Goal: Task Accomplishment & Management: Complete application form

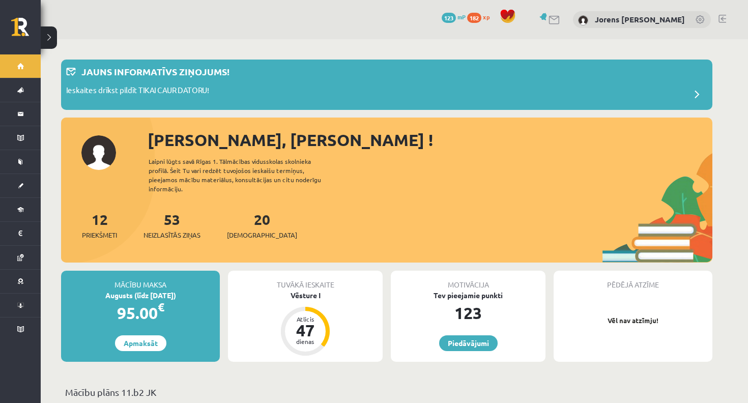
click at [620, 9] on div "0 Dāvanas 123 mP 182 xp Jorens [PERSON_NAME]" at bounding box center [395, 19] width 708 height 39
click at [620, 17] on link "Jorens [PERSON_NAME]" at bounding box center [640, 19] width 90 height 10
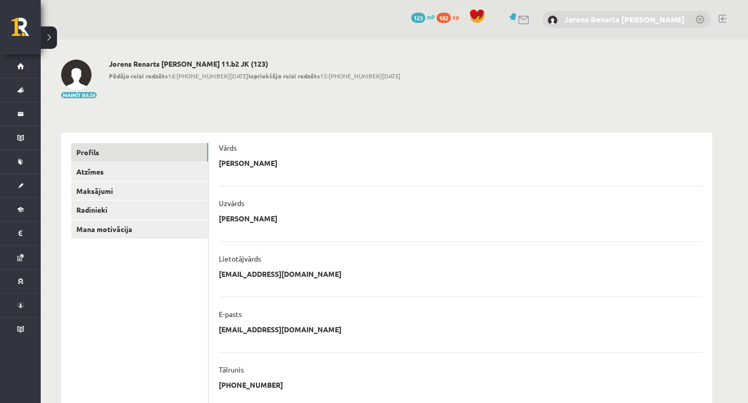
click at [621, 18] on link "Jorens Renarts Kuļijevs" at bounding box center [625, 19] width 121 height 10
click at [723, 17] on link at bounding box center [723, 19] width 8 height 8
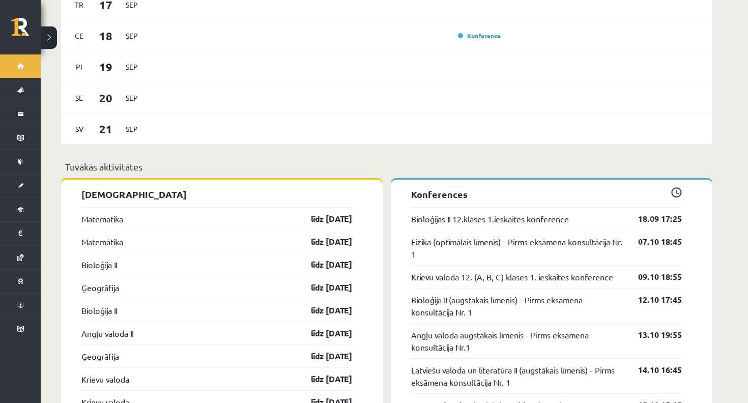
scroll to position [836, 0]
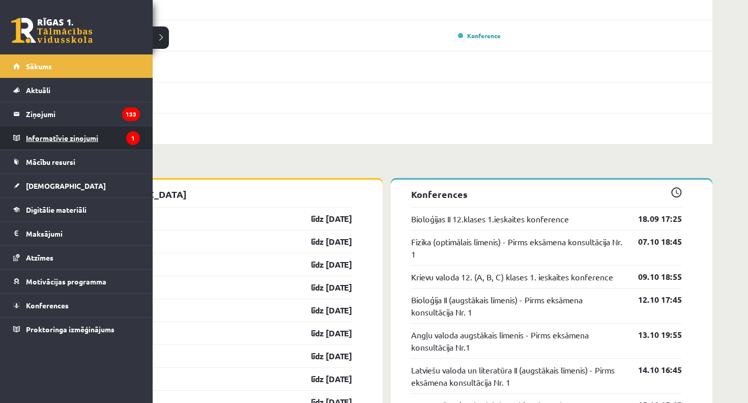
click at [47, 141] on legend "Informatīvie ziņojumi 1" at bounding box center [83, 137] width 114 height 23
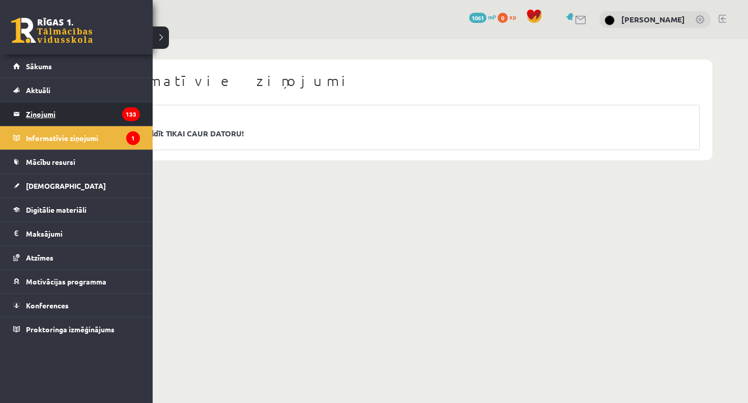
click at [47, 115] on legend "Ziņojumi 133" at bounding box center [83, 113] width 114 height 23
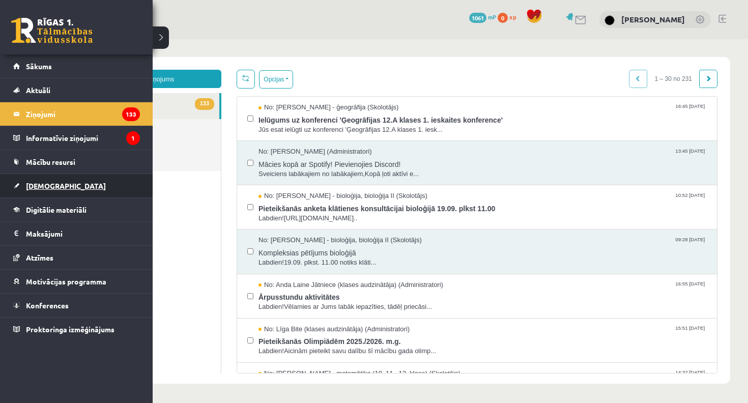
click at [80, 186] on link "[DEMOGRAPHIC_DATA]" at bounding box center [76, 185] width 127 height 23
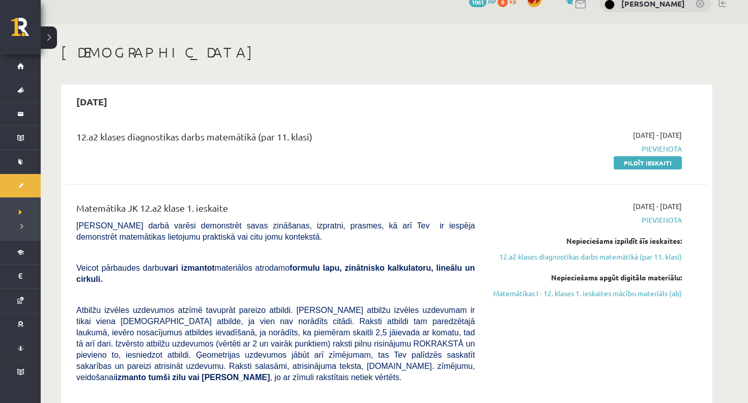
scroll to position [36, 0]
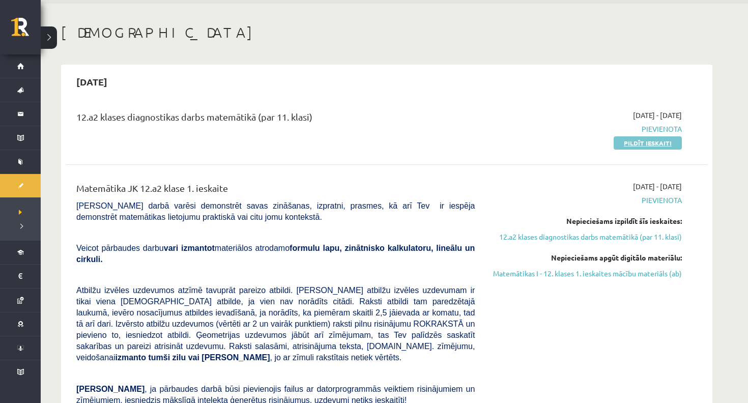
click at [634, 138] on link "Pildīt ieskaiti" at bounding box center [648, 142] width 68 height 13
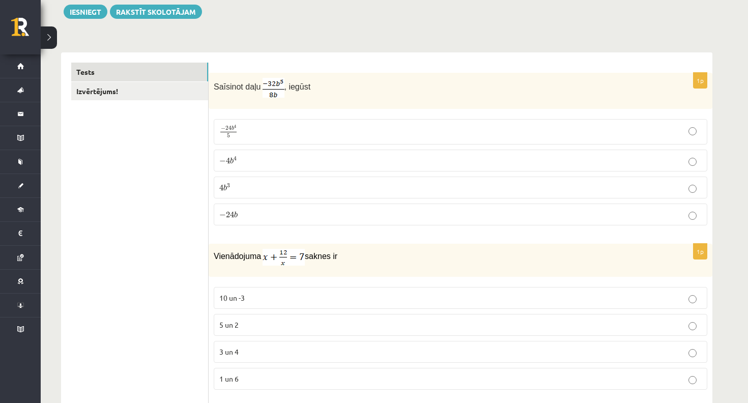
scroll to position [121, 0]
click at [245, 161] on p "− 4 b 4 − 4 b 4" at bounding box center [460, 160] width 483 height 11
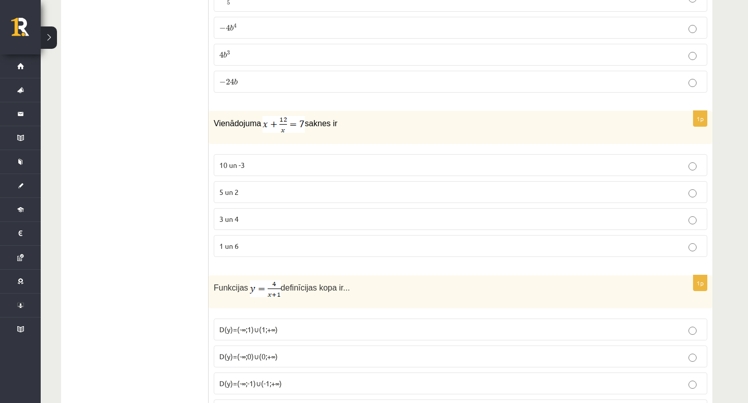
scroll to position [255, 0]
click at [248, 209] on label "3 un 4" at bounding box center [461, 218] width 494 height 22
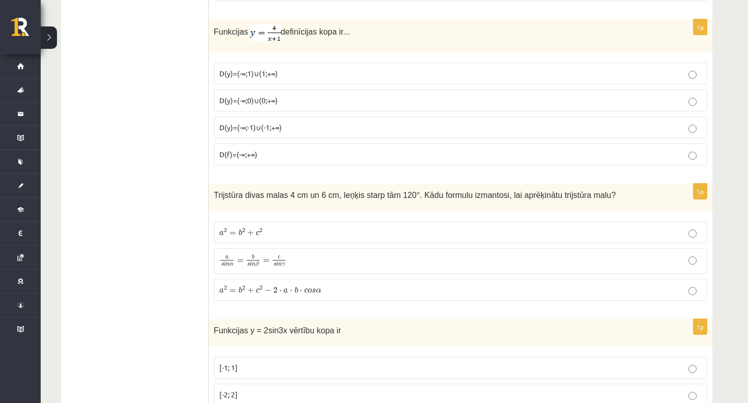
scroll to position [509, 0]
click at [242, 201] on div "Trijstūra divas malas 4 cm un 6 cm, leņķis starp tām 120°. Kādu formulu izmanto…" at bounding box center [461, 198] width 504 height 28
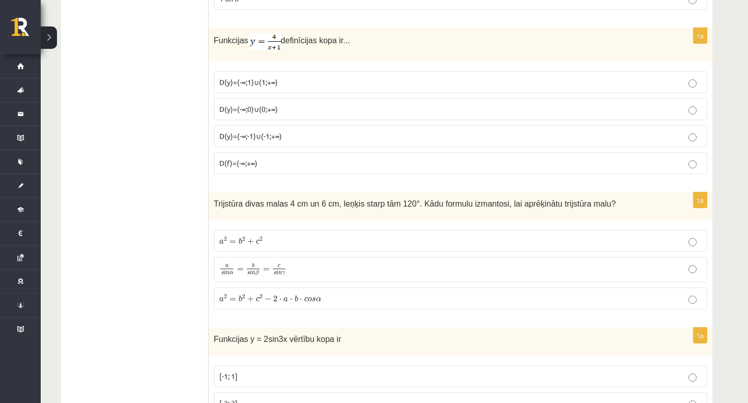
scroll to position [500, 0]
click at [260, 135] on span "D(y)=(-∞;-1)∪(-1;+∞)" at bounding box center [250, 135] width 63 height 9
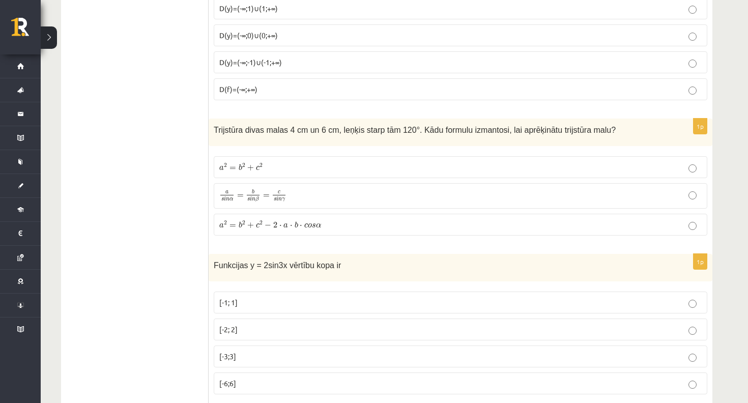
scroll to position [588, 0]
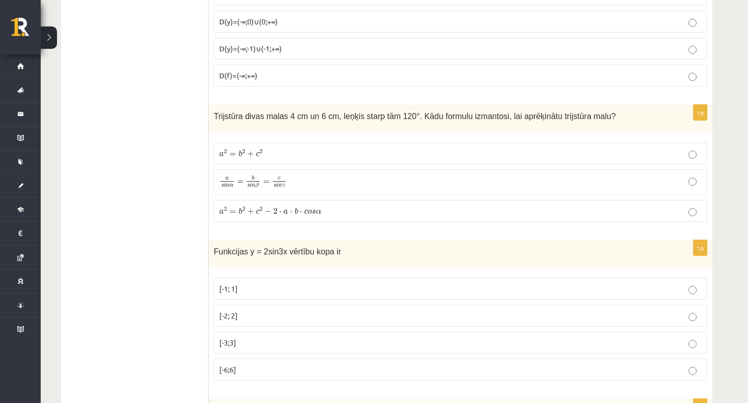
click at [262, 214] on span "c 2" at bounding box center [259, 210] width 7 height 7
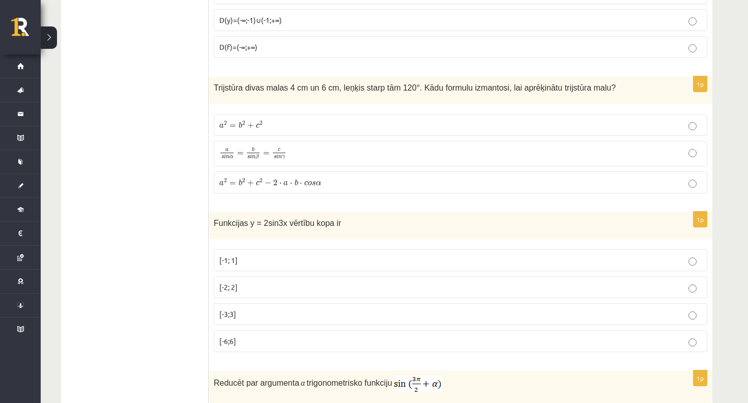
scroll to position [631, 0]
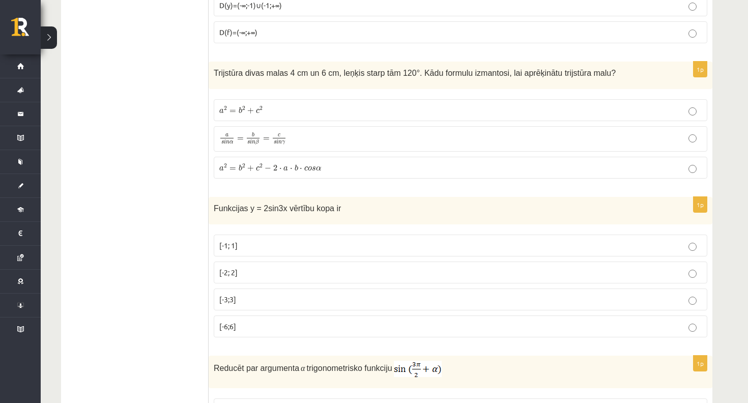
click at [263, 270] on p "[-2; 2]" at bounding box center [460, 272] width 483 height 11
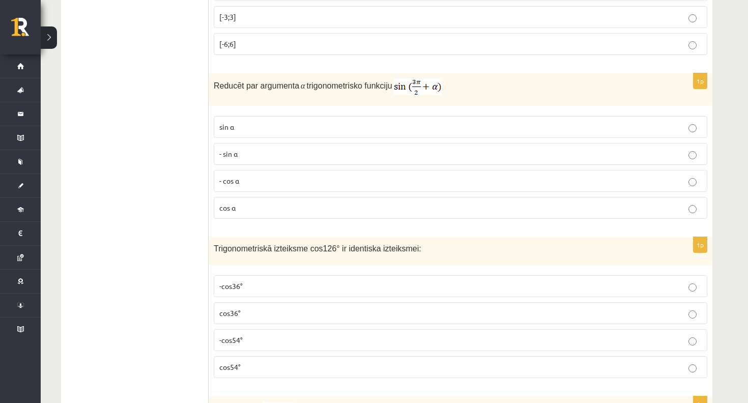
scroll to position [914, 0]
click at [232, 178] on span "- cos ⁡α" at bounding box center [229, 180] width 20 height 9
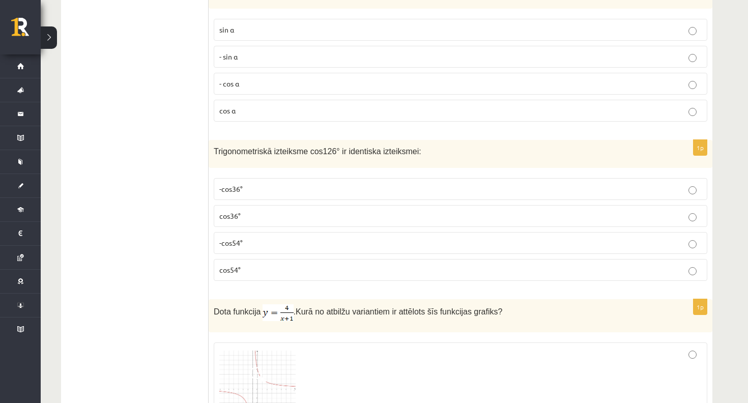
scroll to position [1018, 0]
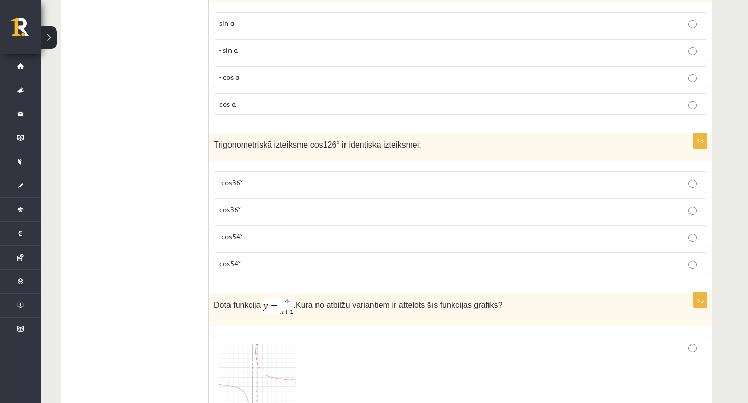
click at [249, 234] on p "-cos54°" at bounding box center [460, 236] width 483 height 11
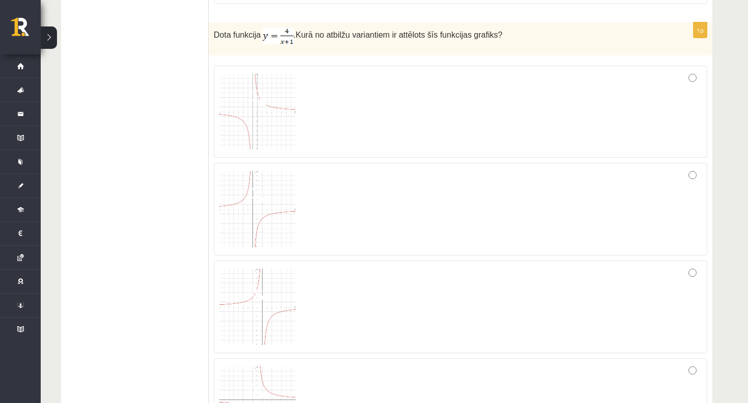
scroll to position [1302, 0]
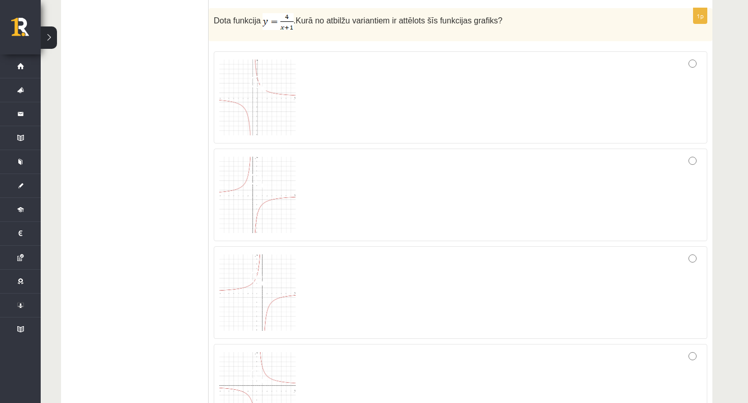
click at [265, 193] on img at bounding box center [257, 195] width 76 height 76
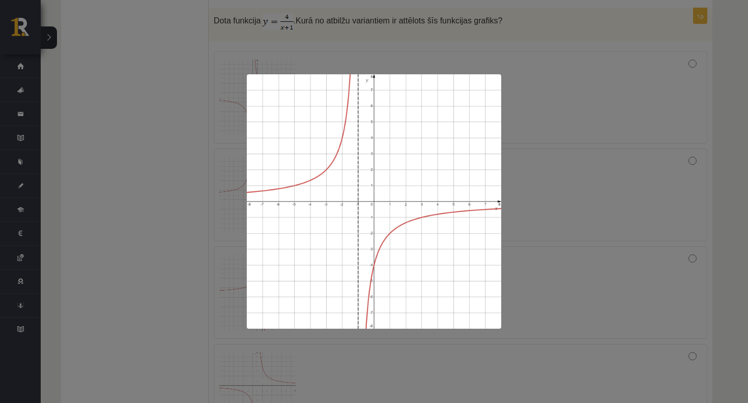
click at [184, 227] on div at bounding box center [374, 201] width 748 height 403
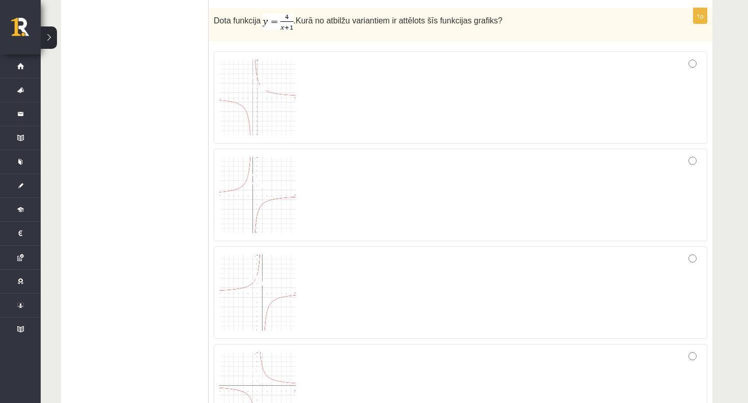
click at [381, 203] on div at bounding box center [460, 194] width 483 height 81
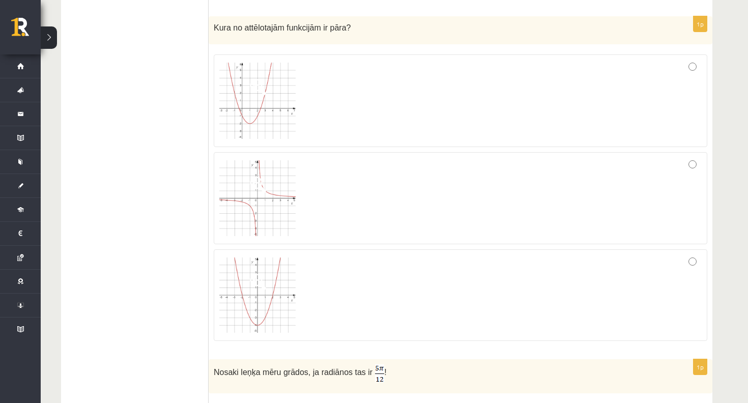
scroll to position [1740, 0]
click at [512, 288] on div at bounding box center [460, 296] width 483 height 80
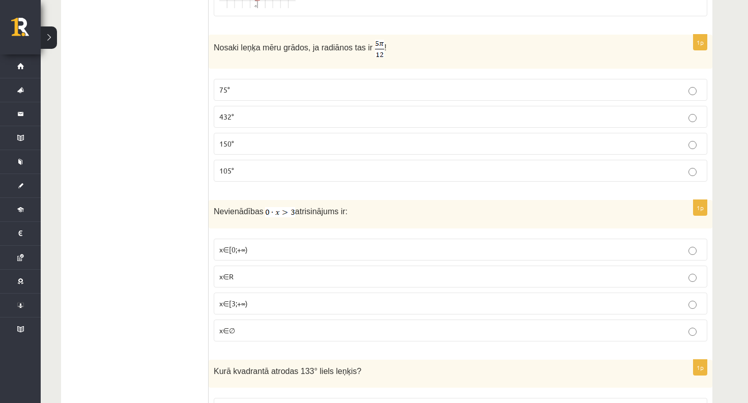
scroll to position [2069, 0]
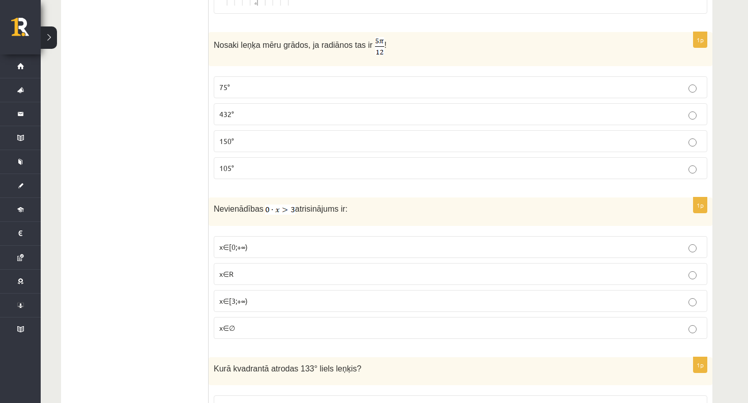
click at [352, 99] on fieldset "75° 432° 150° 105°" at bounding box center [461, 126] width 494 height 111
click at [352, 88] on p "75°" at bounding box center [460, 87] width 483 height 11
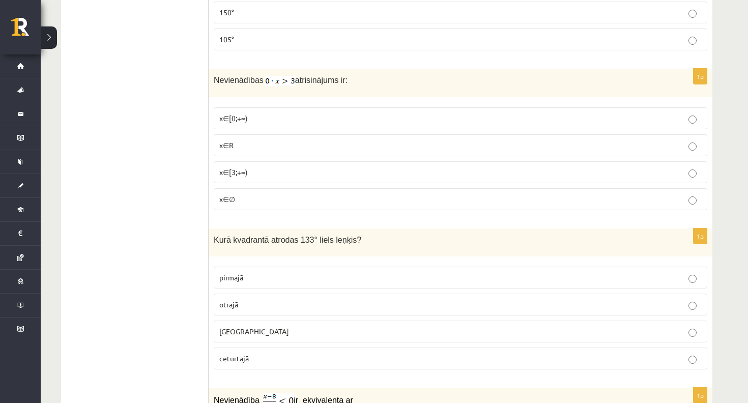
scroll to position [2198, 0]
click at [327, 193] on p "x∈∅" at bounding box center [460, 198] width 483 height 11
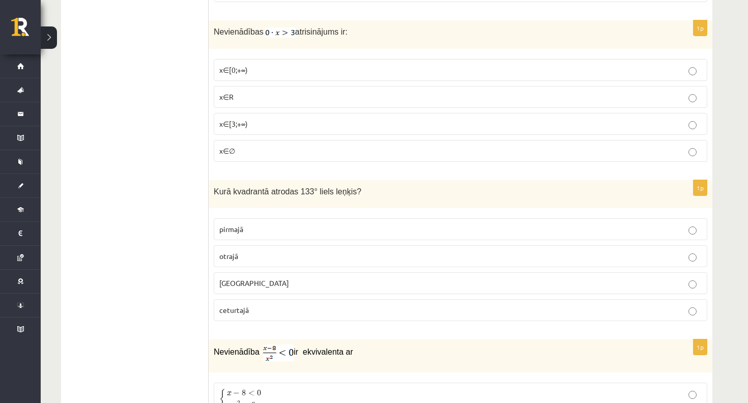
scroll to position [2241, 0]
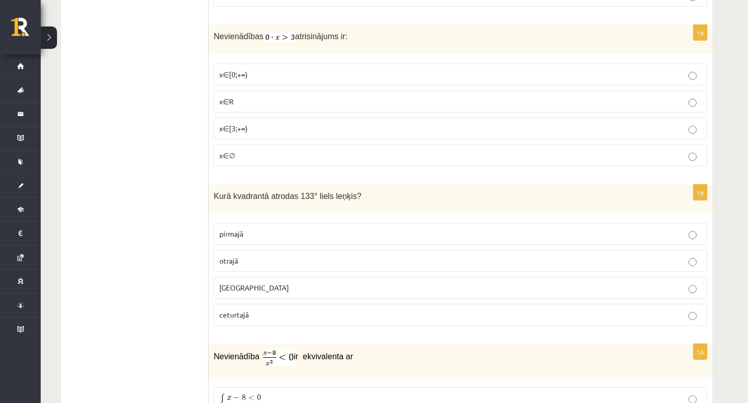
click at [332, 256] on p "otrajā" at bounding box center [460, 261] width 483 height 11
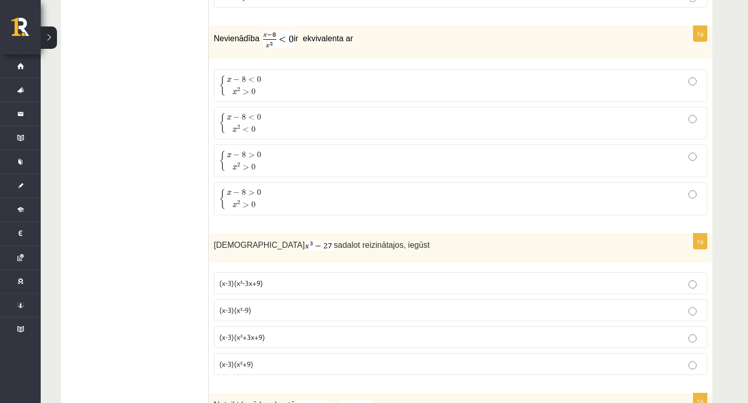
scroll to position [2560, 0]
click at [266, 88] on p "{ x − 8 < 0 x 2 > 0 { x − 8 < 0 x 2 > 0" at bounding box center [460, 84] width 483 height 21
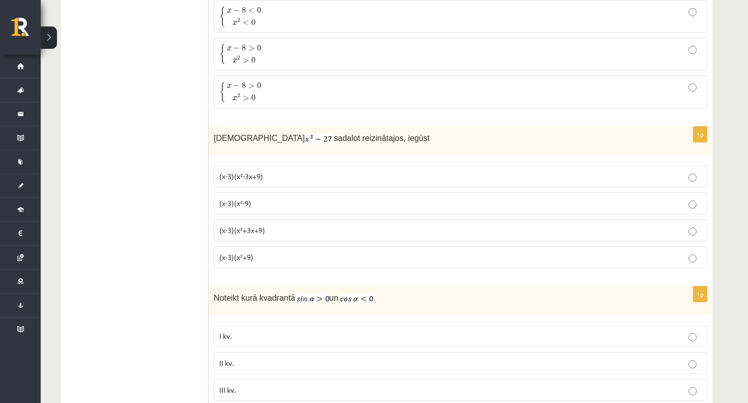
scroll to position [2671, 0]
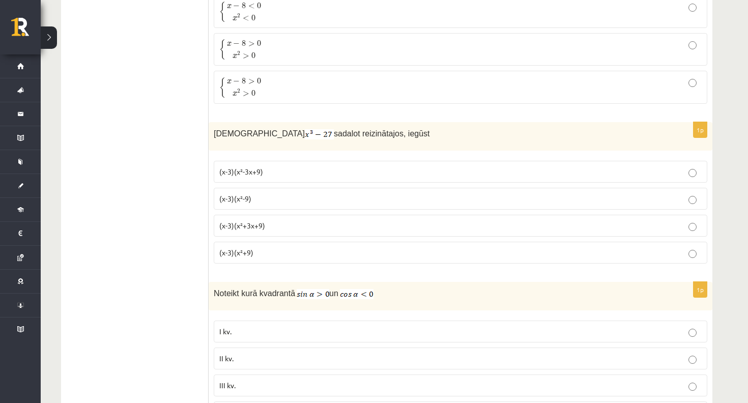
click at [246, 225] on span "(x-3)(x²+3x+9)" at bounding box center [242, 225] width 46 height 9
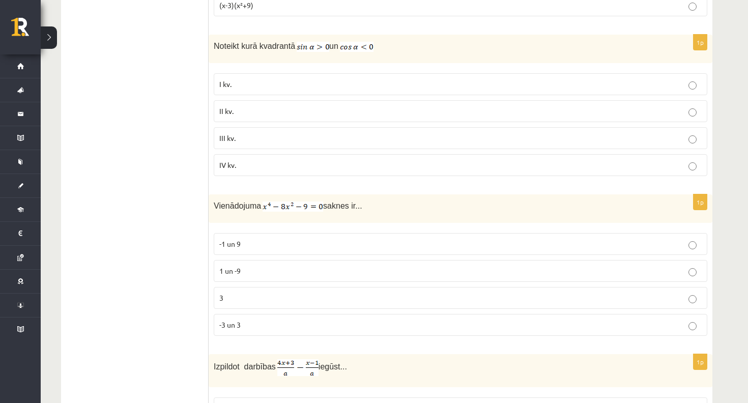
scroll to position [2918, 0]
click at [251, 111] on p "II kv." at bounding box center [460, 111] width 483 height 11
click at [251, 320] on p "-3 un 3" at bounding box center [460, 325] width 483 height 11
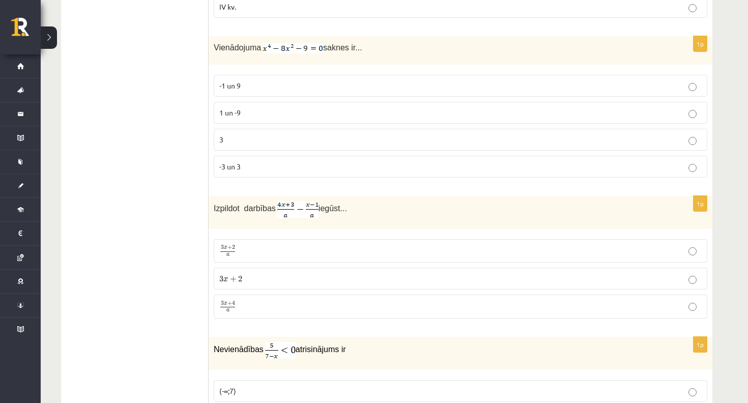
scroll to position [3080, 0]
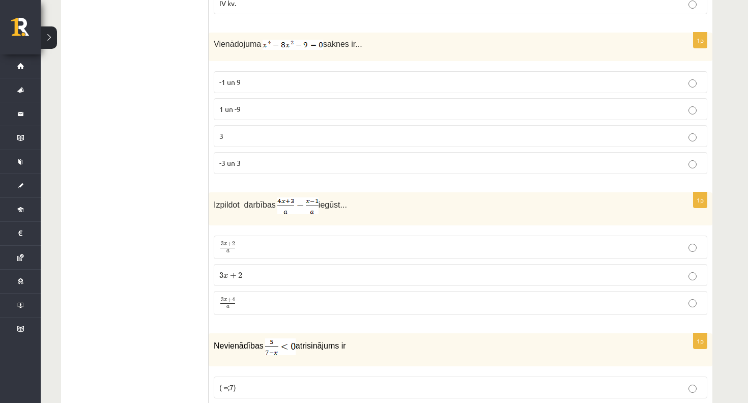
click at [254, 299] on p "3 x + 4 a 3 x + 4 a" at bounding box center [460, 303] width 483 height 13
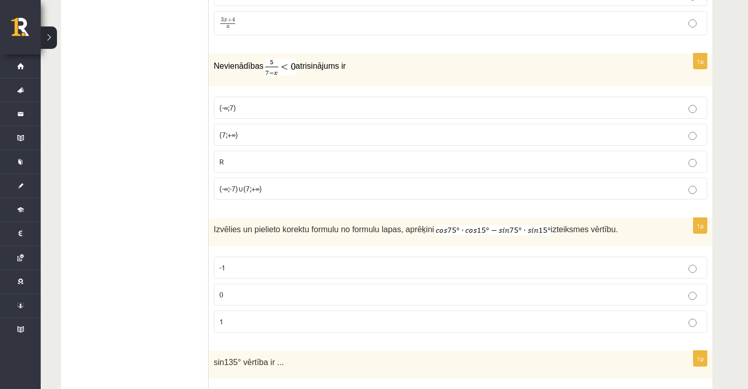
scroll to position [3366, 0]
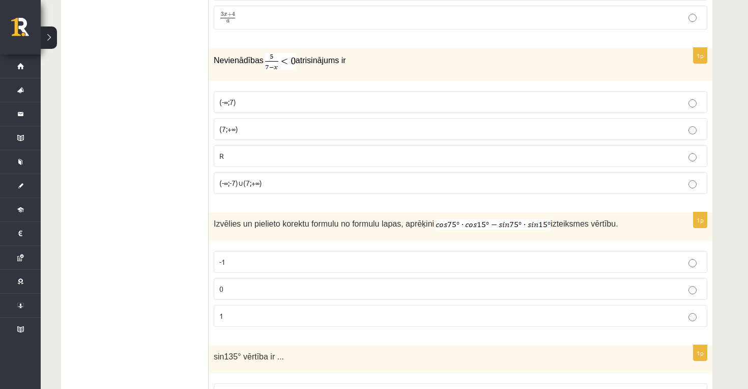
click at [241, 125] on p "(7;+∞)" at bounding box center [460, 129] width 483 height 11
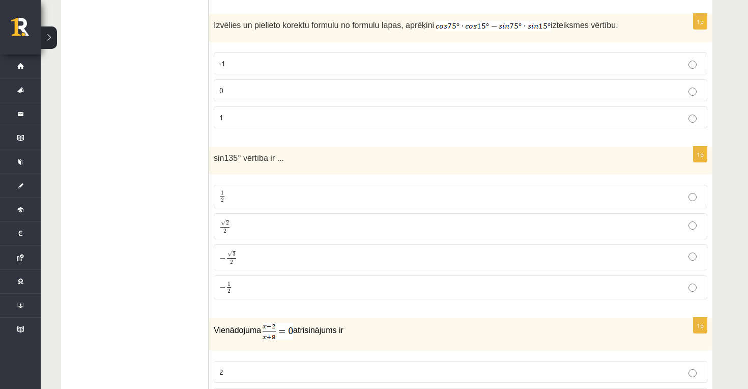
scroll to position [3565, 0]
click at [239, 79] on label "0" at bounding box center [461, 90] width 494 height 22
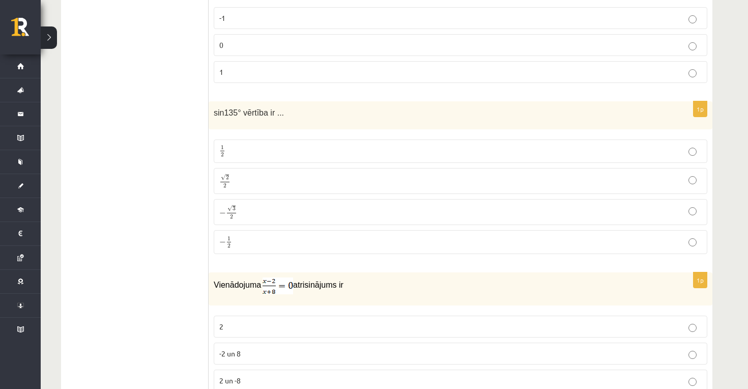
scroll to position [3625, 0]
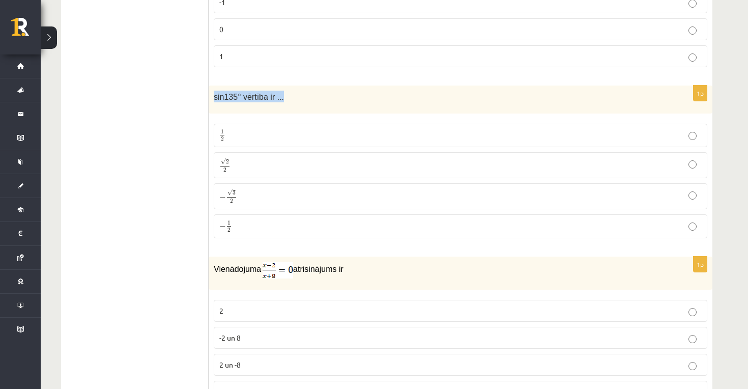
drag, startPoint x: 287, startPoint y: 89, endPoint x: 213, endPoint y: 94, distance: 73.5
click at [213, 94] on div "sin135° vērtība ir ..." at bounding box center [461, 100] width 504 height 28
copy span "sin135° vērtība ir ..."
click at [343, 166] on p "√ 2 2 2 2" at bounding box center [460, 165] width 483 height 15
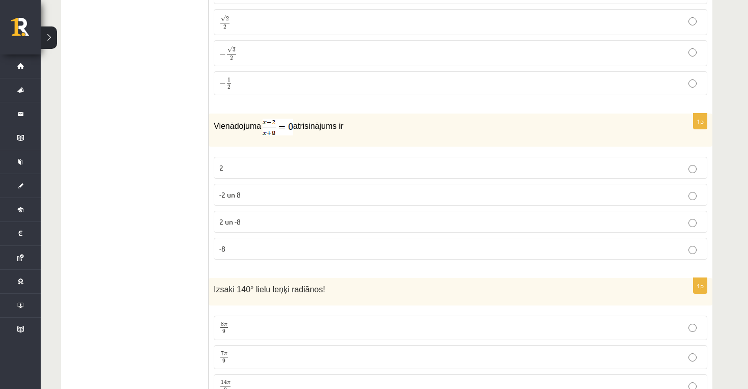
scroll to position [3770, 0]
drag, startPoint x: 302, startPoint y: 128, endPoint x: 320, endPoint y: 128, distance: 17.3
click at [320, 128] on p "Vienādojuma atrisinājums ir" at bounding box center [435, 126] width 443 height 17
click at [321, 128] on p "Vienādojuma atrisinājums ir" at bounding box center [435, 126] width 443 height 17
click at [239, 166] on p "2" at bounding box center [460, 166] width 483 height 11
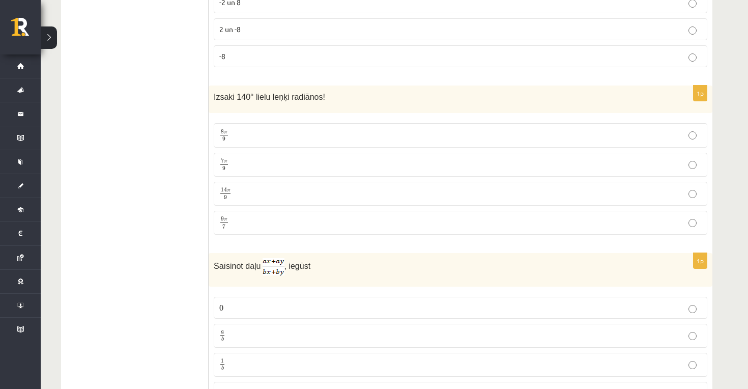
scroll to position [3961, 0]
drag, startPoint x: 213, startPoint y: 84, endPoint x: 297, endPoint y: 96, distance: 85.4
click at [297, 96] on div "Izsaki 140° lielu leņķi radiānos!" at bounding box center [461, 99] width 504 height 28
drag, startPoint x: 328, startPoint y: 95, endPoint x: 231, endPoint y: 87, distance: 97.6
click at [231, 90] on p "Izsaki 140° lielu leņķi radiānos!" at bounding box center [435, 96] width 443 height 12
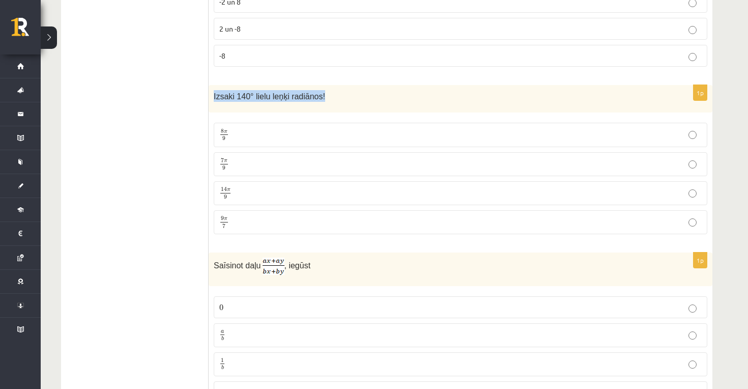
drag, startPoint x: 213, startPoint y: 91, endPoint x: 342, endPoint y: 98, distance: 128.5
click at [342, 98] on div "Izsaki 140° lielu leņķi radiānos!" at bounding box center [461, 99] width 504 height 28
copy span "Izsaki 140° lielu leņķi radiānos!"
click at [259, 192] on p "14 π 9 14 π 9" at bounding box center [460, 193] width 483 height 13
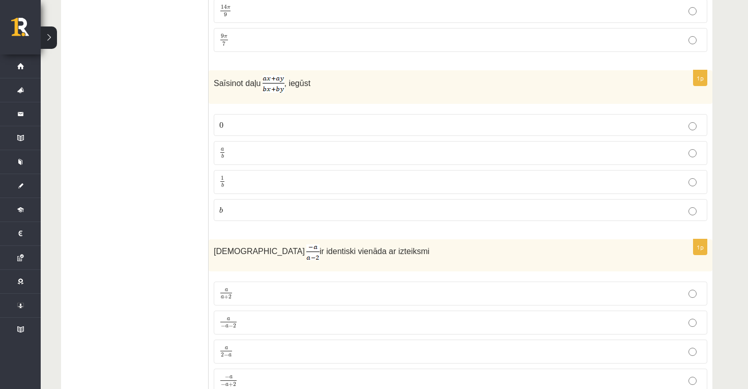
scroll to position [4144, 0]
click at [236, 152] on p "a b a b" at bounding box center [460, 153] width 483 height 13
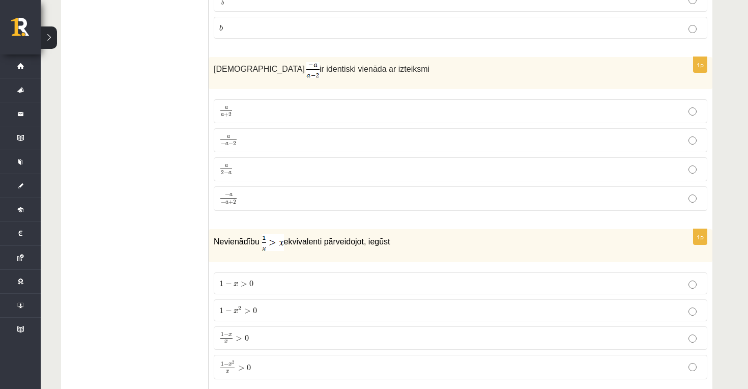
scroll to position [4326, 0]
click at [267, 139] on p "a − a − 2 a − a − 2" at bounding box center [460, 140] width 483 height 13
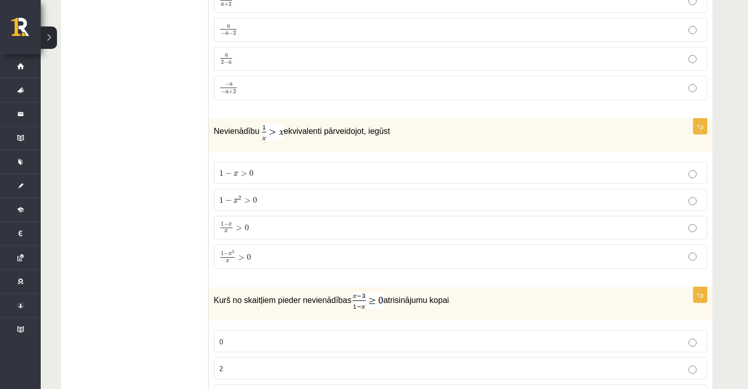
scroll to position [4447, 0]
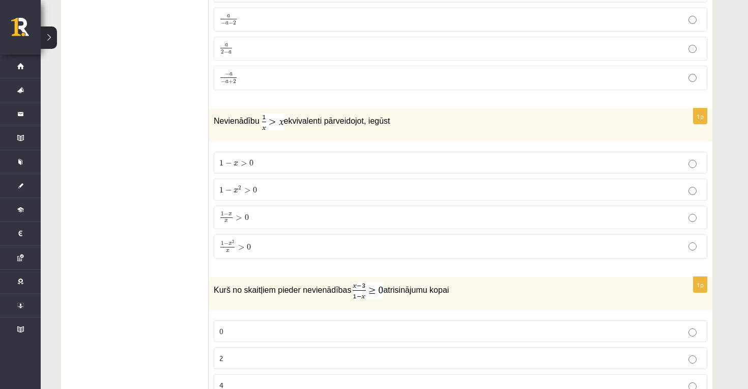
click at [248, 188] on span ">" at bounding box center [247, 190] width 7 height 5
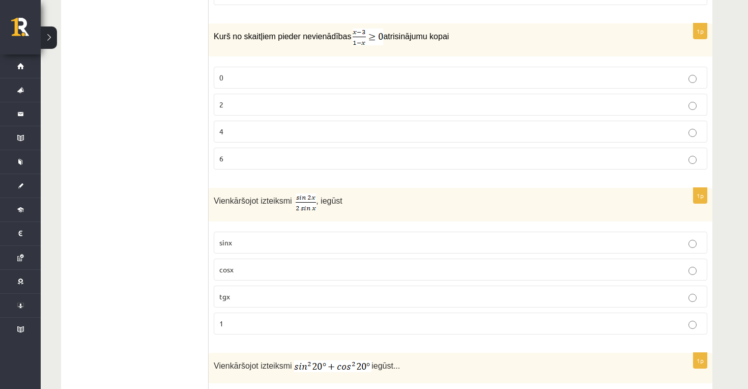
scroll to position [4702, 0]
click at [307, 98] on p "2" at bounding box center [460, 103] width 483 height 11
click at [255, 266] on p "cosx" at bounding box center [460, 268] width 483 height 11
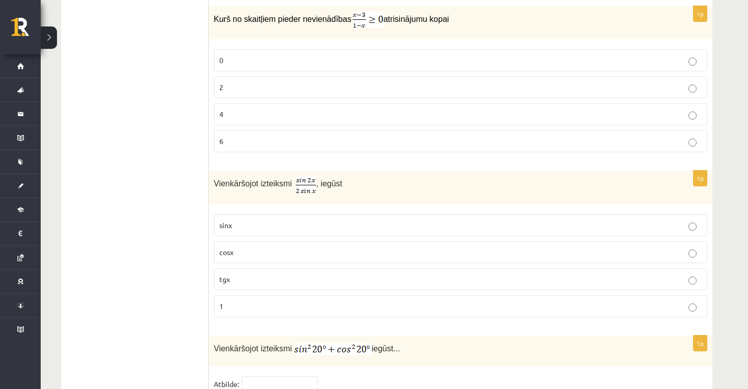
scroll to position [4720, 0]
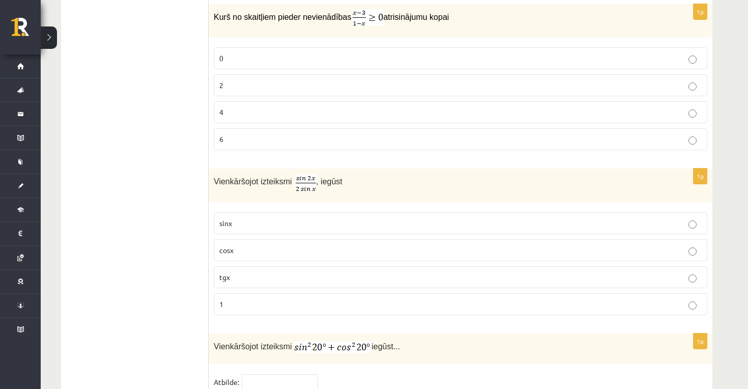
click at [239, 299] on p "1" at bounding box center [460, 304] width 483 height 11
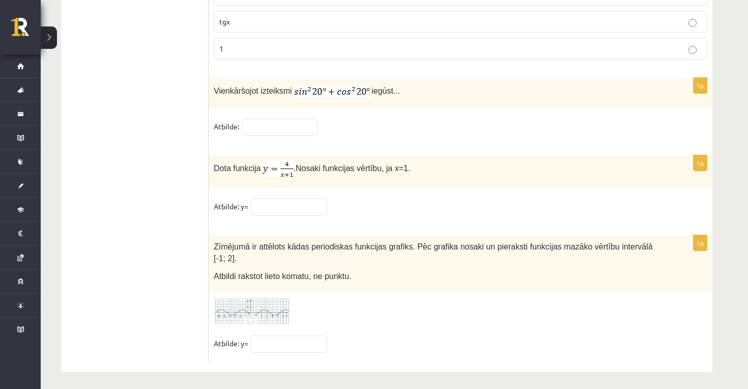
scroll to position [4975, 0]
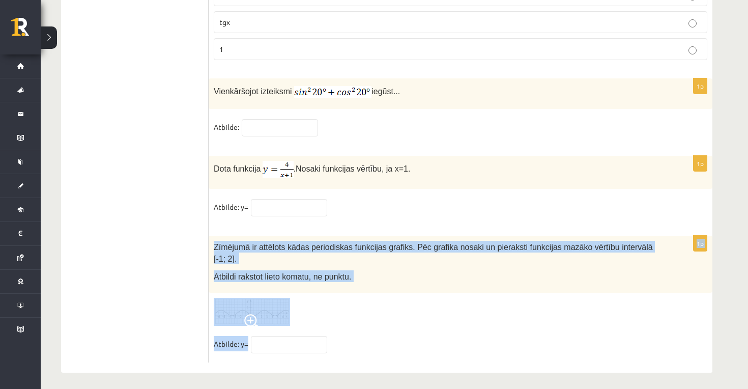
drag, startPoint x: 521, startPoint y: 364, endPoint x: 339, endPoint y: 191, distance: 250.7
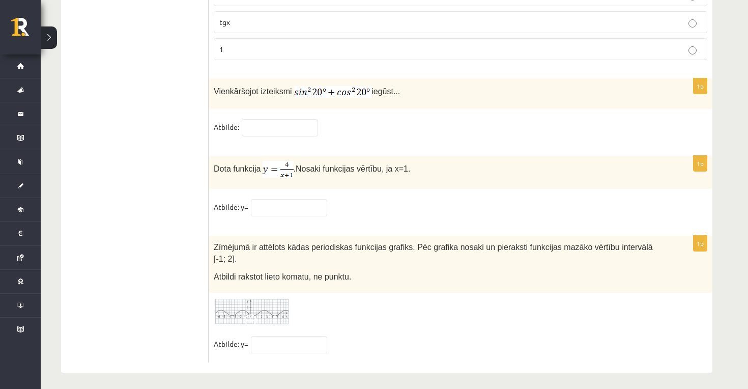
click at [309, 137] on div "1p Vienkāršojot izteiksmi iegūst... Atbilde:" at bounding box center [461, 112] width 504 height 68
click at [287, 124] on input "text" at bounding box center [280, 127] width 76 height 17
type input "*"
click at [278, 210] on input "text" at bounding box center [289, 207] width 76 height 17
type input "*"
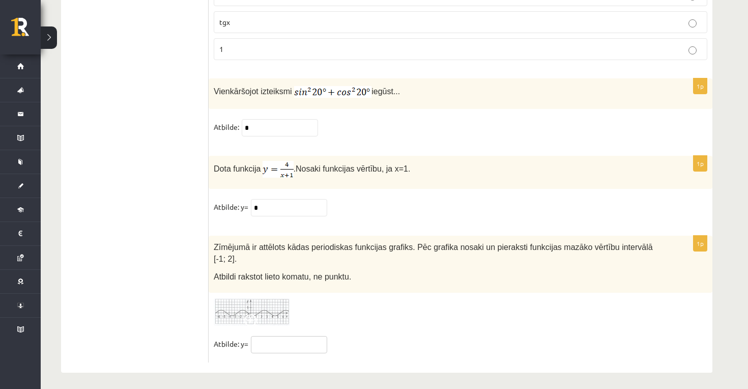
click at [280, 340] on input "text" at bounding box center [289, 344] width 76 height 17
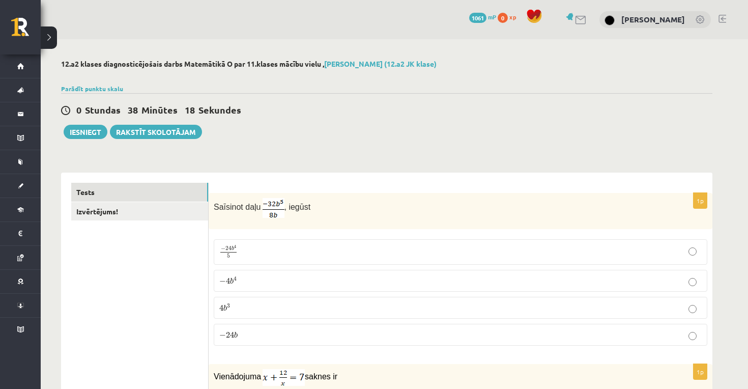
scroll to position [0, 0]
type input "**"
click at [113, 184] on link "Tests" at bounding box center [139, 192] width 137 height 19
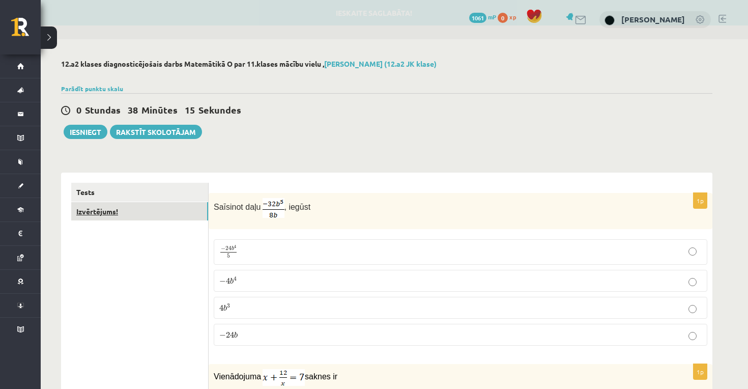
click at [112, 213] on link "Izvērtējums!" at bounding box center [139, 211] width 137 height 19
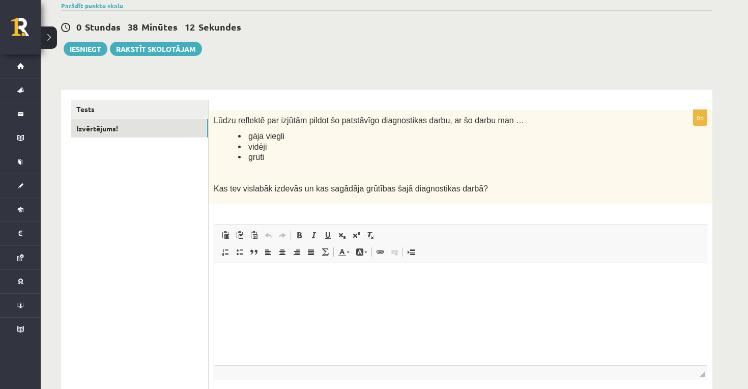
scroll to position [94, 0]
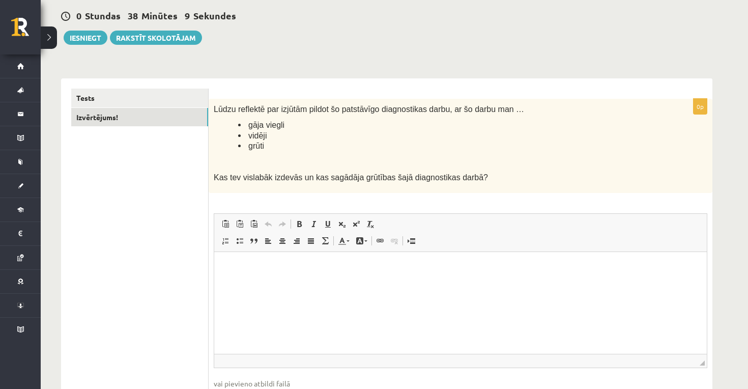
click at [293, 283] on html at bounding box center [460, 267] width 493 height 31
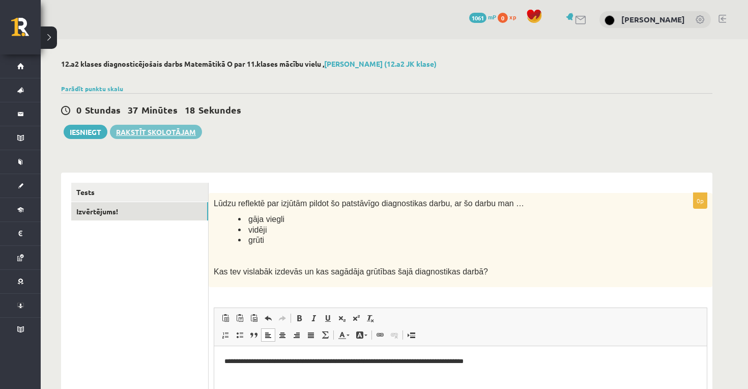
scroll to position [0, 0]
click at [94, 132] on button "Iesniegt" at bounding box center [86, 132] width 44 height 14
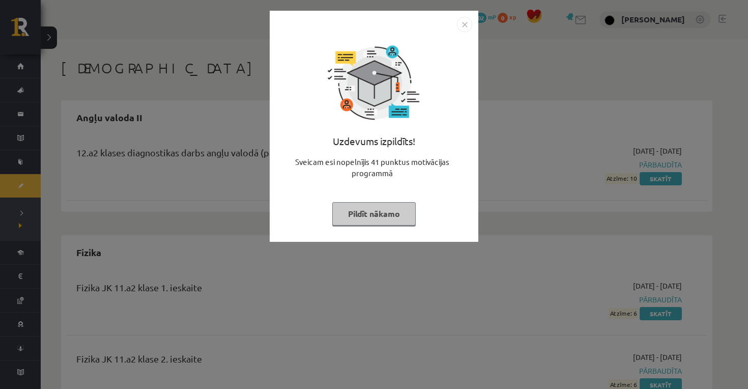
click at [373, 210] on button "Pildīt nākamo" at bounding box center [373, 213] width 83 height 23
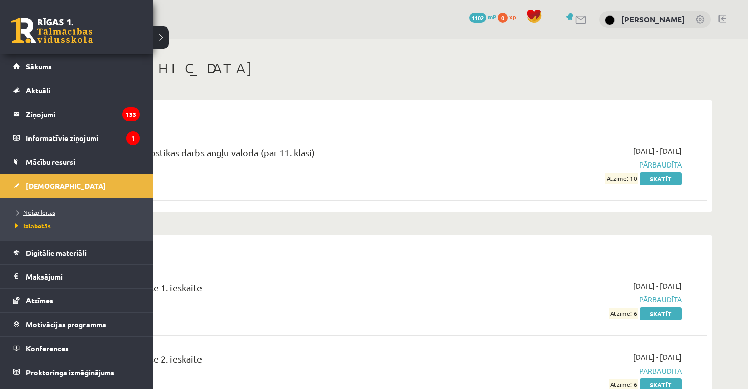
click at [41, 213] on span "Neizpildītās" at bounding box center [34, 212] width 43 height 8
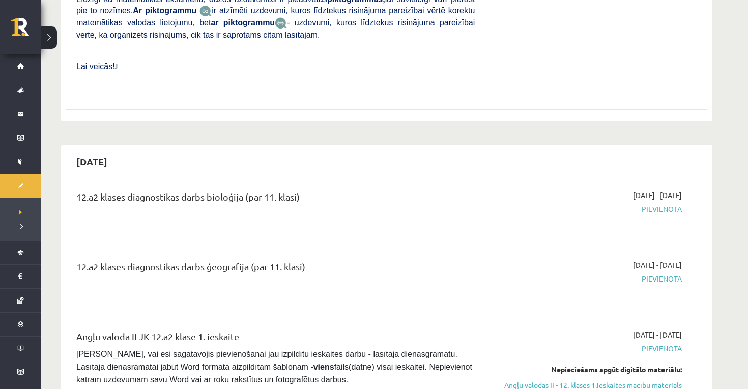
scroll to position [407, 0]
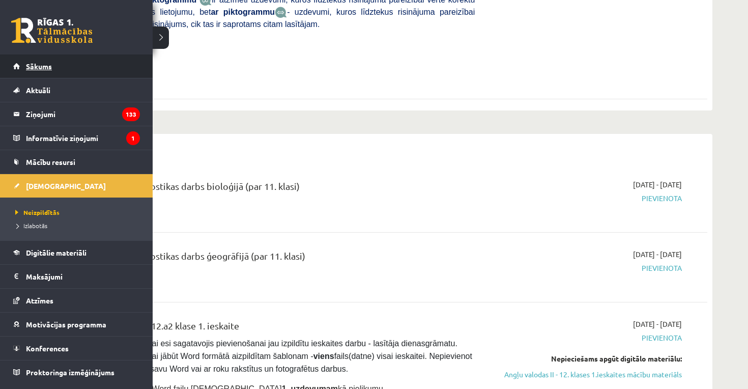
click at [25, 66] on link "Sākums" at bounding box center [76, 65] width 127 height 23
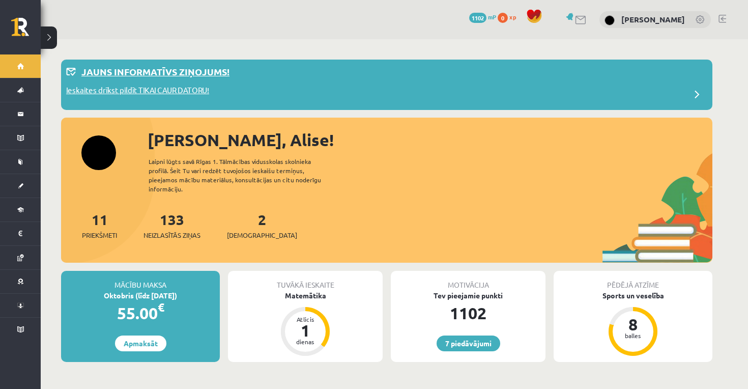
click at [264, 94] on div "Ieskaites drīkst pildīt TIKAI CAUR DATORU!" at bounding box center [386, 95] width 641 height 20
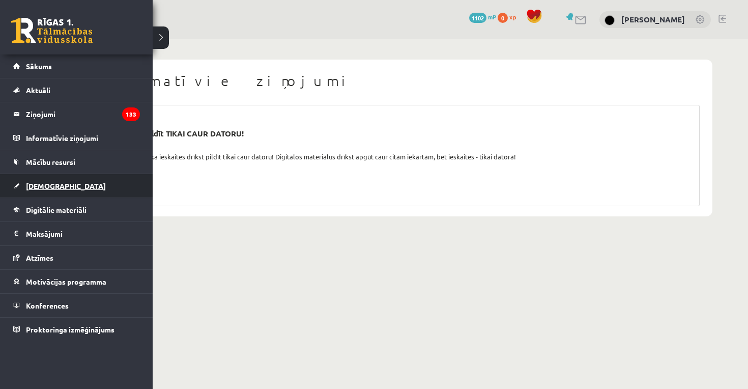
click at [49, 190] on link "[DEMOGRAPHIC_DATA]" at bounding box center [76, 185] width 127 height 23
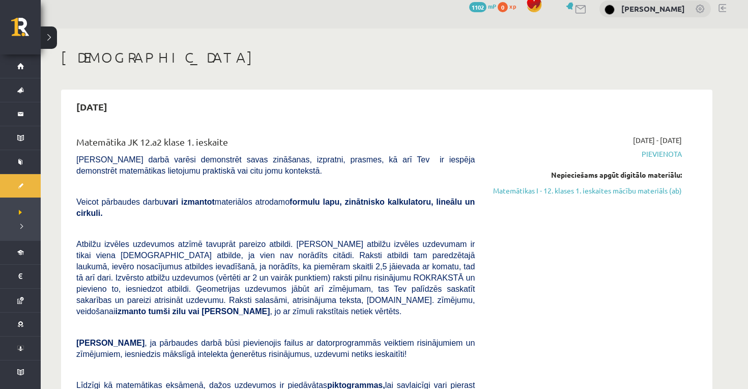
scroll to position [19, 0]
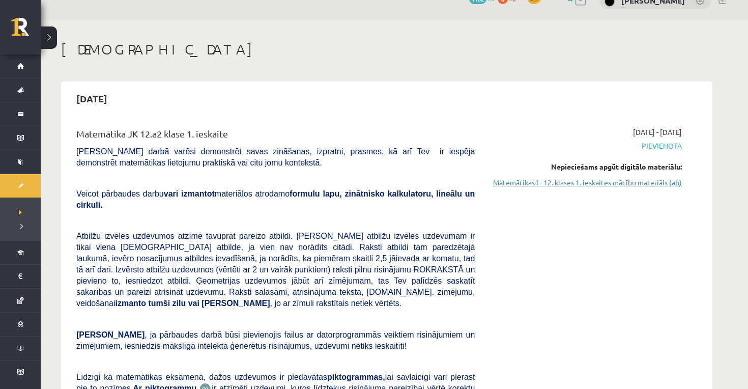
click at [568, 181] on link "Matemātikas I - 12. klases 1. ieskaites mācību materiāls (ab)" at bounding box center [586, 182] width 192 height 11
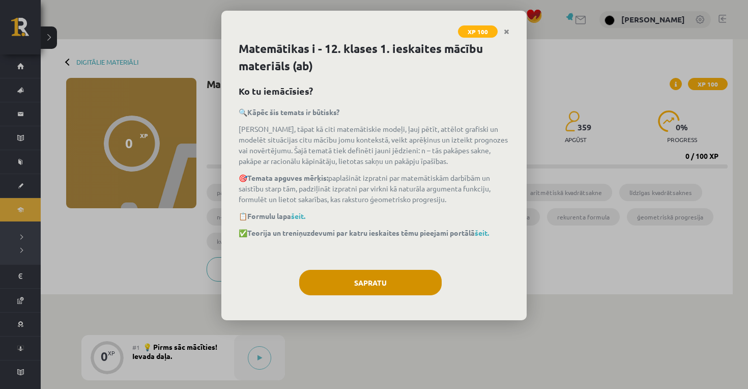
click at [359, 292] on button "Sapratu" at bounding box center [370, 282] width 143 height 25
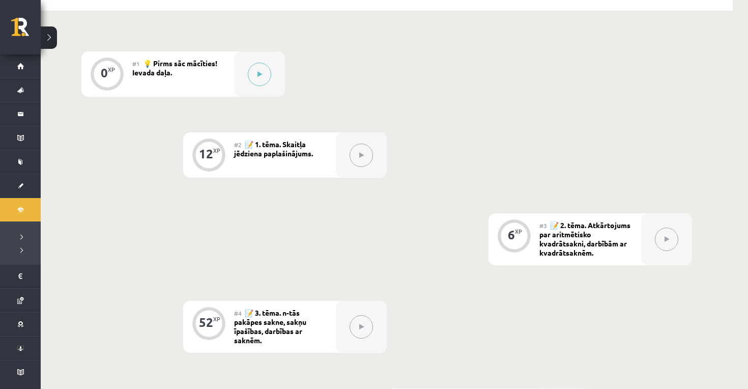
scroll to position [275, 0]
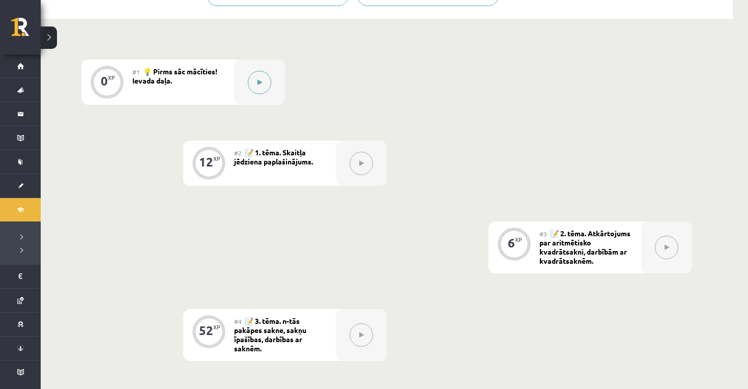
click at [260, 88] on button at bounding box center [259, 82] width 23 height 23
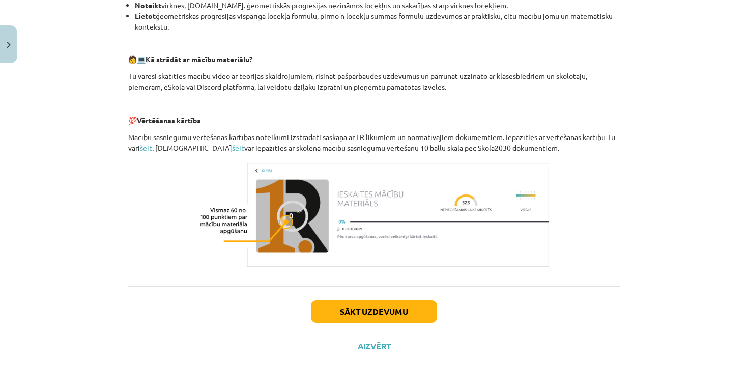
scroll to position [432, 0]
click at [364, 315] on button "Sākt uzdevumu" at bounding box center [374, 311] width 126 height 22
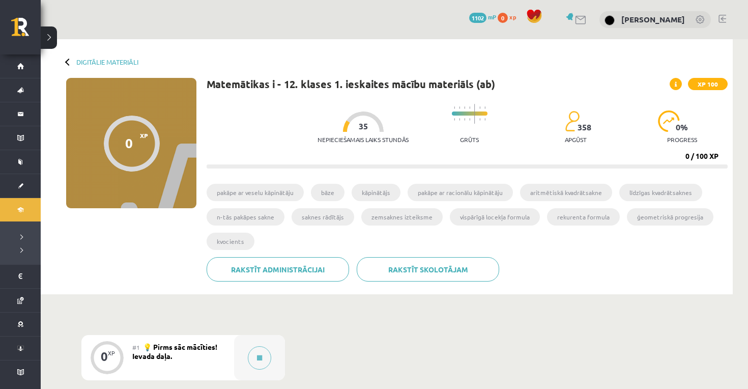
scroll to position [275, 0]
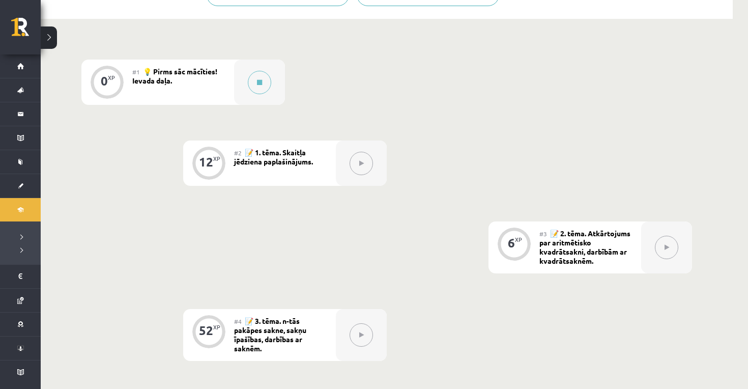
click at [359, 160] on icon at bounding box center [361, 163] width 5 height 6
click at [460, 125] on div "0 XP #1 💡 Pirms sāc mācīties! Ievada daļa. 12 XP #2 📝 1. tēma. Skaitļa jēdziena…" at bounding box center [386, 332] width 611 height 544
click at [220, 162] on div "12 XP" at bounding box center [208, 162] width 31 height 31
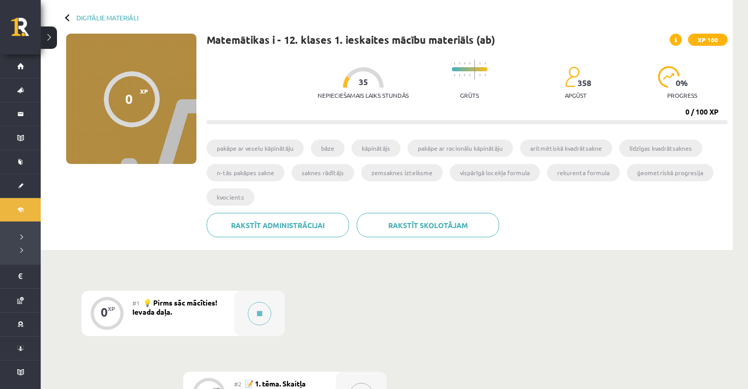
scroll to position [46, 0]
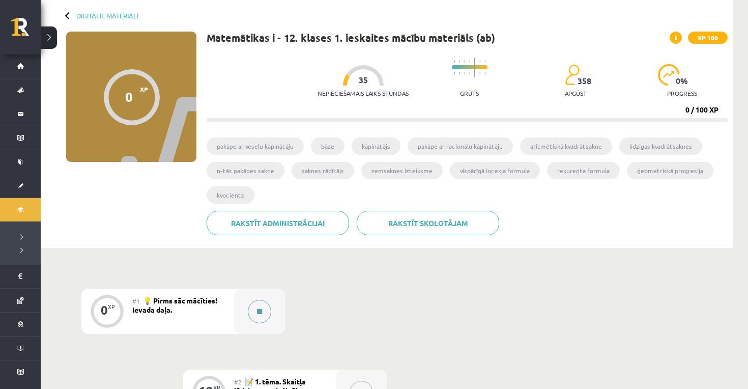
click at [256, 308] on button at bounding box center [259, 311] width 23 height 23
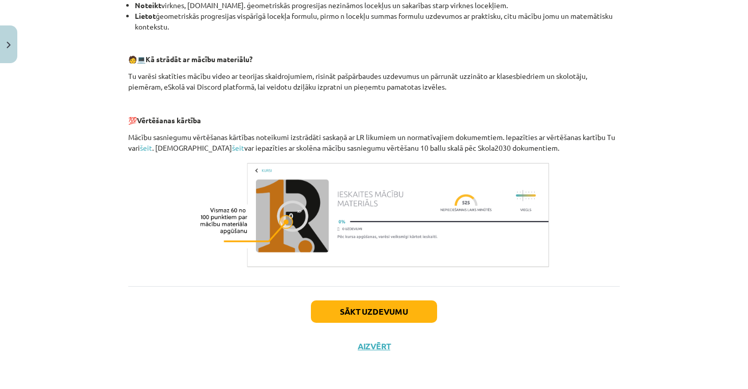
scroll to position [432, 0]
click at [338, 309] on button "Sākt uzdevumu" at bounding box center [374, 311] width 126 height 22
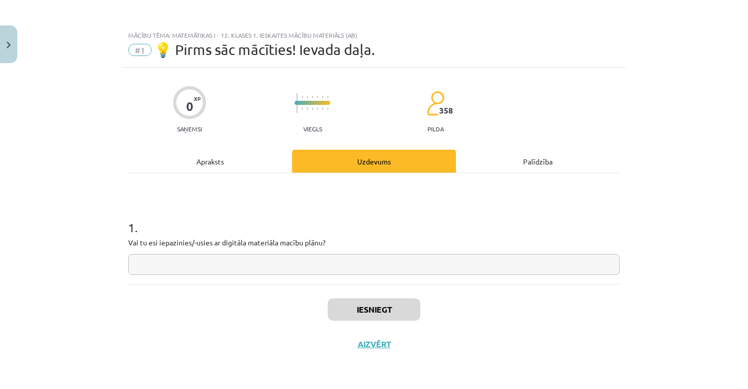
click at [291, 268] on input "text" at bounding box center [374, 264] width 492 height 21
type input "**"
click at [383, 317] on button "Iesniegt" at bounding box center [374, 309] width 93 height 22
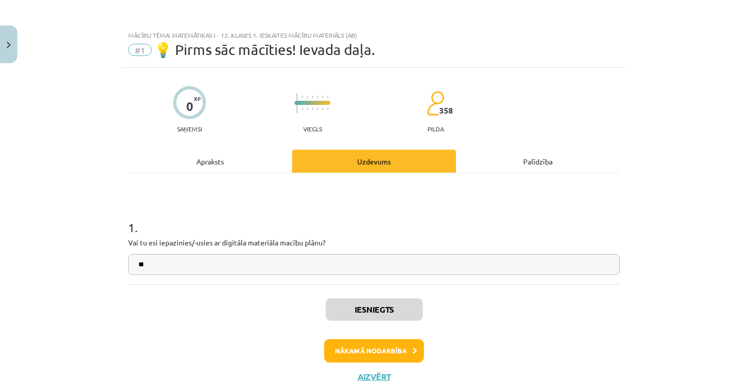
click at [380, 346] on button "Nākamā nodarbība" at bounding box center [374, 350] width 100 height 23
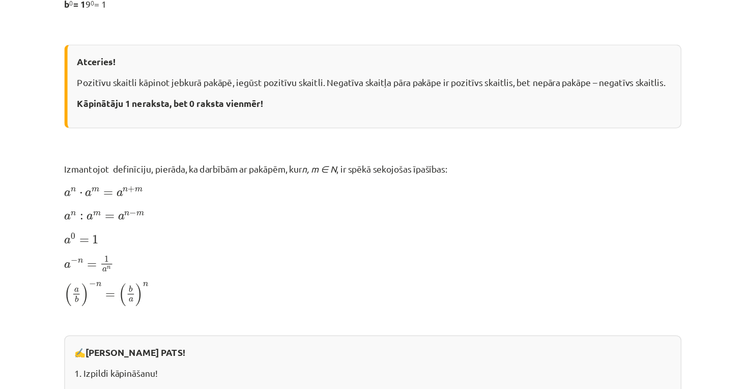
scroll to position [550, 0]
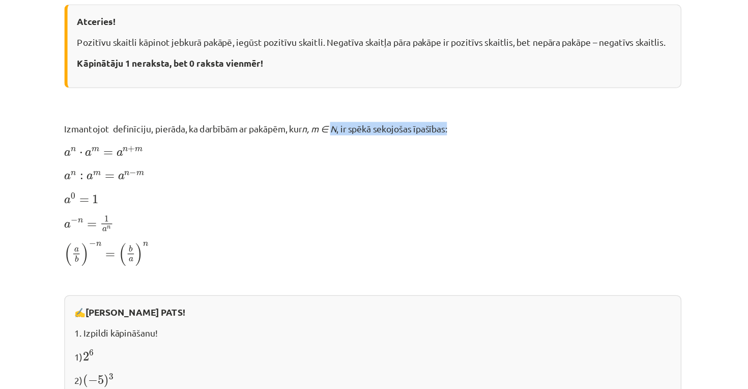
drag, startPoint x: 266, startPoint y: 101, endPoint x: 274, endPoint y: 124, distance: 24.0
click at [274, 124] on div "Skaitļa jēdziena paplašinājums 📌 Piezīme. Jūs varat apgūt mācību materiālu plat…" at bounding box center [374, 185] width 492 height 1107
click at [274, 193] on p "a n ⋅ a m = a n + m a n ⋅ a m = a n + m" at bounding box center [374, 199] width 492 height 13
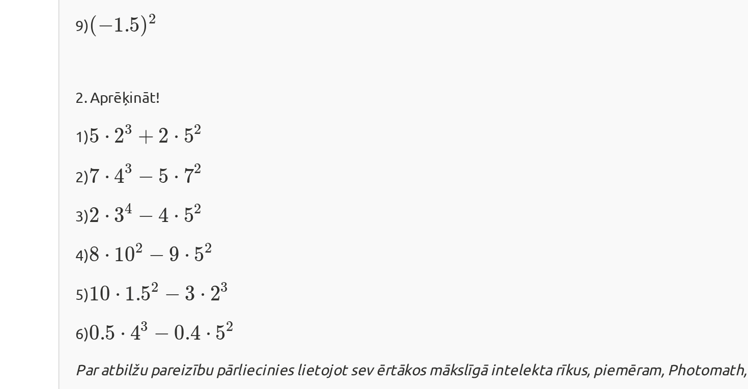
scroll to position [892, 0]
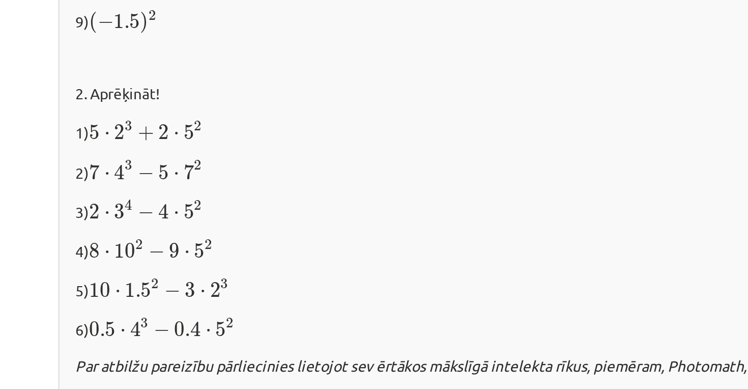
click at [149, 258] on p "1) 5 ⋅ 2 3 + 2 ⋅ 5 2 5 ⋅ 2 3 + 2 ⋅ 5 2" at bounding box center [374, 264] width 476 height 13
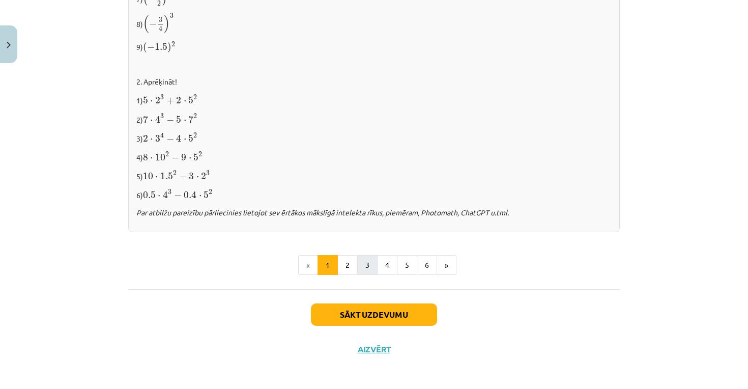
scroll to position [1056, 0]
click at [357, 310] on button "Sākt uzdevumu" at bounding box center [374, 315] width 126 height 22
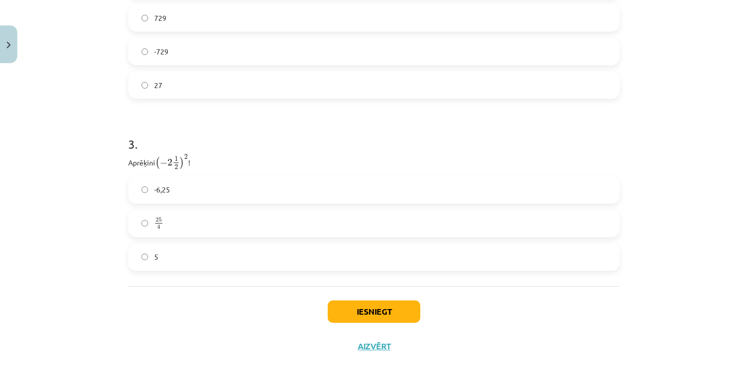
scroll to position [557, 0]
drag, startPoint x: 120, startPoint y: 182, endPoint x: 216, endPoint y: 254, distance: 119.3
click at [216, 254] on div "Mācību tēma: Matemātikas i - 12. klases 1. ieskaites mācību materiāls (ab) #2 📝…" at bounding box center [374, 194] width 748 height 389
copy form "1 . Atzīmē visus skaitļus, kuri ir kāda vesela skaitļa kvadrāts! 100 3 77 33 60…"
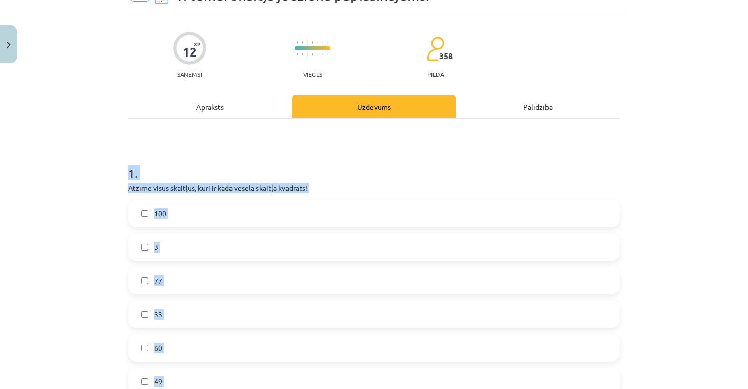
scroll to position [69, 0]
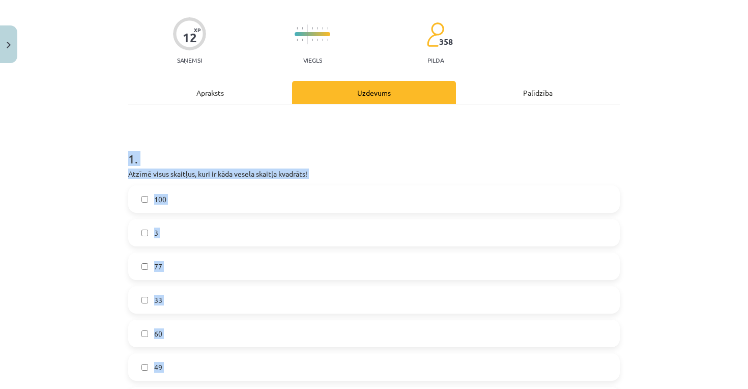
click at [116, 217] on div "Mācību tēma: Matemātikas i - 12. klases 1. ieskaites mācību materiāls (ab) #2 📝…" at bounding box center [374, 194] width 748 height 389
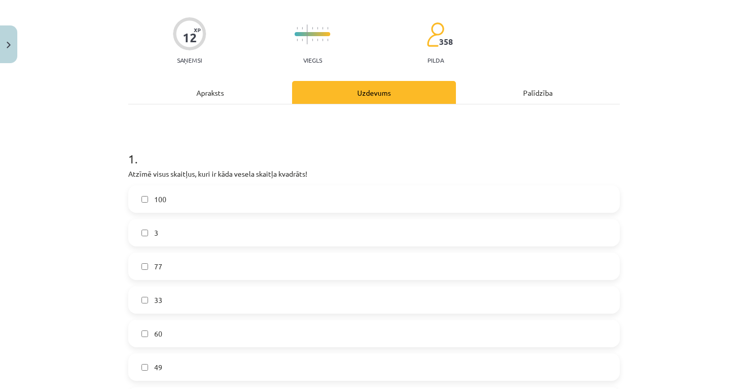
click at [153, 204] on label "100" at bounding box center [374, 198] width 490 height 25
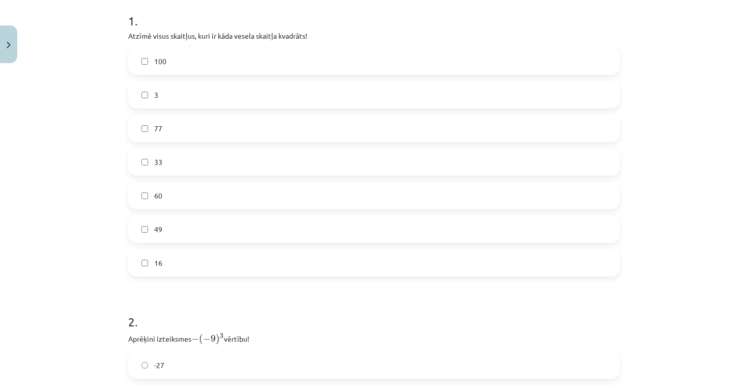
scroll to position [209, 0]
click at [150, 227] on label "49" at bounding box center [374, 226] width 490 height 25
click at [165, 257] on label "16" at bounding box center [374, 260] width 490 height 25
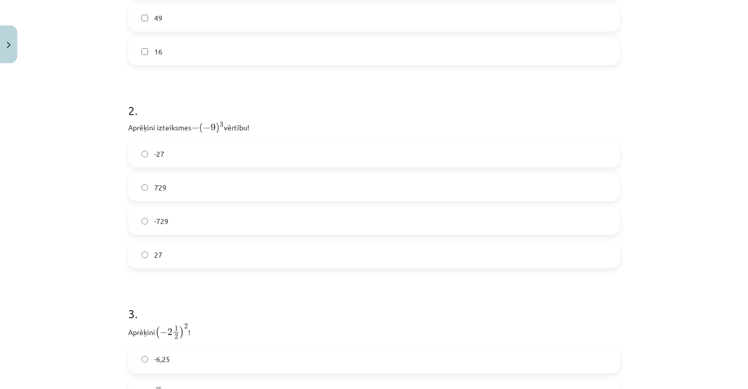
click at [168, 224] on span "-729" at bounding box center [161, 221] width 14 height 11
click at [164, 193] on label "729" at bounding box center [374, 187] width 490 height 25
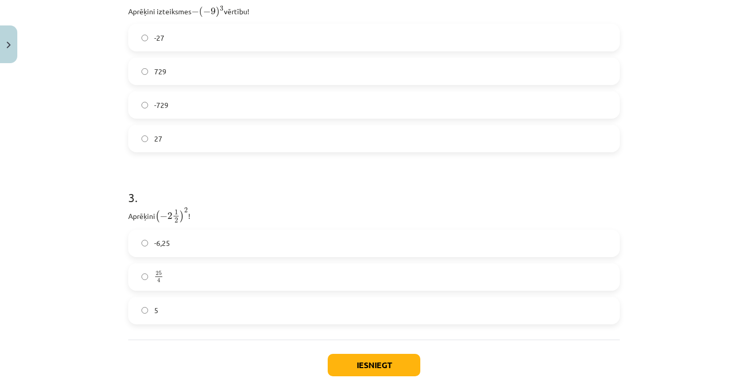
scroll to position [550, 0]
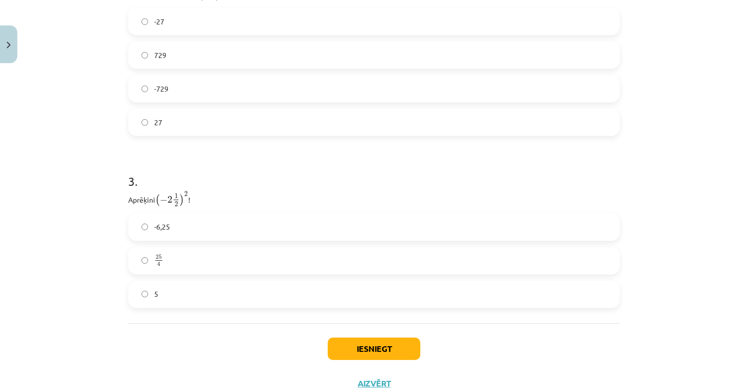
click at [162, 259] on span "25 4" at bounding box center [158, 261] width 9 height 12
click at [389, 348] on button "Iesniegt" at bounding box center [374, 349] width 93 height 22
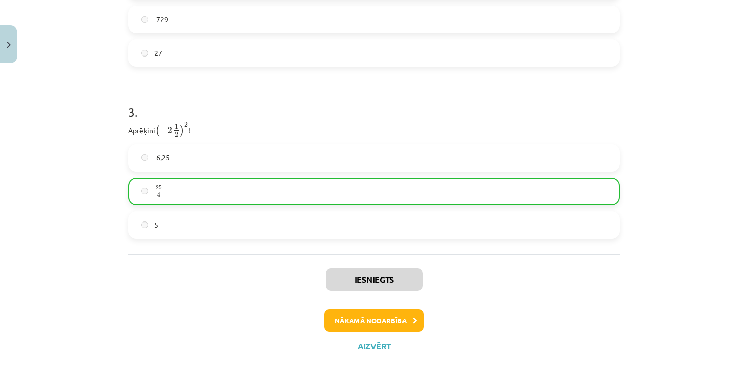
scroll to position [621, 0]
click at [390, 317] on button "Nākamā nodarbība" at bounding box center [374, 320] width 100 height 23
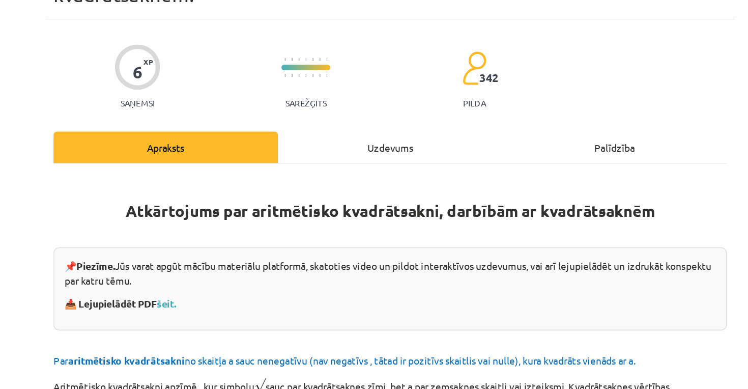
scroll to position [0, 0]
click at [292, 166] on div "Uzdevums" at bounding box center [374, 177] width 164 height 23
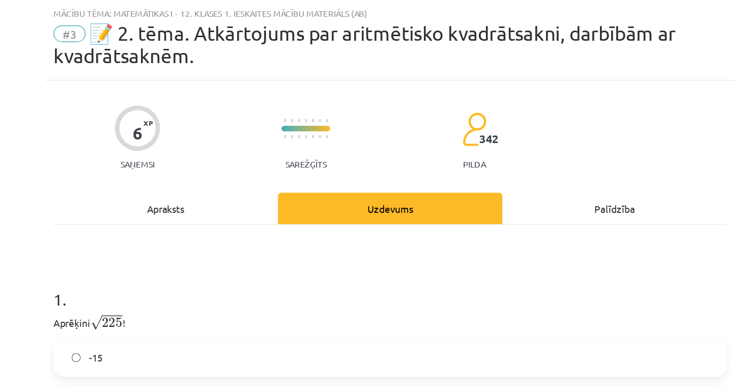
scroll to position [499, 0]
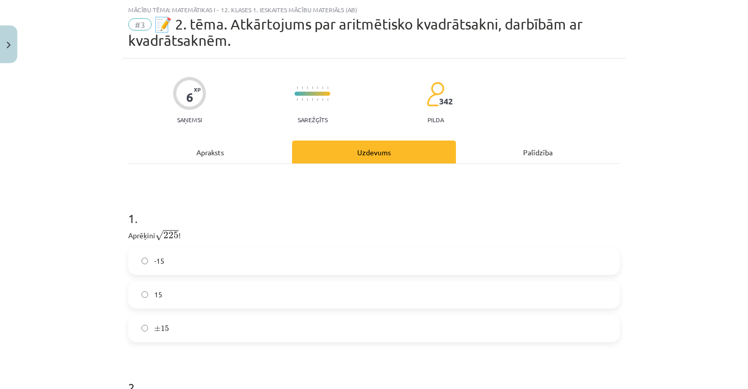
click at [524, 154] on div "Palīdzība" at bounding box center [538, 152] width 164 height 23
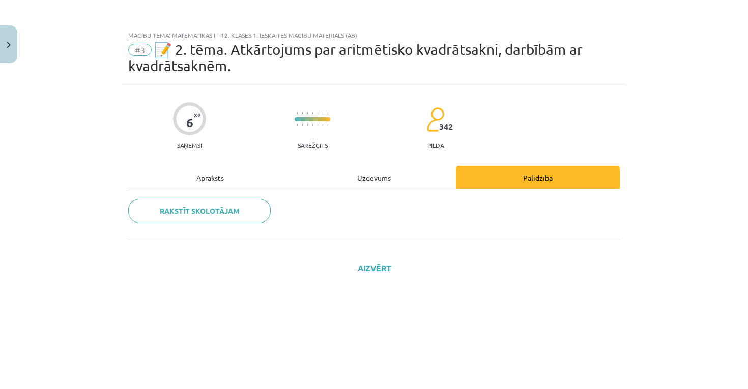
scroll to position [0, 0]
click at [400, 182] on div "Uzdevums" at bounding box center [374, 177] width 164 height 23
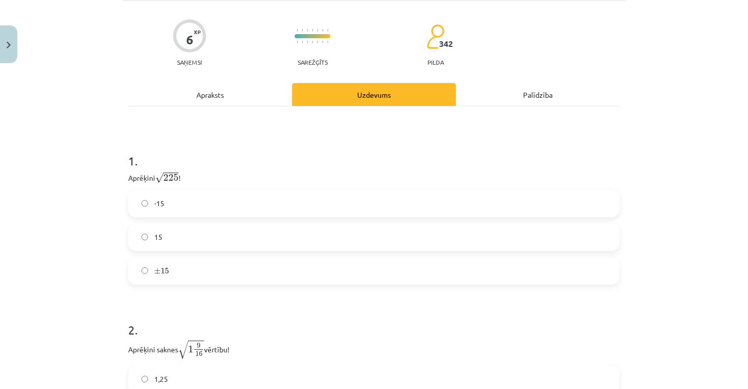
click at [240, 89] on div "Apraksts" at bounding box center [210, 94] width 164 height 23
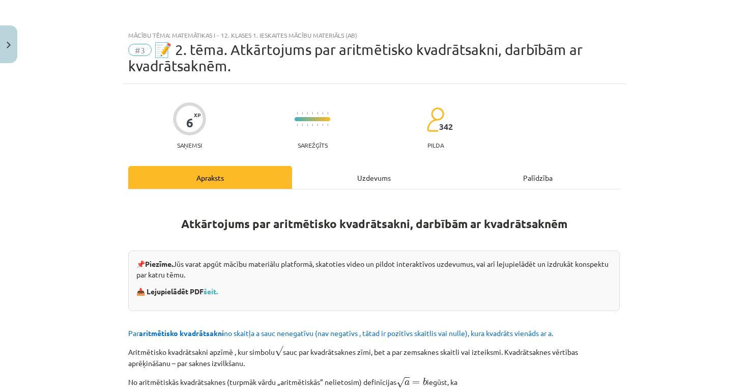
click at [352, 177] on div "Uzdevums" at bounding box center [374, 177] width 164 height 23
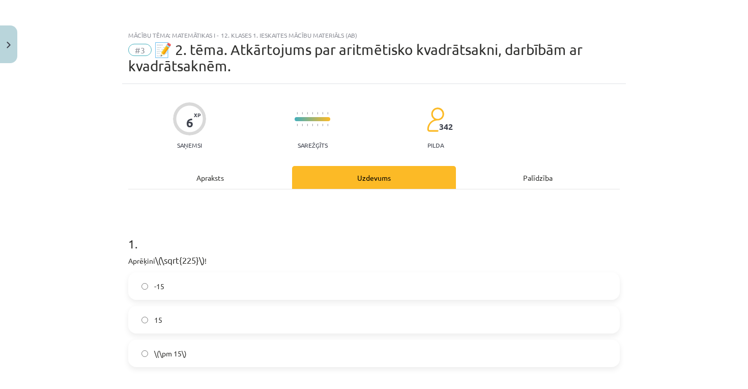
scroll to position [25, 0]
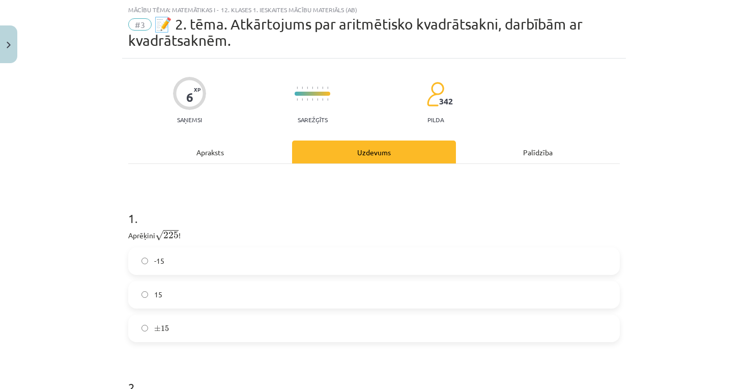
click at [252, 160] on div "Apraksts" at bounding box center [210, 152] width 164 height 23
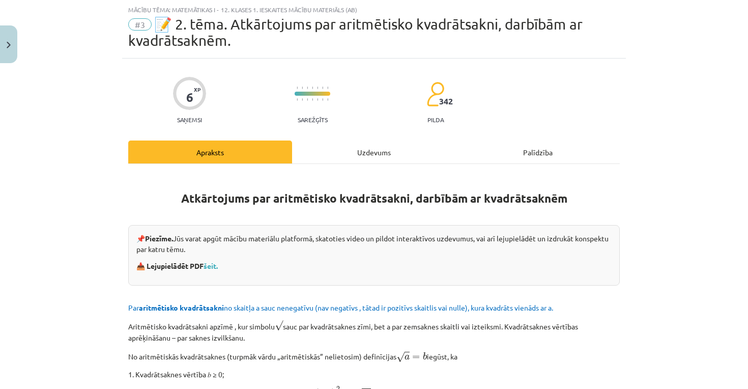
click at [347, 159] on div "Uzdevums" at bounding box center [374, 152] width 164 height 23
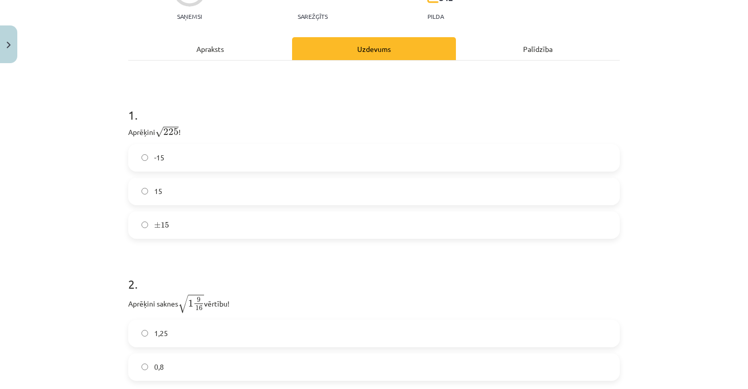
scroll to position [129, 0]
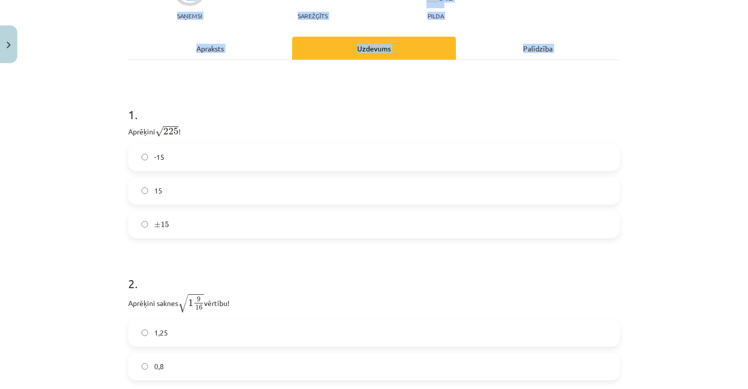
drag, startPoint x: 117, startPoint y: 117, endPoint x: 46, endPoint y: 205, distance: 112.3
click at [46, 205] on div "Mācību tēma: Matemātikas i - 12. klases 1. ieskaites mācību materiāls (ab) #3 📝…" at bounding box center [374, 194] width 748 height 389
click at [181, 191] on label "15" at bounding box center [374, 190] width 490 height 25
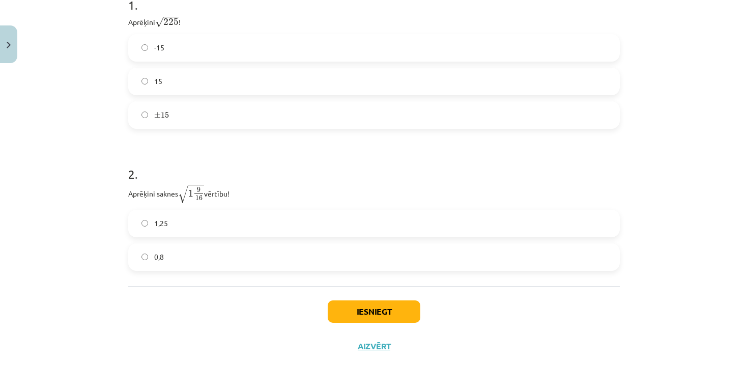
scroll to position [240, 0]
click at [271, 225] on label "1,25" at bounding box center [374, 223] width 490 height 25
click at [365, 310] on button "Iesniegt" at bounding box center [374, 311] width 93 height 22
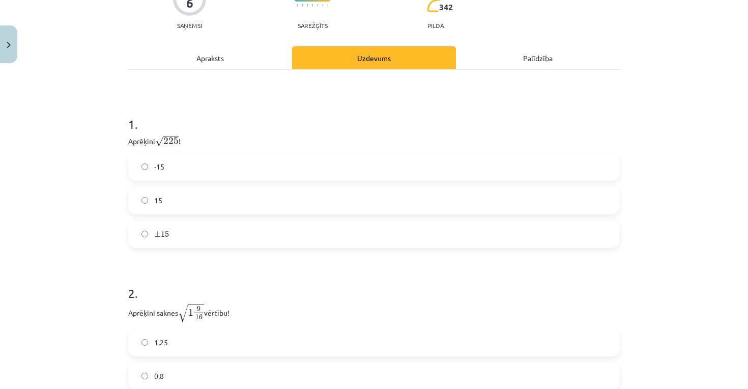
scroll to position [119, 0]
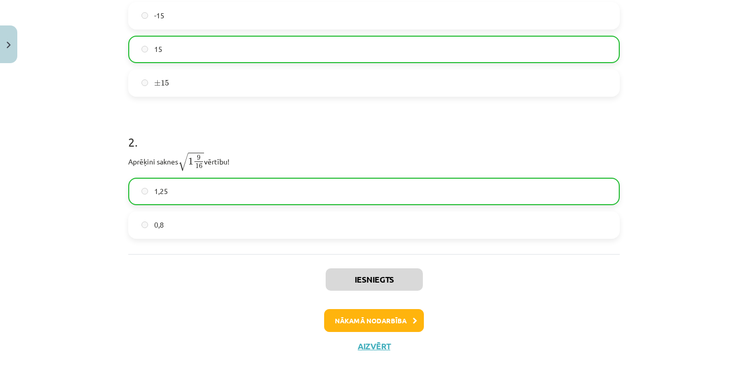
click at [368, 324] on button "Nākamā nodarbība" at bounding box center [374, 320] width 100 height 23
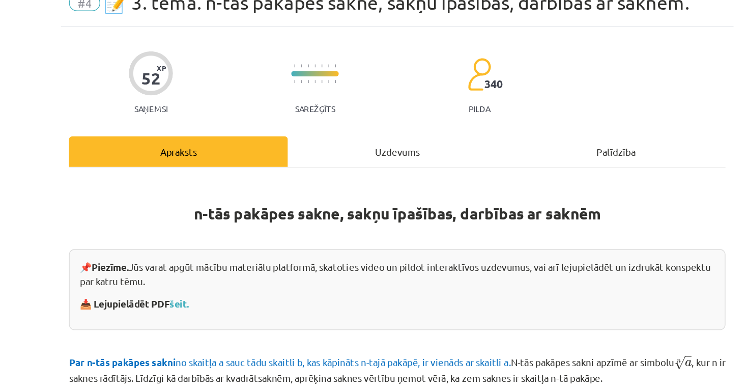
scroll to position [0, 0]
click at [299, 150] on div "Uzdevums" at bounding box center [374, 161] width 164 height 23
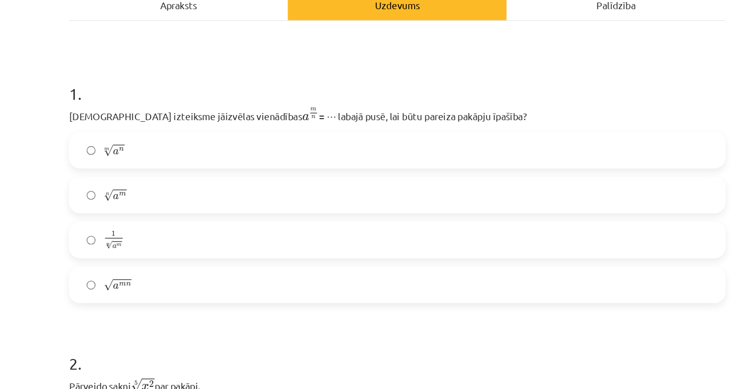
scroll to position [144, 0]
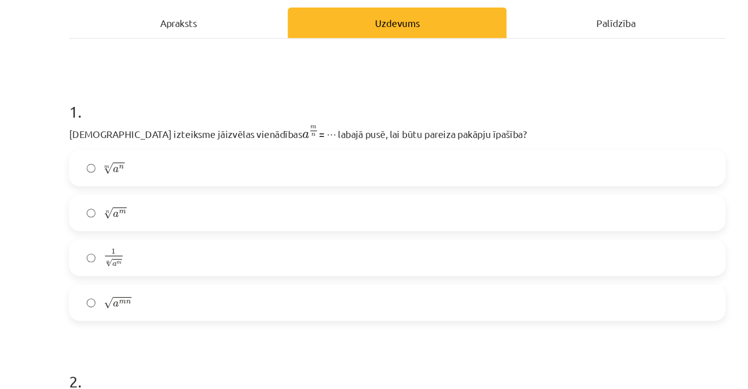
click at [158, 14] on div "Apraksts" at bounding box center [210, 17] width 164 height 23
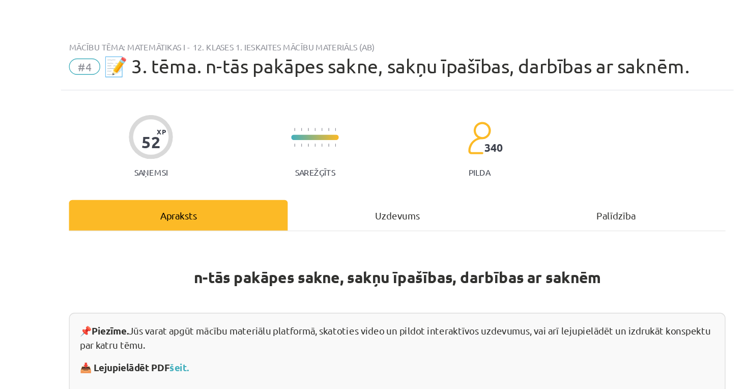
scroll to position [0, 0]
click at [292, 163] on div "Uzdevums" at bounding box center [374, 161] width 164 height 23
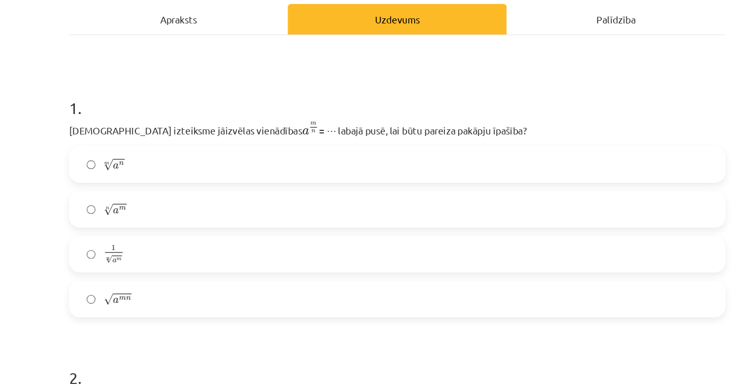
scroll to position [148, 0]
click at [171, 221] on span "n" at bounding box center [173, 222] width 4 height 3
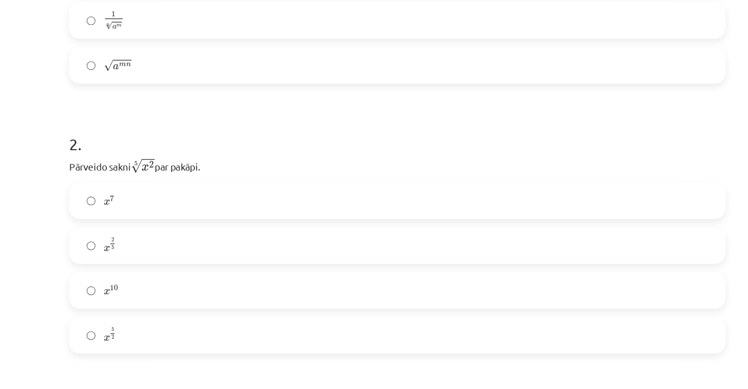
scroll to position [336, 0]
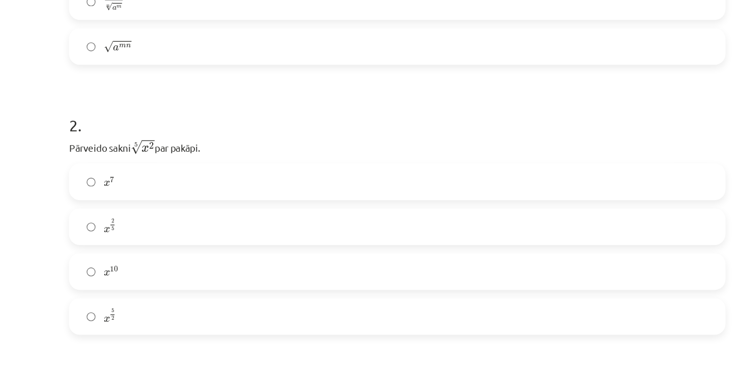
click at [129, 178] on label "x 2 5 x 2 5" at bounding box center [374, 169] width 490 height 25
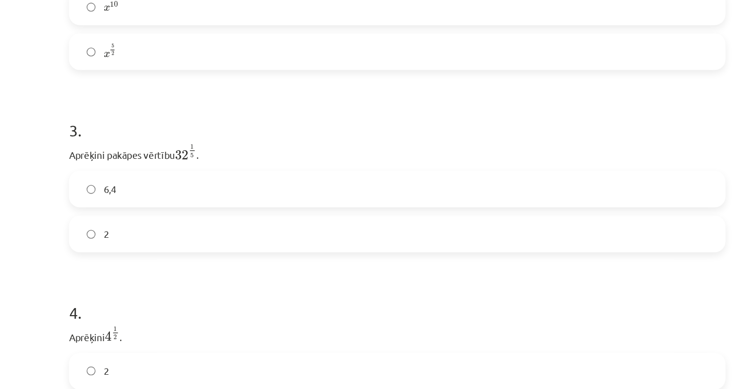
scroll to position [535, 0]
click at [133, 186] on label "2" at bounding box center [374, 174] width 490 height 25
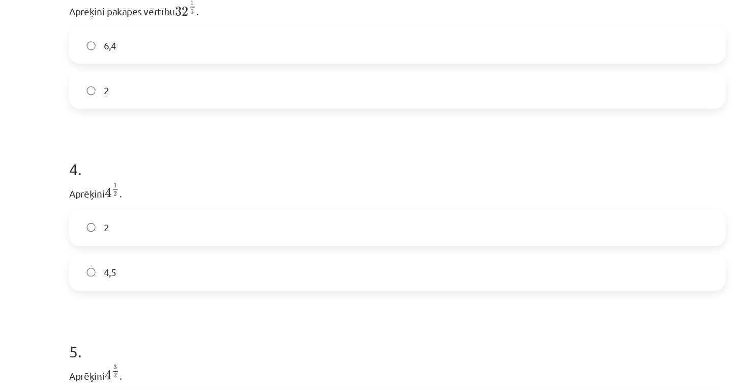
scroll to position [668, 0]
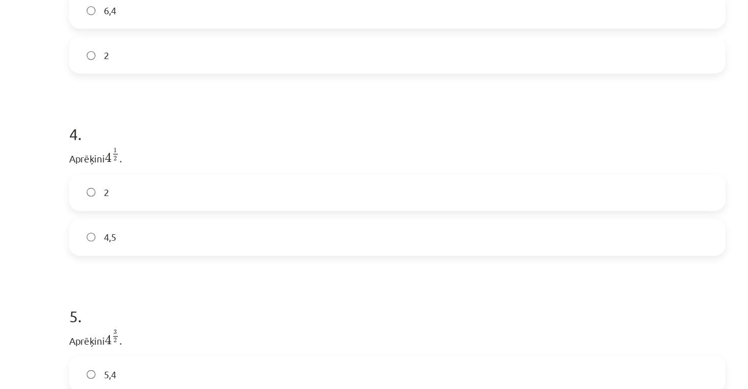
click at [129, 149] on label "2" at bounding box center [374, 143] width 490 height 25
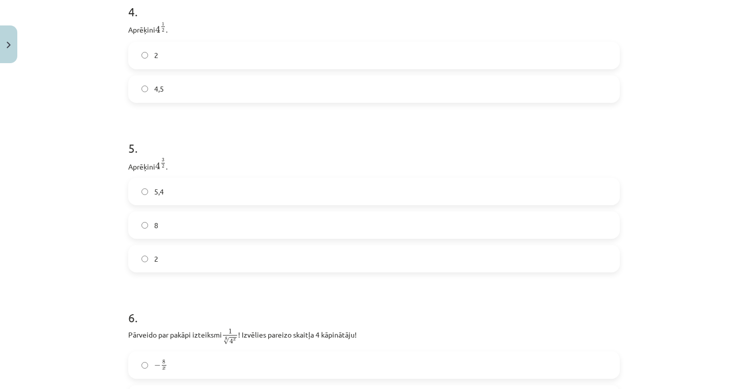
scroll to position [776, 0]
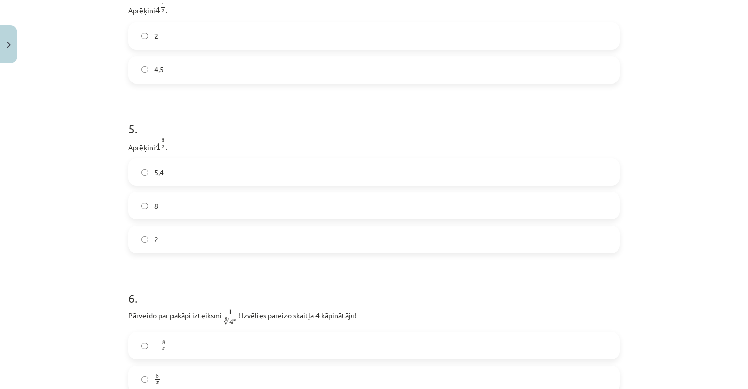
click at [197, 212] on label "8" at bounding box center [374, 205] width 490 height 25
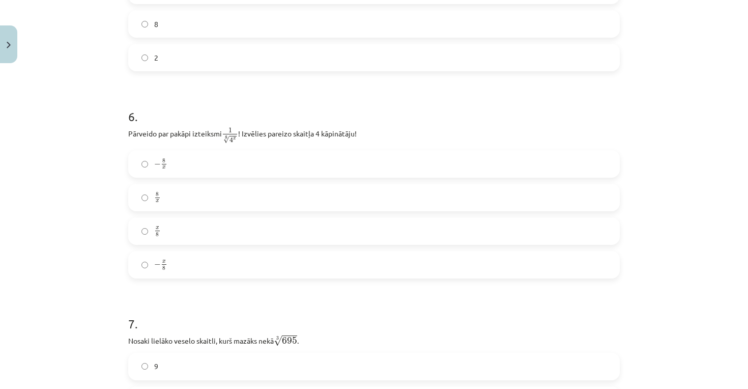
scroll to position [958, 0]
click at [227, 234] on label "x 8 x 8" at bounding box center [374, 230] width 490 height 25
click at [176, 278] on div "− x 8 − x 8" at bounding box center [374, 263] width 492 height 27
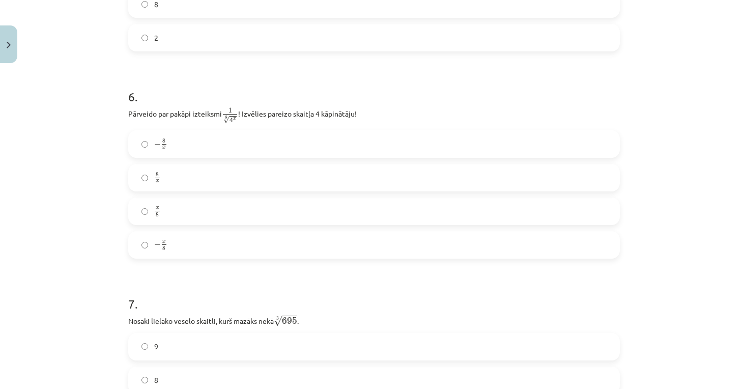
scroll to position [979, 0]
click at [161, 228] on div "− 8 x − 8 x 8 x 8 x x 8 x 8 − x 8 − x 8" at bounding box center [374, 193] width 492 height 128
click at [158, 241] on span "−" at bounding box center [157, 244] width 7 height 6
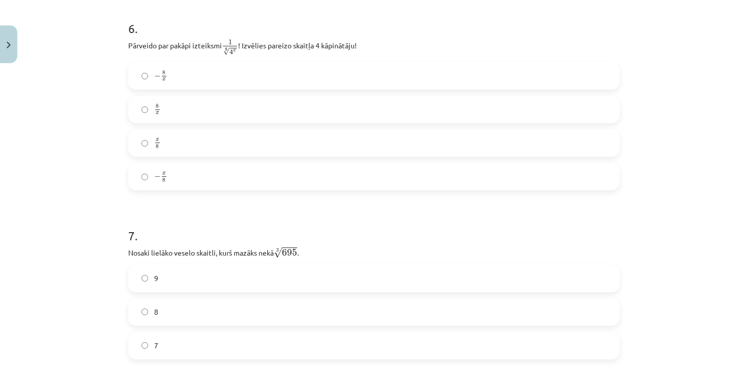
scroll to position [1047, 0]
click at [194, 317] on label "8" at bounding box center [374, 310] width 490 height 25
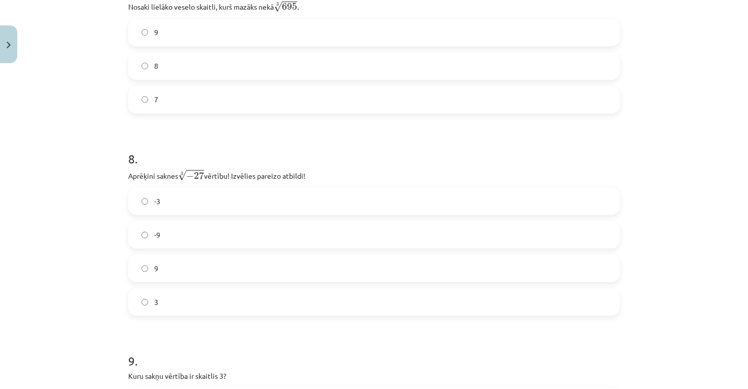
scroll to position [1303, 0]
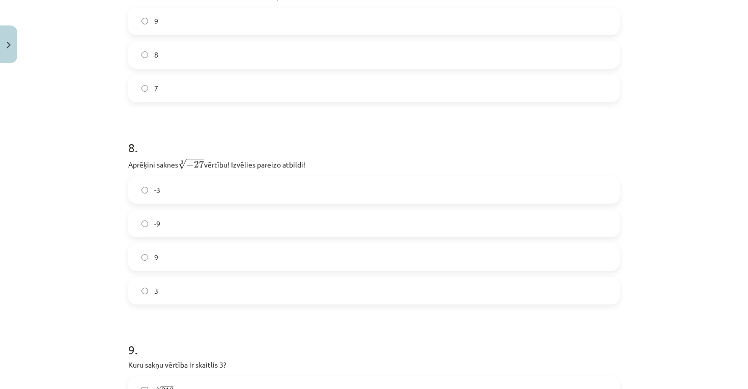
click at [276, 183] on label "-3" at bounding box center [374, 189] width 490 height 25
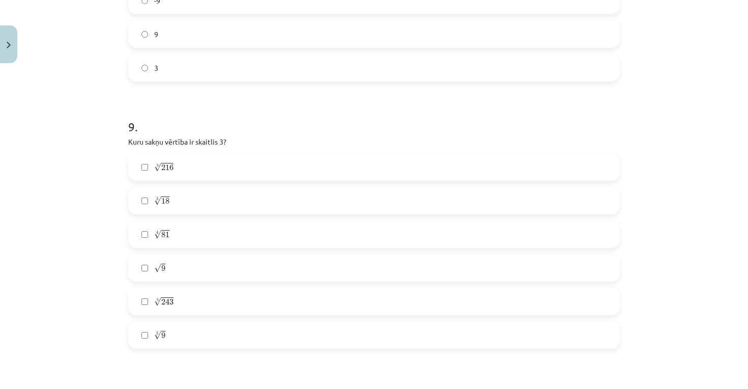
scroll to position [1536, 0]
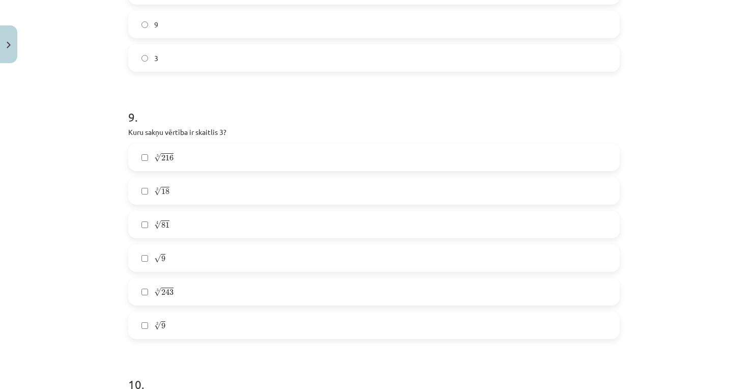
click at [178, 224] on label "4 √ 81 81 4" at bounding box center [374, 224] width 490 height 25
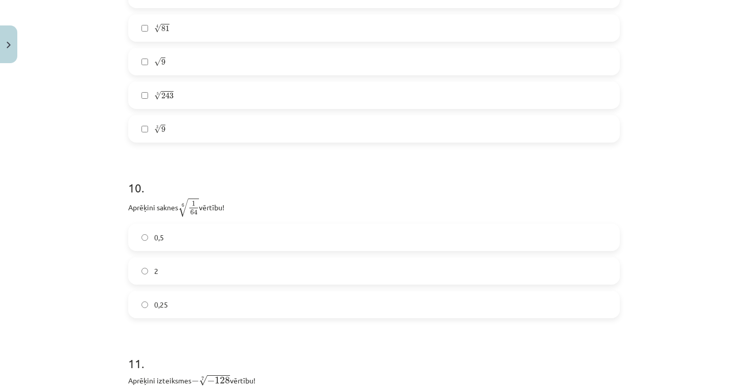
scroll to position [1733, 0]
click at [188, 247] on label "0,5" at bounding box center [374, 236] width 490 height 25
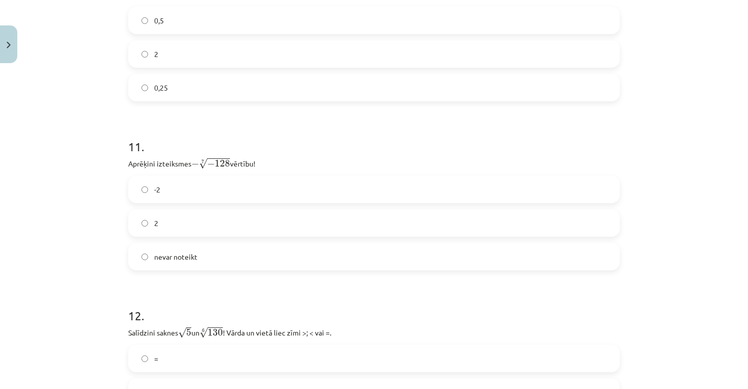
scroll to position [1950, 0]
click at [231, 231] on label "2" at bounding box center [374, 221] width 490 height 25
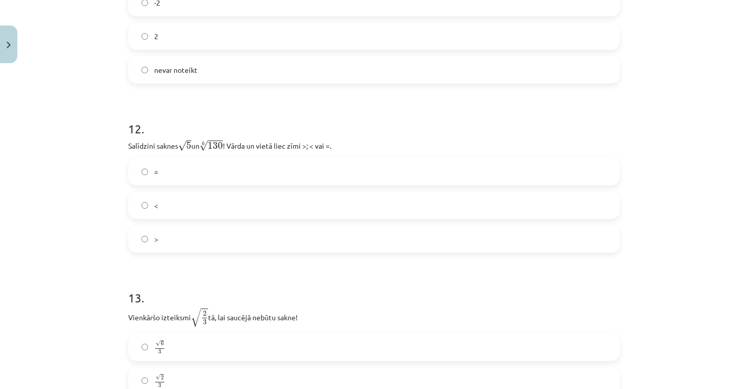
scroll to position [2136, 0]
click at [164, 236] on label ">" at bounding box center [374, 238] width 490 height 25
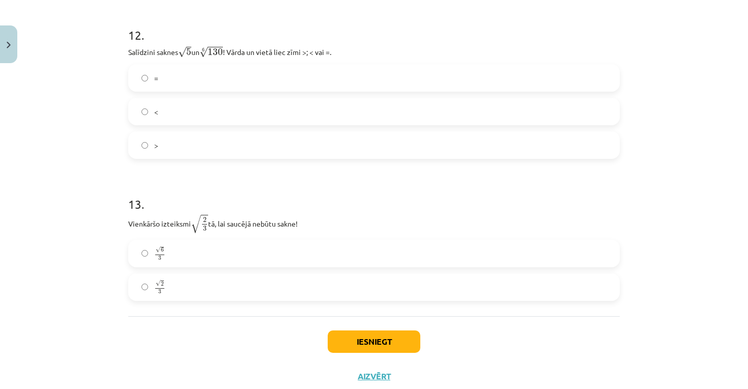
scroll to position [2245, 0]
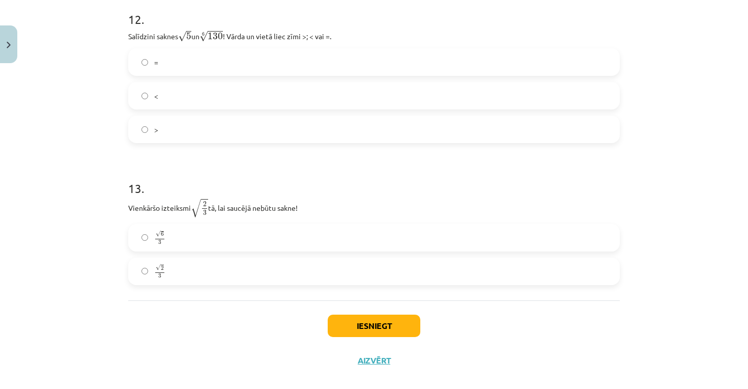
click at [179, 242] on label "√ 6 3 6 3" at bounding box center [374, 237] width 490 height 25
click at [339, 337] on button "Iesniegt" at bounding box center [374, 326] width 93 height 22
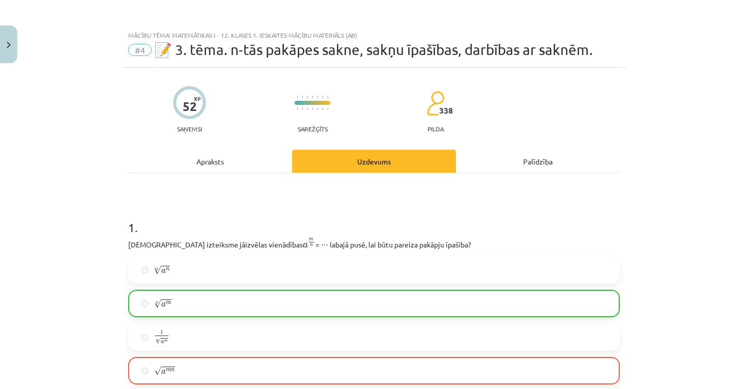
scroll to position [0, 0]
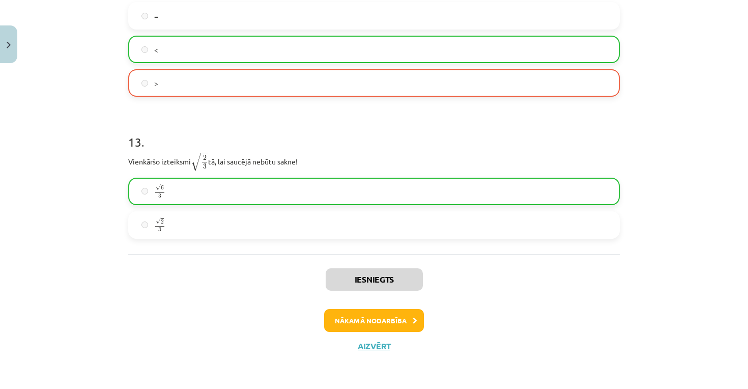
click at [382, 317] on button "Nākamā nodarbība" at bounding box center [374, 320] width 100 height 23
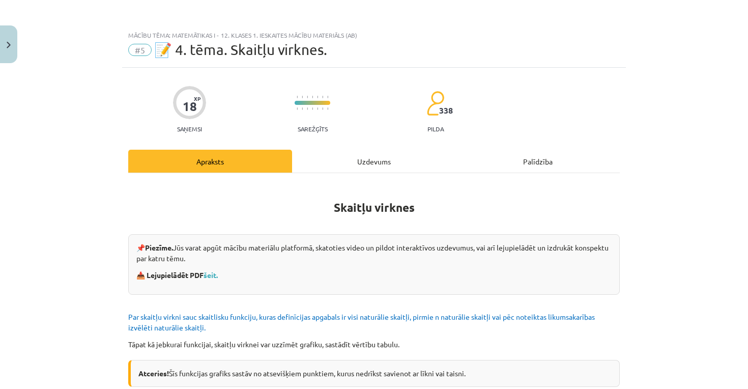
click at [390, 164] on div "Uzdevums" at bounding box center [374, 161] width 164 height 23
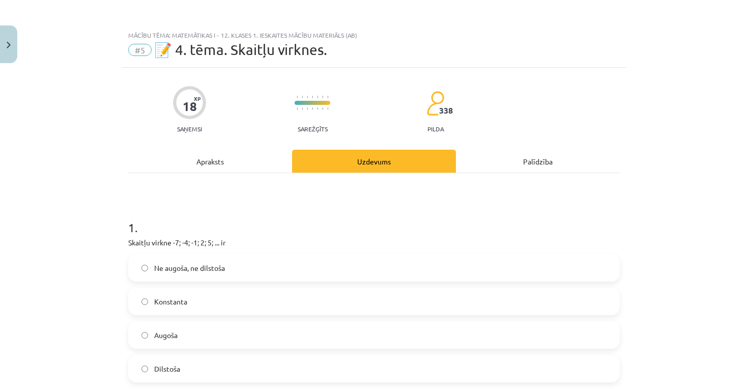
click at [233, 166] on div "Apraksts" at bounding box center [210, 161] width 164 height 23
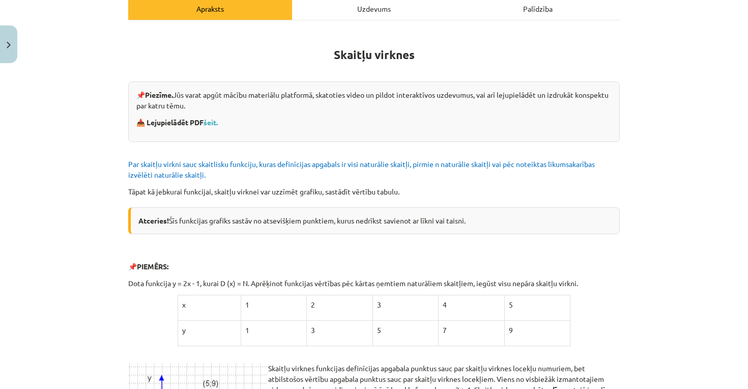
scroll to position [156, 0]
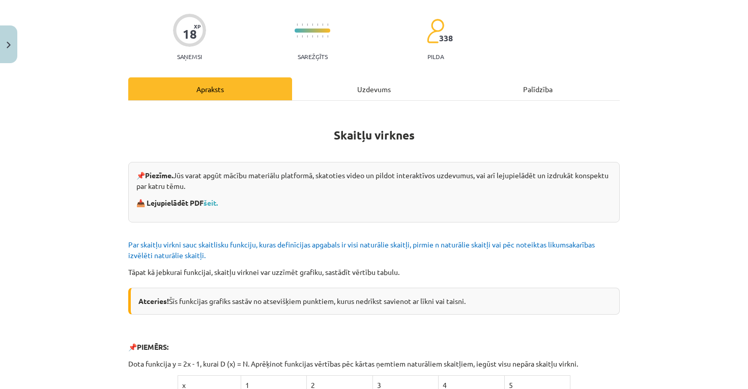
click at [345, 85] on div "Uzdevums" at bounding box center [374, 88] width 164 height 23
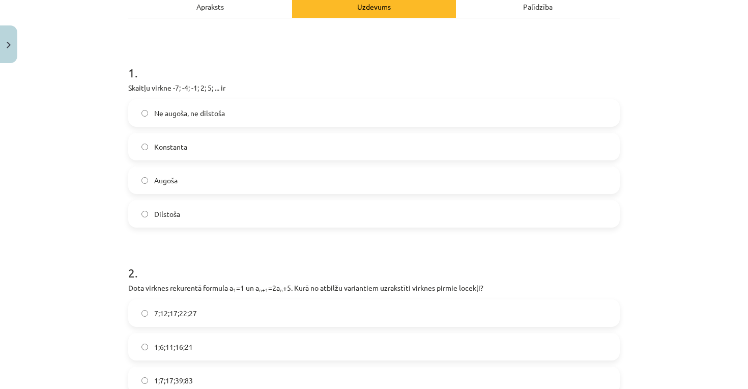
scroll to position [149, 0]
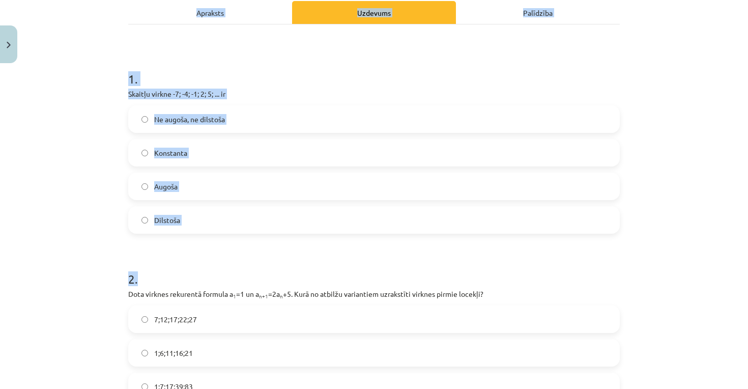
drag, startPoint x: 120, startPoint y: 72, endPoint x: 183, endPoint y: 273, distance: 210.8
click at [183, 273] on div "Mācību tēma: Matemātikas i - 12. klases 1. ieskaites mācību materiāls (ab) #5 📝…" at bounding box center [374, 194] width 748 height 389
click at [80, 207] on div "Mācību tēma: Matemātikas i - 12. klases 1. ieskaites mācību materiāls (ab) #5 📝…" at bounding box center [374, 194] width 748 height 389
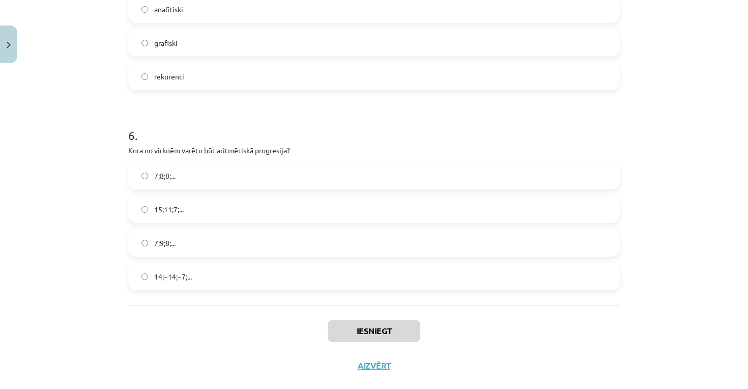
scroll to position [1118, 0]
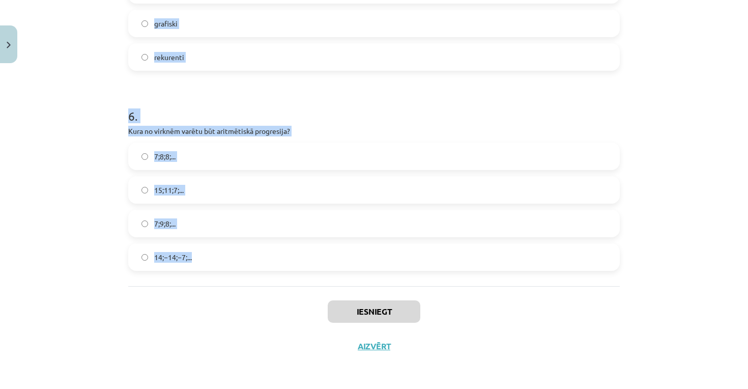
drag, startPoint x: 127, startPoint y: 82, endPoint x: 214, endPoint y: 266, distance: 203.4
copy form "1 . Skaitļu virkne -7; -4; -1; 2; 5; ... ir Ne augoša, ne dilstoša Konstanta Au…"
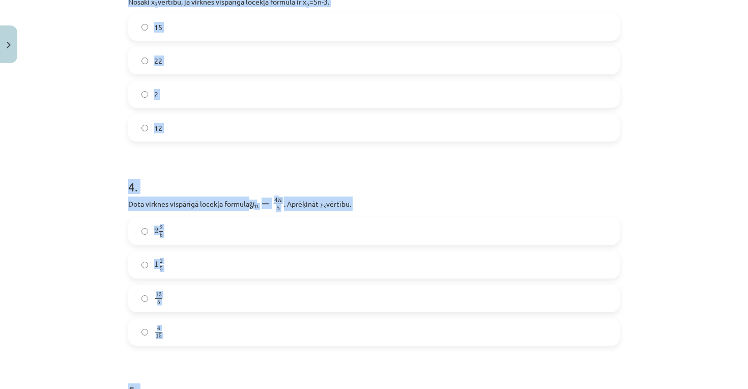
click at [52, 320] on div "Mācību tēma: Matemātikas i - 12. klases 1. ieskaites mācību materiāls (ab) #5 📝…" at bounding box center [374, 194] width 748 height 389
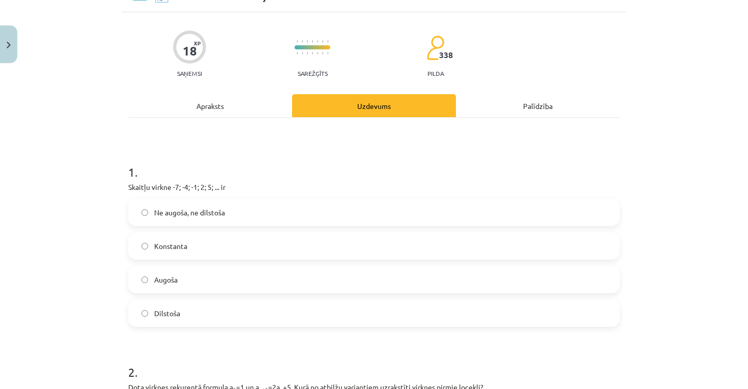
scroll to position [58, 0]
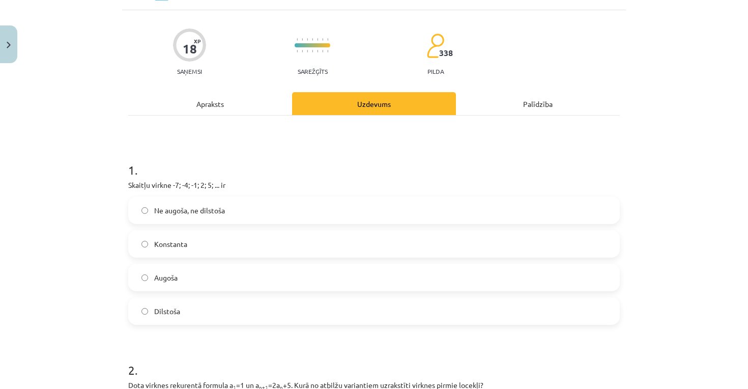
click at [186, 278] on label "Augoša" at bounding box center [374, 277] width 490 height 25
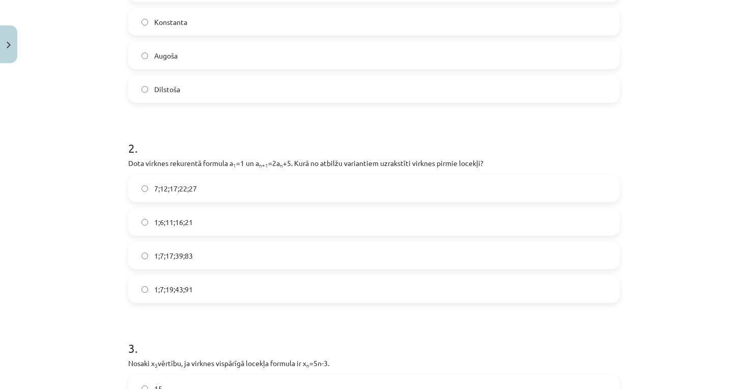
scroll to position [281, 0]
click at [217, 289] on label "1;7;19;43;91" at bounding box center [374, 287] width 490 height 25
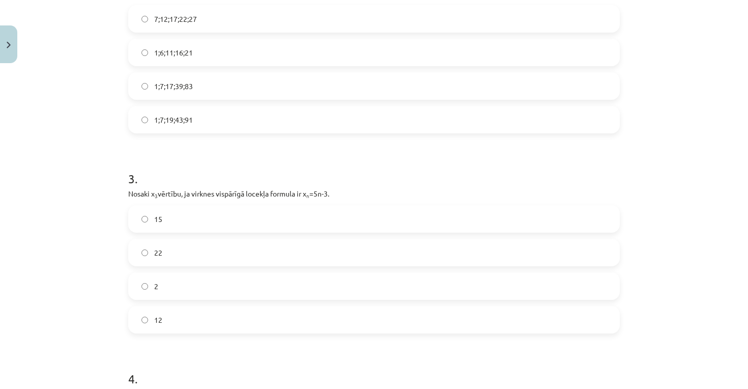
scroll to position [452, 0]
click at [203, 315] on label "12" at bounding box center [374, 316] width 490 height 25
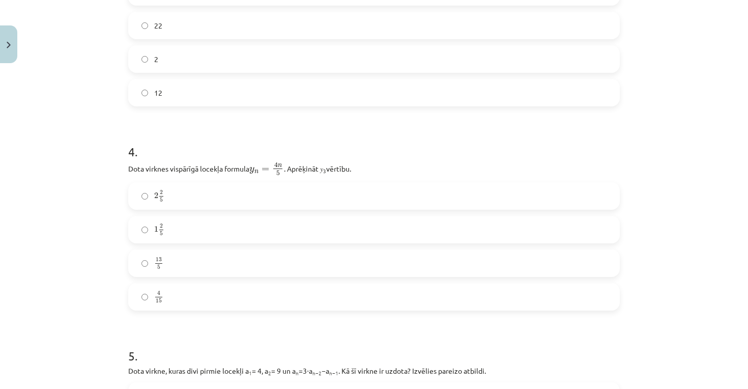
scroll to position [682, 0]
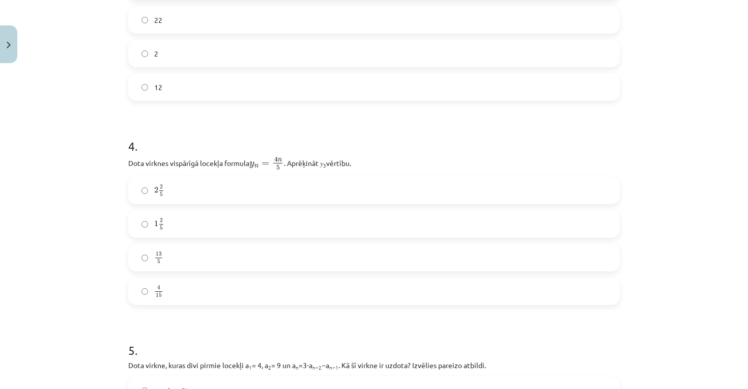
click at [217, 196] on label "2 2 5 2 2 5" at bounding box center [374, 190] width 490 height 25
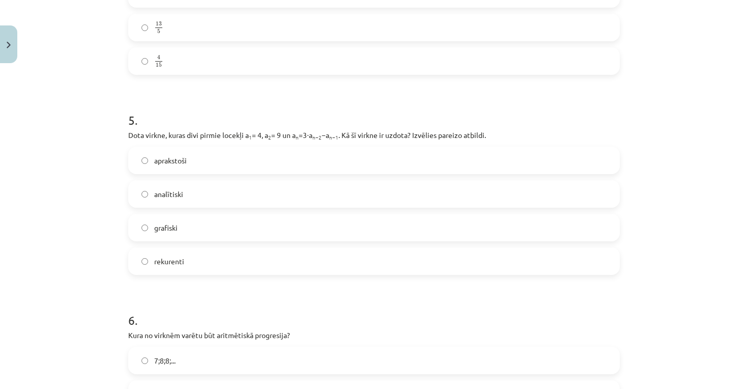
scroll to position [915, 0]
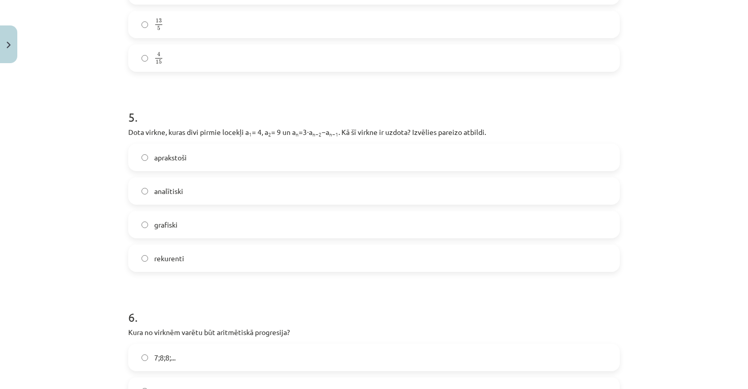
click at [209, 263] on label "rekurenti" at bounding box center [374, 257] width 490 height 25
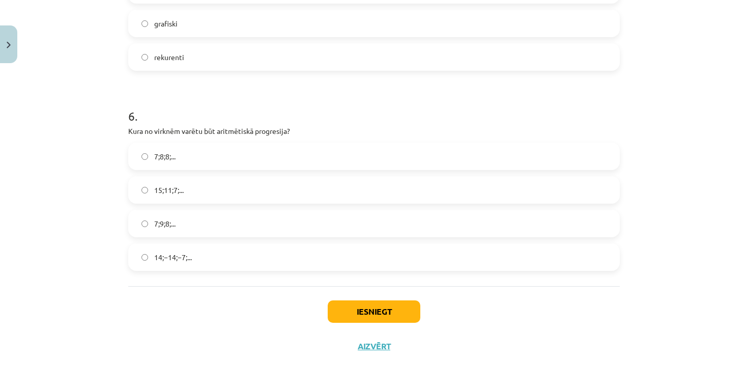
scroll to position [1118, 0]
click at [213, 189] on label "15;11;7;..." at bounding box center [374, 189] width 490 height 25
click at [366, 306] on button "Iesniegt" at bounding box center [374, 311] width 93 height 22
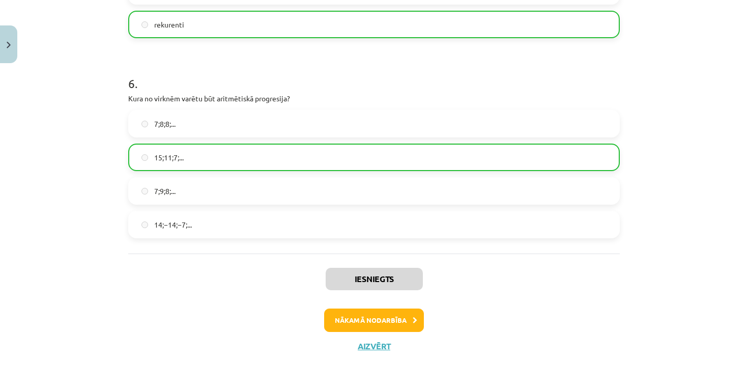
click at [382, 316] on button "Nākamā nodarbība" at bounding box center [374, 320] width 100 height 23
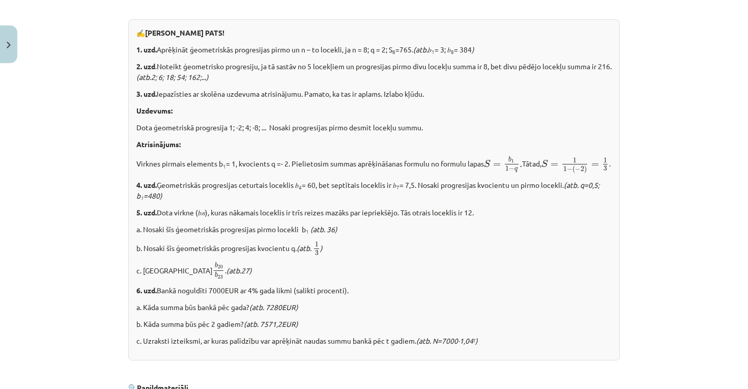
scroll to position [1209, 0]
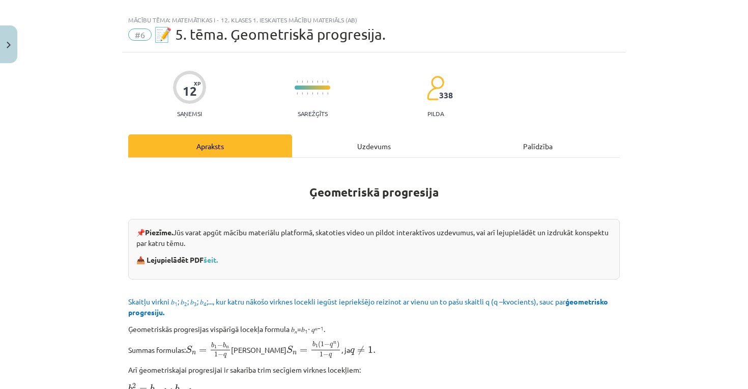
click at [373, 142] on div "Uzdevums" at bounding box center [374, 145] width 164 height 23
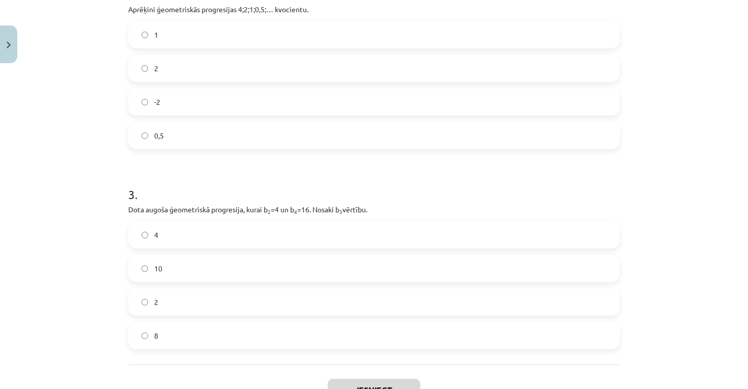
scroll to position [446, 0]
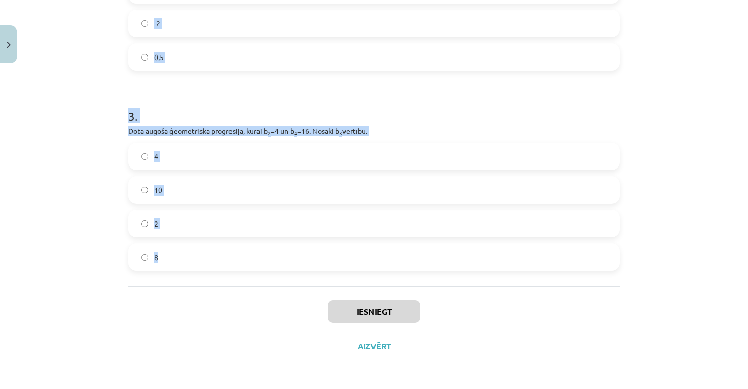
drag, startPoint x: 113, startPoint y: 175, endPoint x: 301, endPoint y: 262, distance: 208.2
click at [301, 262] on div "Mācību tēma: Matemātikas i - 12. klases 1. ieskaites mācību materiāls (ab) #6 📝…" at bounding box center [374, 194] width 748 height 389
copy form "1 . Aprēķini ģeometriskās progresijas nākamo locekli, ja b 1 = 7 un q=5. 12 35 …"
click at [217, 261] on label "8" at bounding box center [374, 256] width 490 height 25
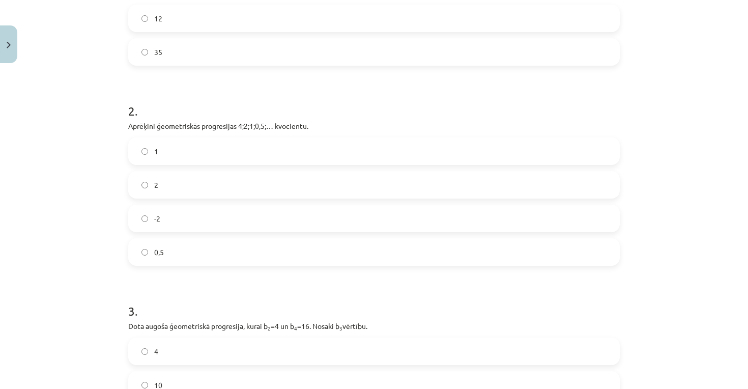
click at [214, 261] on label "0,5" at bounding box center [374, 251] width 490 height 25
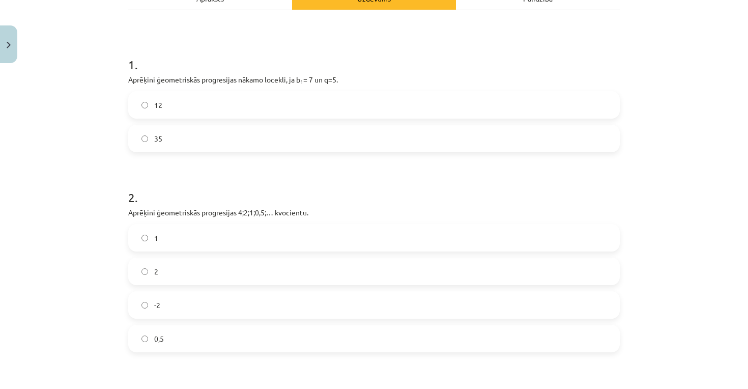
scroll to position [153, 0]
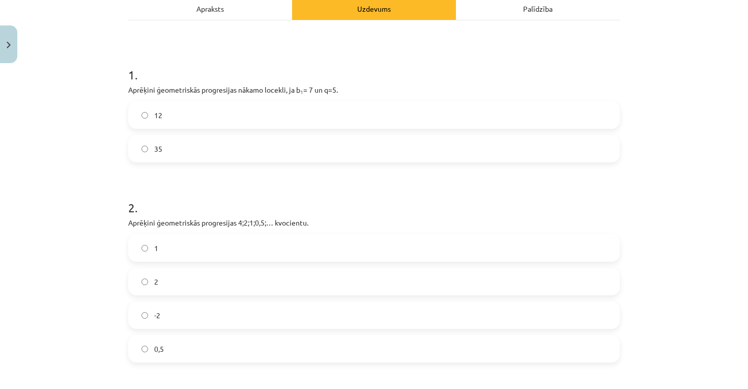
click at [221, 162] on form "1 . Aprēķini ģeometriskās progresijas nākamo locekli, ja b 1 = 7 un q=5. 12 35 …" at bounding box center [374, 306] width 492 height 513
click at [219, 148] on label "35" at bounding box center [374, 148] width 490 height 25
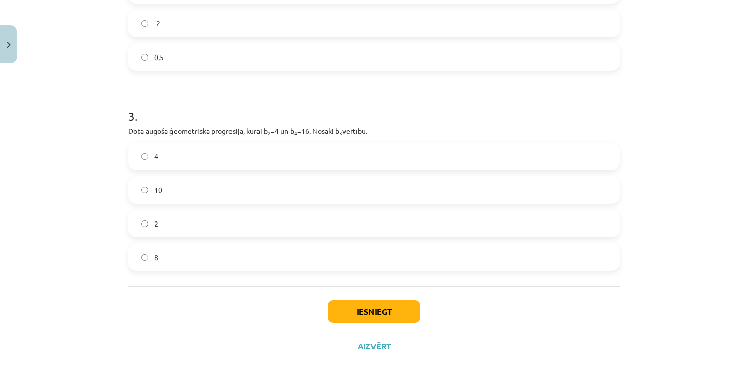
scroll to position [446, 0]
click at [371, 314] on button "Iesniegt" at bounding box center [374, 311] width 93 height 22
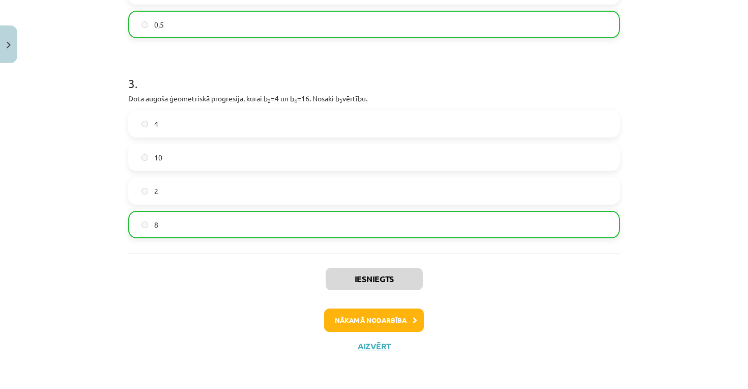
scroll to position [257, 0]
click at [394, 320] on button "Nākamā nodarbība" at bounding box center [374, 321] width 100 height 23
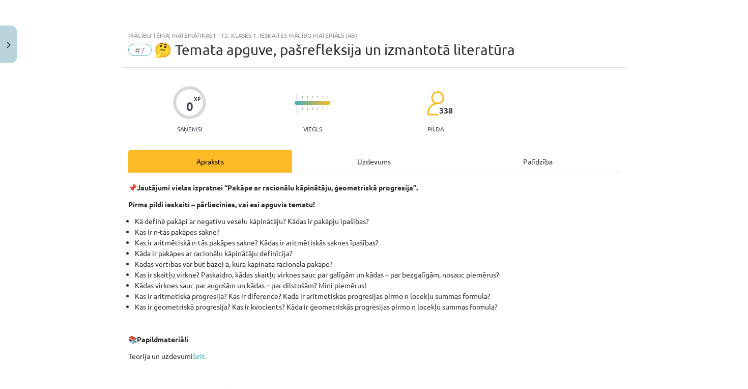
scroll to position [0, 0]
click at [370, 162] on div "Uzdevums" at bounding box center [374, 161] width 164 height 23
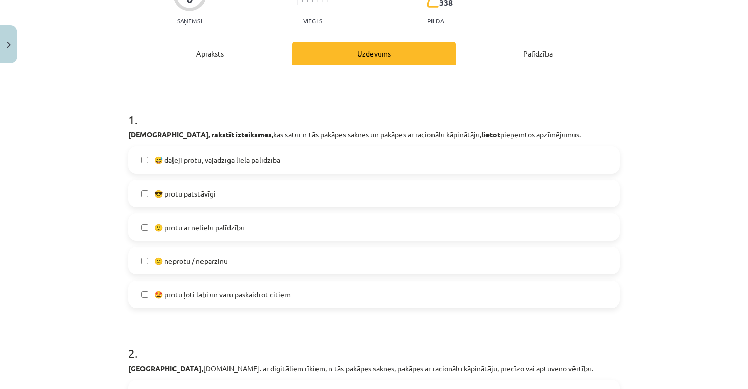
scroll to position [109, 0]
click at [253, 224] on label "🙂 protu ar nelielu palīdzību" at bounding box center [374, 225] width 490 height 25
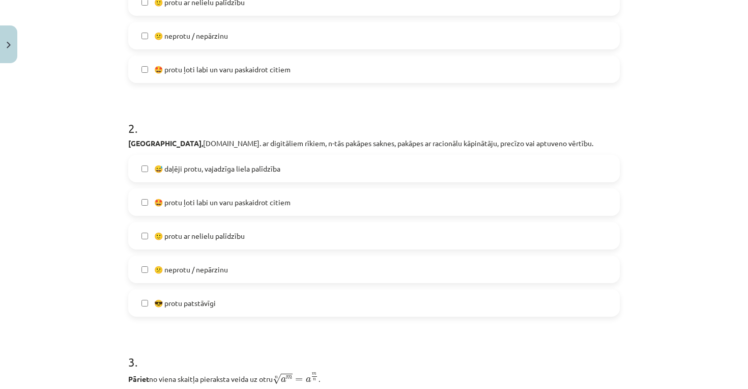
scroll to position [339, 0]
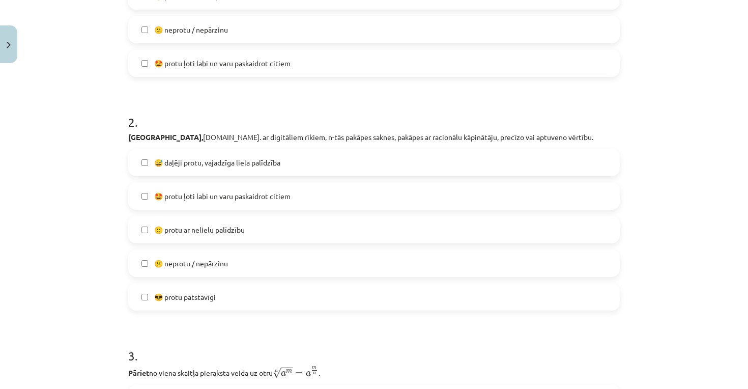
click at [239, 234] on span "🙂 protu ar nelielu palīdzību" at bounding box center [199, 230] width 91 height 11
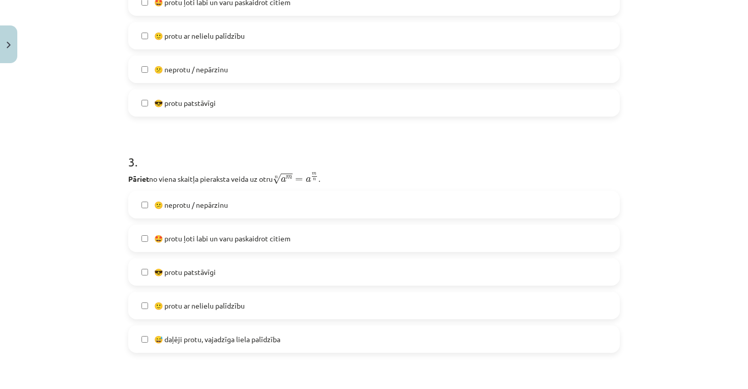
scroll to position [535, 0]
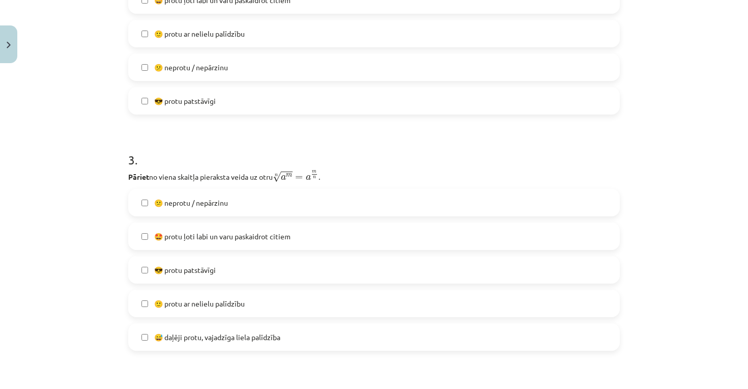
click at [239, 215] on label "😕 neprotu / nepārzinu" at bounding box center [374, 202] width 490 height 25
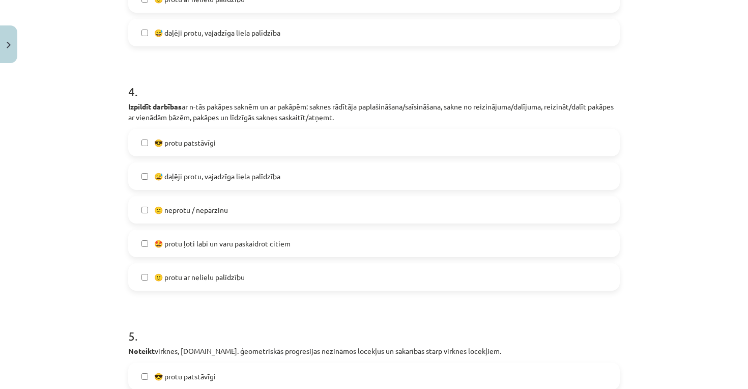
scroll to position [843, 0]
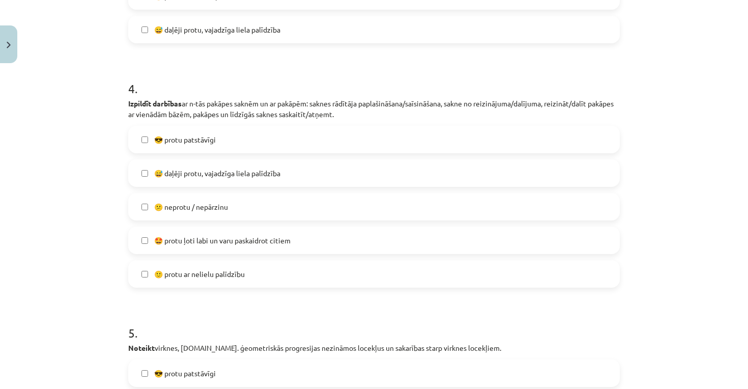
click at [306, 172] on label "😅 daļēji protu, vajadzīga liela palīdzība" at bounding box center [374, 172] width 490 height 25
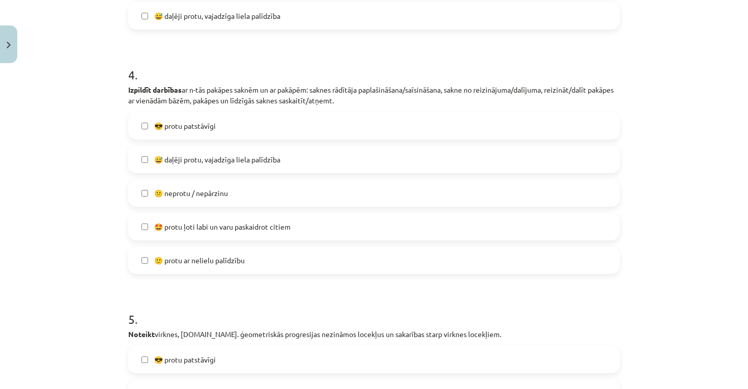
scroll to position [857, 0]
click at [252, 262] on label "🙂 protu ar nelielu palīdzību" at bounding box center [374, 259] width 490 height 25
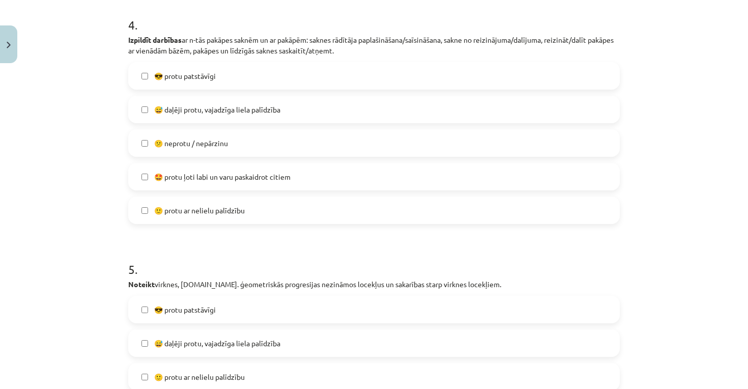
scroll to position [909, 0]
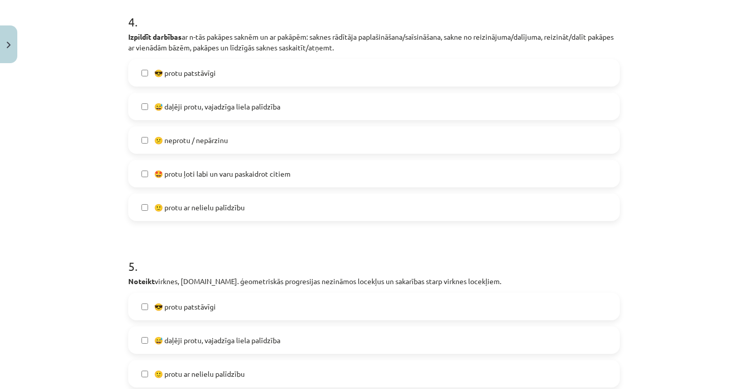
click at [260, 109] on span "😅 daļēji protu, vajadzīga liela palīdzība" at bounding box center [217, 106] width 126 height 11
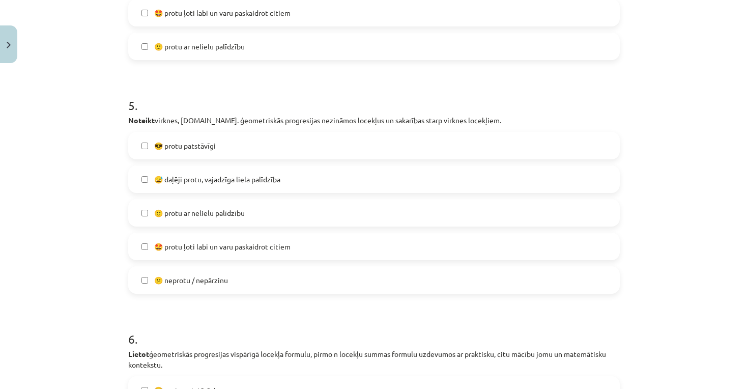
scroll to position [1072, 0]
click at [203, 283] on span "😕 neprotu / nepārzinu" at bounding box center [191, 278] width 74 height 11
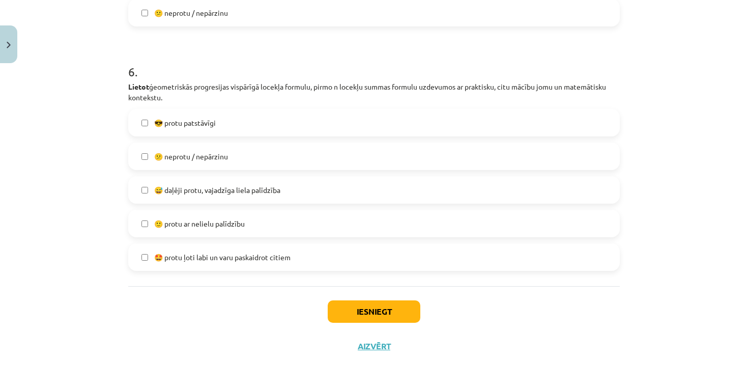
scroll to position [1340, 0]
click at [204, 157] on span "😕 neprotu / nepārzinu" at bounding box center [191, 156] width 74 height 11
click at [360, 310] on button "Iesniegt" at bounding box center [374, 311] width 93 height 22
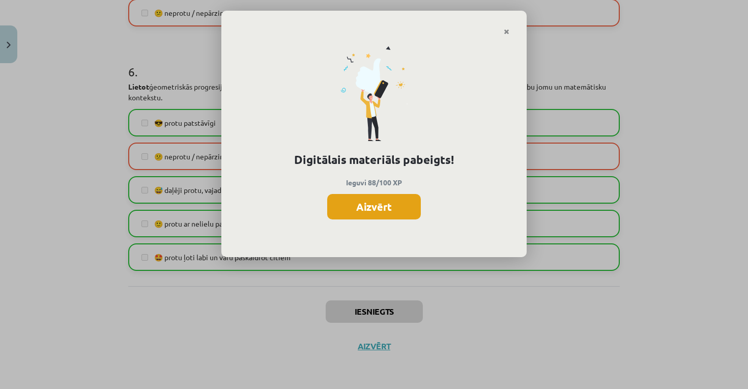
click at [375, 207] on button "Aizvērt" at bounding box center [374, 206] width 94 height 25
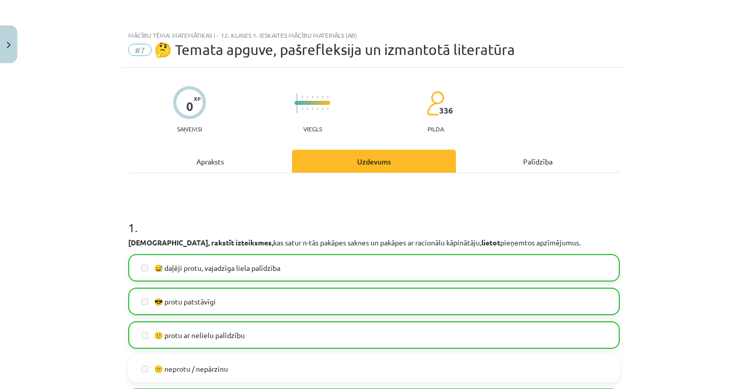
scroll to position [0, 0]
click at [5, 45] on button "Close" at bounding box center [8, 44] width 17 height 38
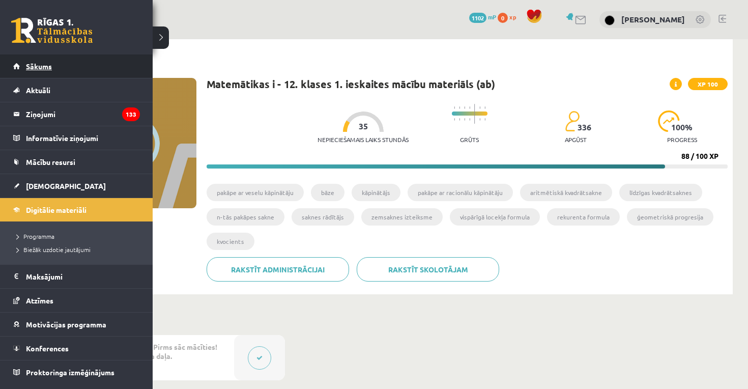
click at [72, 63] on link "Sākums" at bounding box center [76, 65] width 127 height 23
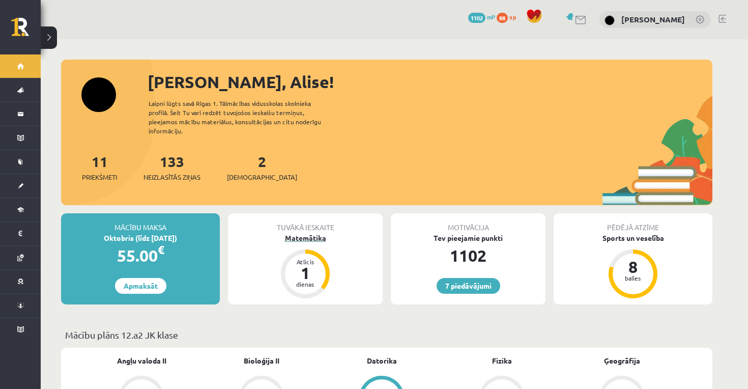
click at [312, 281] on div "dienas" at bounding box center [305, 284] width 31 height 6
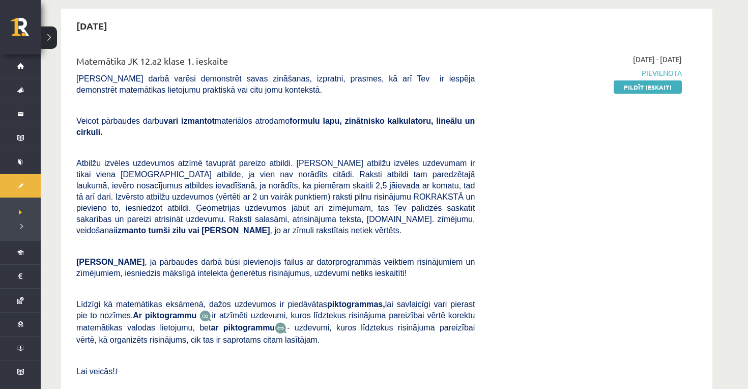
scroll to position [96, 0]
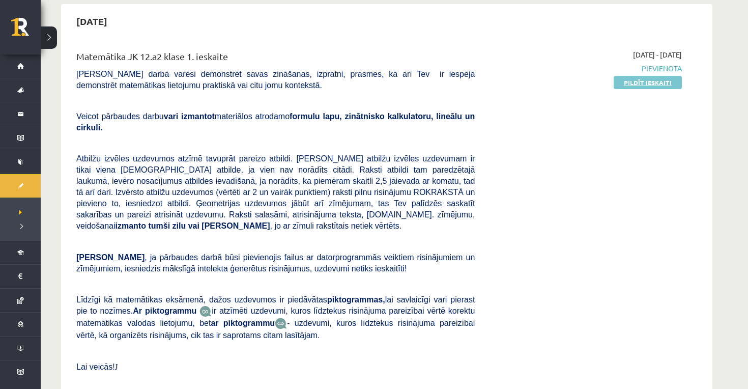
click at [657, 82] on link "Pildīt ieskaiti" at bounding box center [648, 82] width 68 height 13
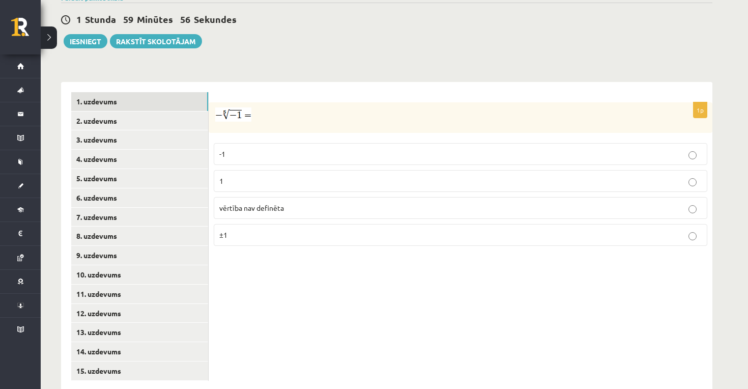
scroll to position [359, 0]
click at [245, 177] on p "1" at bounding box center [460, 182] width 483 height 11
click at [164, 93] on link "1. uzdevums" at bounding box center [139, 102] width 137 height 19
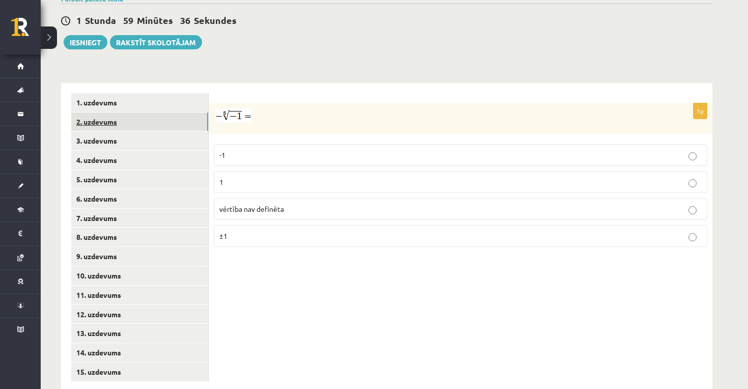
click at [157, 113] on link "2. uzdevums" at bounding box center [139, 122] width 137 height 19
click at [263, 150] on p "x 7 5 x 7 5" at bounding box center [460, 156] width 483 height 13
click at [242, 179] on p "x 5 7 x 5 7" at bounding box center [460, 185] width 483 height 13
click at [152, 113] on link "2. uzdevums" at bounding box center [139, 122] width 137 height 19
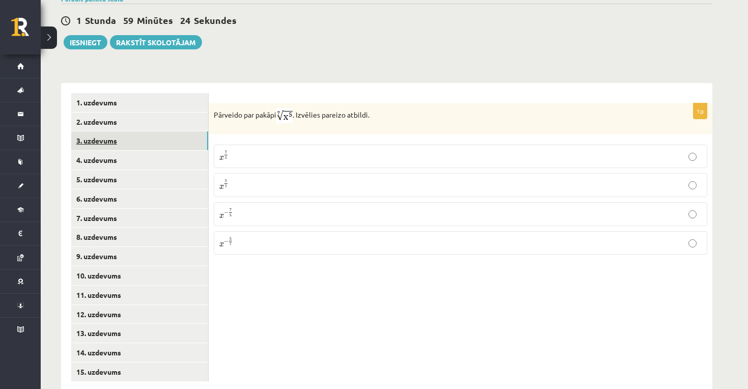
click at [148, 131] on link "3. uzdevums" at bounding box center [139, 140] width 137 height 19
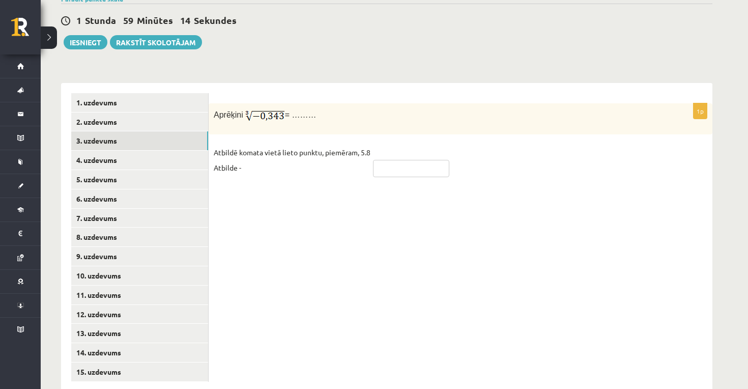
click at [397, 160] on input "text" at bounding box center [411, 168] width 76 height 17
type input "***"
click at [150, 131] on link "3. uzdevums" at bounding box center [139, 140] width 137 height 19
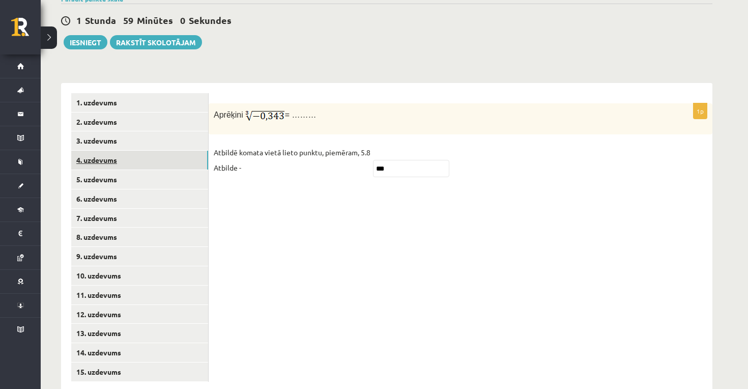
click at [140, 151] on link "4. uzdevums" at bounding box center [139, 160] width 137 height 19
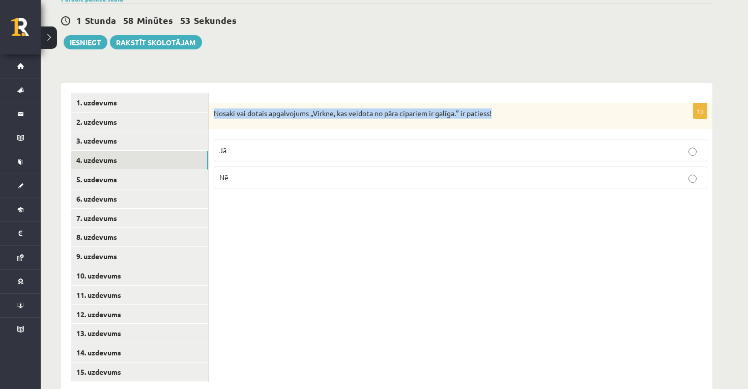
drag, startPoint x: 211, startPoint y: 97, endPoint x: 542, endPoint y: 97, distance: 331.4
click at [542, 103] on div "Nosaki vai dotais apgalvojums „Virkne, kas veidota no pāra cipariem ir galīga.”…" at bounding box center [461, 116] width 504 height 26
copy p "Nosaki vai dotais apgalvojums „Virkne, kas veidota no pāra cipariem ir galīga.”…"
click at [347, 145] on p "Jā" at bounding box center [460, 150] width 483 height 11
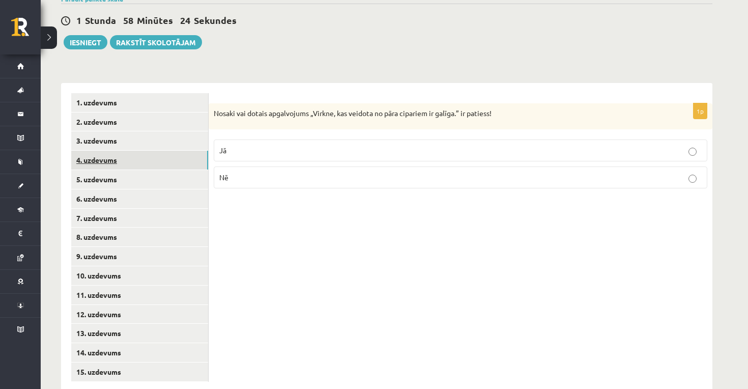
click at [113, 151] on link "4. uzdevums" at bounding box center [139, 160] width 137 height 19
click at [157, 170] on link "5. uzdevums" at bounding box center [139, 179] width 137 height 19
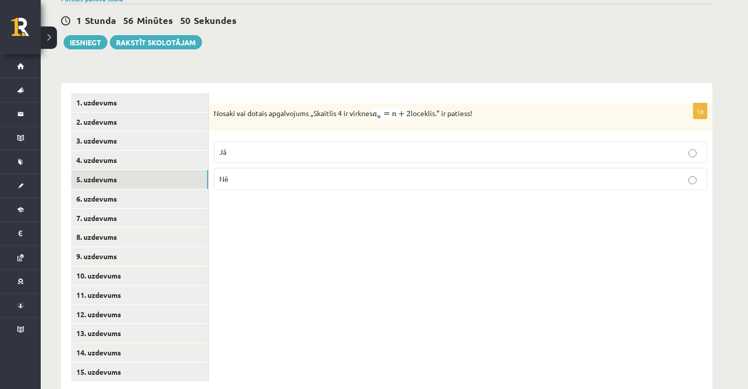
click at [346, 147] on p "Jā" at bounding box center [460, 152] width 483 height 11
click at [161, 170] on link "5. uzdevums" at bounding box center [139, 179] width 137 height 19
click at [152, 189] on link "6. uzdevums" at bounding box center [139, 198] width 137 height 19
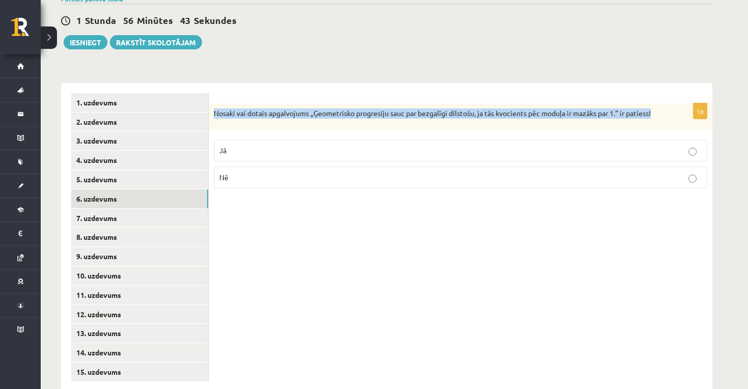
drag, startPoint x: 214, startPoint y: 97, endPoint x: 588, endPoint y: 102, distance: 373.7
click at [588, 103] on div "Nosaki vai dotais apgalvojums „Ģeometrisko progresiju sauc par bezgalīgi dilsto…" at bounding box center [461, 116] width 504 height 26
copy p "Nosaki vai dotais apgalvojums „Ģeometrisko progresiju sauc par bezgalīgi dilsto…"
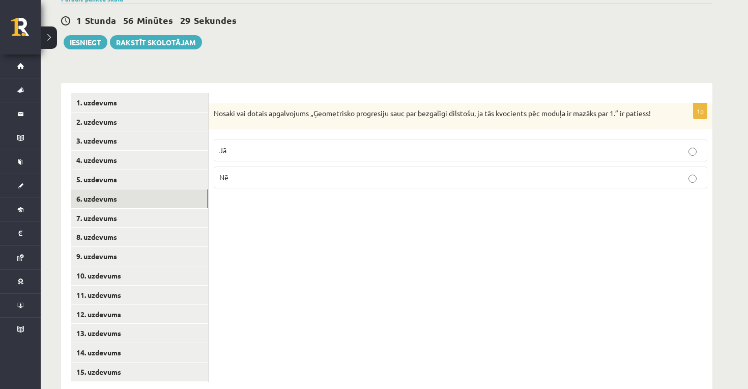
click at [277, 145] on p "Jā" at bounding box center [460, 150] width 483 height 11
click at [190, 189] on link "6. uzdevums" at bounding box center [139, 198] width 137 height 19
click at [172, 209] on link "7. uzdevums" at bounding box center [139, 218] width 137 height 19
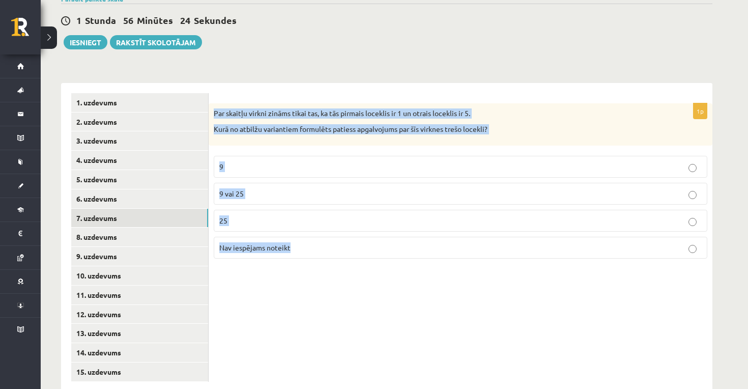
drag, startPoint x: 214, startPoint y: 85, endPoint x: 281, endPoint y: 243, distance: 171.5
click at [281, 243] on div "1p Par skaitļu virkni zināms tikai tas, ka tās pirmais loceklis ir 1 un otrais …" at bounding box center [461, 237] width 504 height 309
copy div "Par skaitļu virkni zināms tikai tas, ka tās pirmais loceklis ir 1 un otrais loc…"
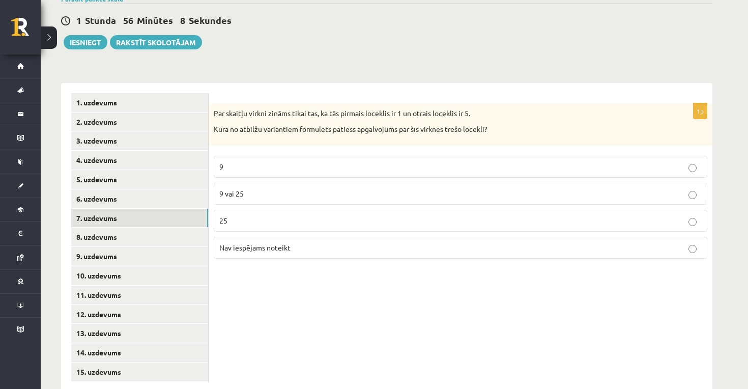
click at [304, 242] on p "Nav iespējams noteikt" at bounding box center [460, 247] width 483 height 11
click at [159, 209] on link "7. uzdevums" at bounding box center [139, 218] width 137 height 19
click at [144, 228] on link "8. uzdevums" at bounding box center [139, 237] width 137 height 19
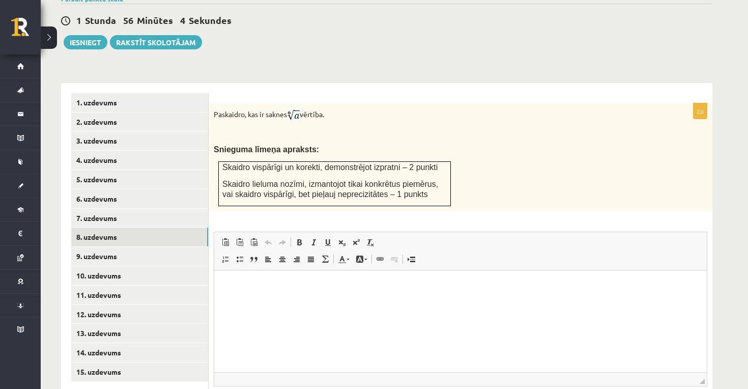
scroll to position [0, 0]
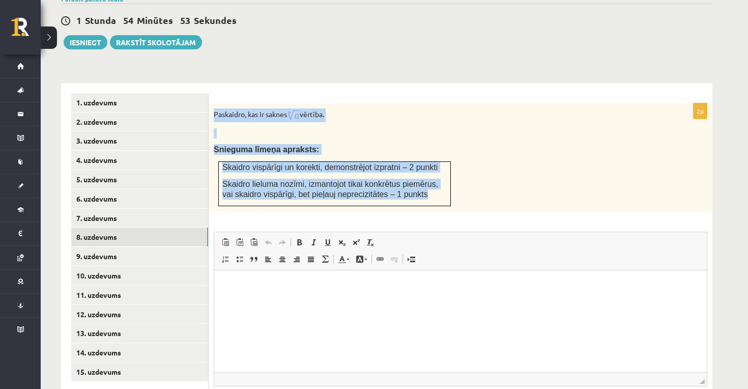
drag, startPoint x: 213, startPoint y: 93, endPoint x: 443, endPoint y: 181, distance: 245.9
click at [443, 181] on div "Paskaidro, kas ir saknes vērtība. Snieguma līmeņa apraksts: Skaidro vispārīgi u…" at bounding box center [461, 157] width 504 height 108
copy div "Paskaidro, kas ir saknes vērtība. Snieguma līmeņa apraksts: Skaidro vispārīgi u…"
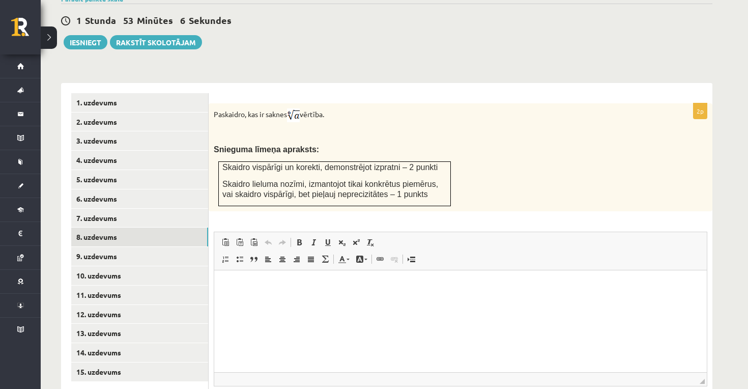
click at [322, 106] on div "Paskaidro, kas ir saknes vērtība. Snieguma līmeņa apraksts: Skaidro vispārīgi u…" at bounding box center [461, 157] width 504 height 108
click at [300, 108] on img at bounding box center [293, 115] width 13 height 14
click at [110, 247] on link "9. uzdevums" at bounding box center [139, 256] width 137 height 19
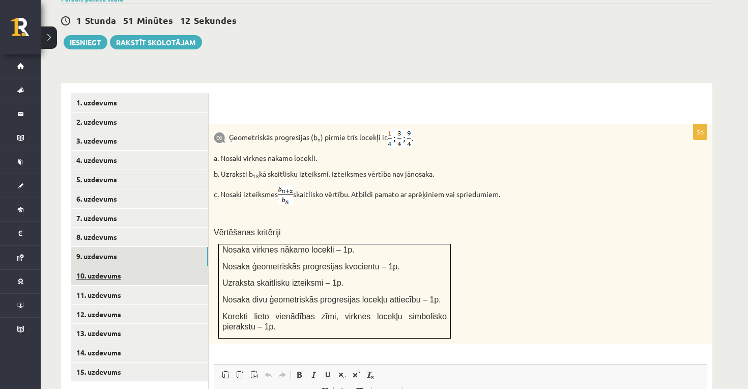
click at [126, 266] on link "10. uzdevums" at bounding box center [139, 275] width 137 height 19
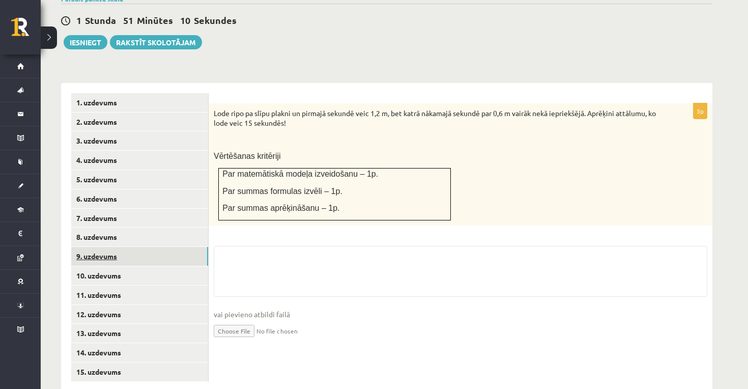
click at [125, 247] on link "9. uzdevums" at bounding box center [139, 256] width 137 height 19
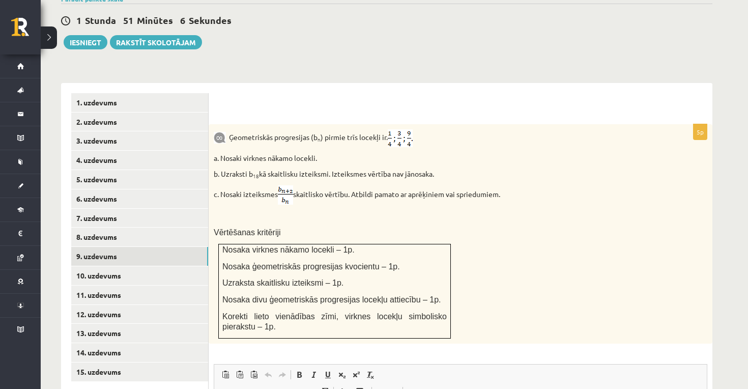
drag, startPoint x: 391, startPoint y: 115, endPoint x: 408, endPoint y: 119, distance: 17.2
click at [408, 129] on p "Ģeometriskās progresijas (b n ) pirmie trīs locekļi ir ." at bounding box center [435, 138] width 443 height 18
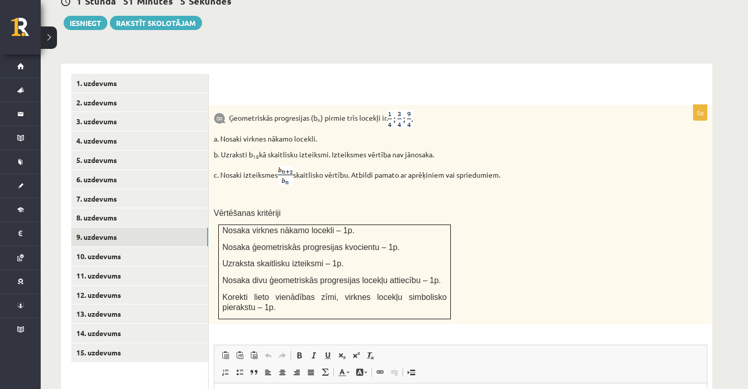
scroll to position [378, 0]
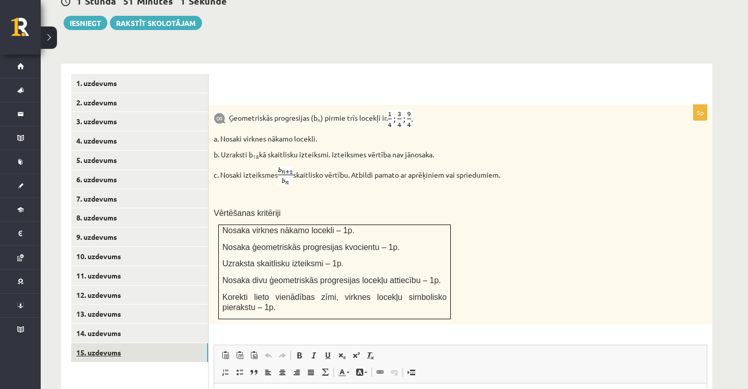
click at [133, 343] on link "15. uzdevums" at bounding box center [139, 352] width 137 height 19
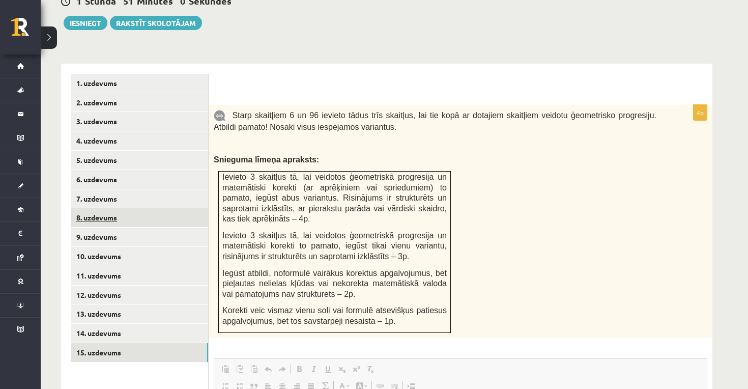
scroll to position [0, 0]
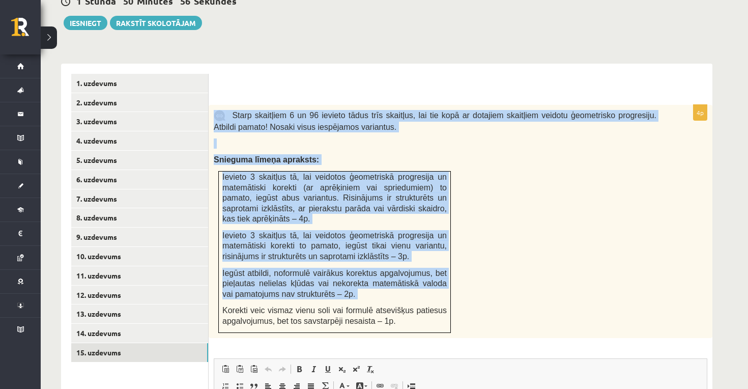
drag, startPoint x: 228, startPoint y: 90, endPoint x: 386, endPoint y: 280, distance: 246.9
click at [386, 280] on div "Starp skaitļiem 6 un 96 ievieto tādus trīs skaitļus, lai tie kopā ar dotajiem s…" at bounding box center [461, 221] width 504 height 233
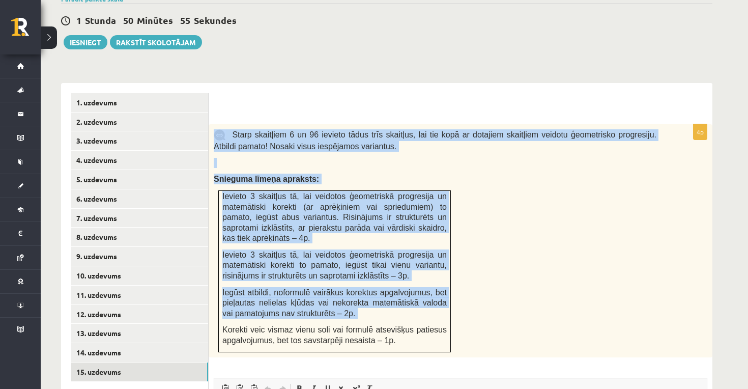
scroll to position [361, 0]
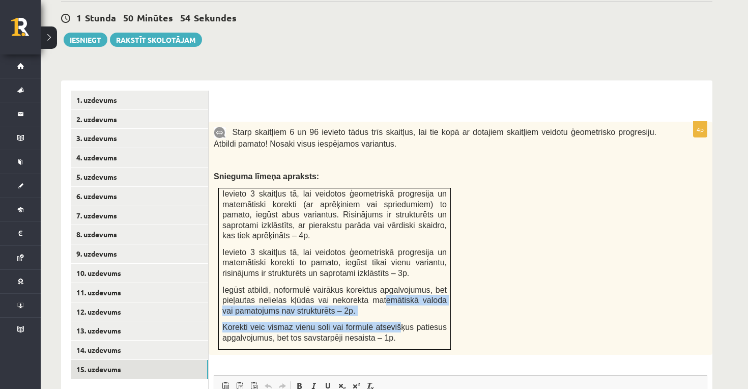
drag, startPoint x: 386, startPoint y: 281, endPoint x: 401, endPoint y: 308, distance: 31.5
click at [401, 308] on td "Ievieto 3 skaitļus tā, lai veidotos ģeometriskā progresija un matemātiski korek…" at bounding box center [335, 268] width 232 height 161
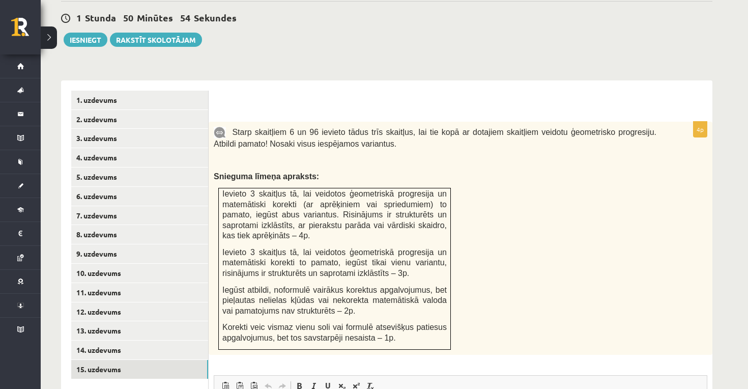
click at [436, 322] on p "Korekti veic vismaz vienu soli vai formulē atsevišķus patiesus apgalvojumus, be…" at bounding box center [334, 332] width 225 height 21
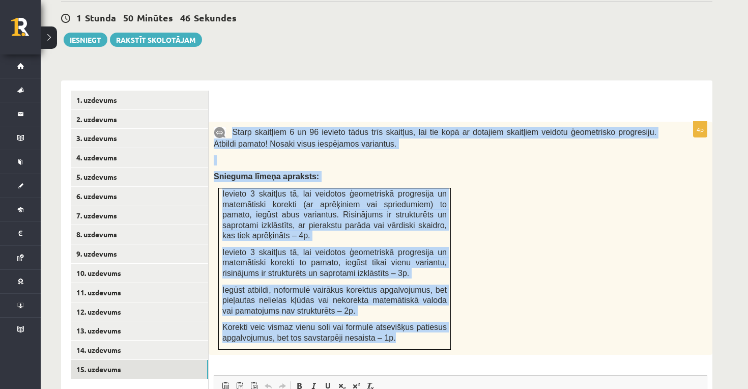
drag, startPoint x: 232, startPoint y: 110, endPoint x: 397, endPoint y: 316, distance: 264.0
click at [397, 316] on div "Starp skaitļiem 6 un 96 ievieto tādus trīs skaitļus, lai tie kopā ar dotajiem s…" at bounding box center [461, 238] width 504 height 233
copy div "Starp skaitļiem 6 un 96 ievieto tādus trīs skaitļus, lai tie kopā ar dotajiem s…"
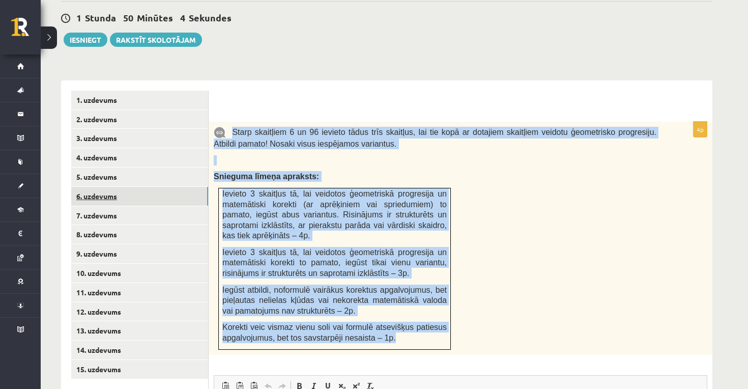
click at [129, 187] on link "6. uzdevums" at bounding box center [139, 196] width 137 height 19
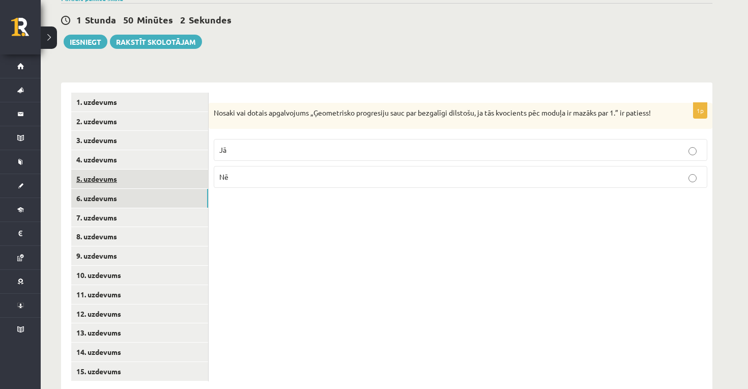
click at [127, 170] on link "5. uzdevums" at bounding box center [139, 179] width 137 height 19
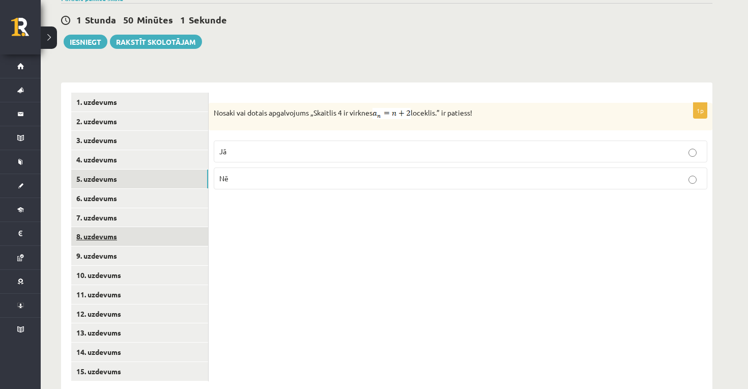
click at [119, 227] on link "8. uzdevums" at bounding box center [139, 236] width 137 height 19
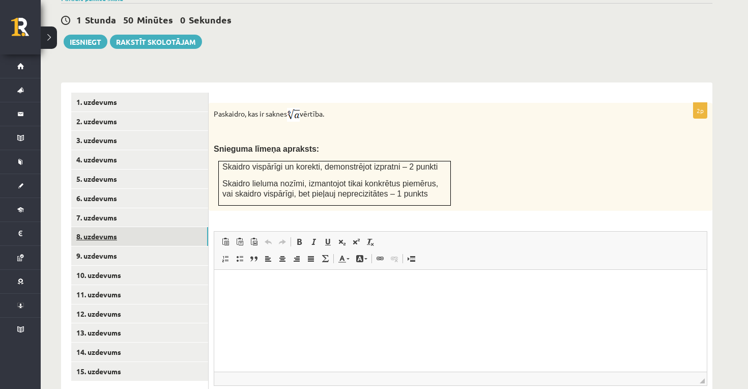
scroll to position [0, 0]
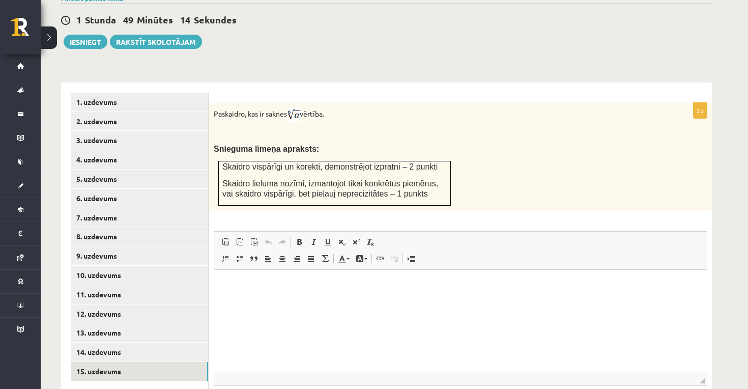
click at [124, 362] on link "15. uzdevums" at bounding box center [139, 371] width 137 height 19
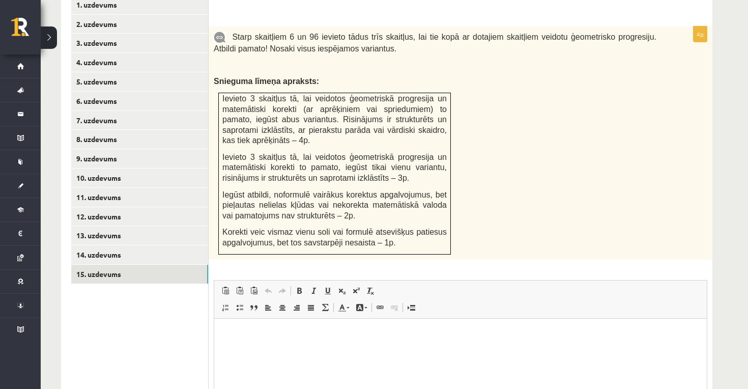
scroll to position [464, 0]
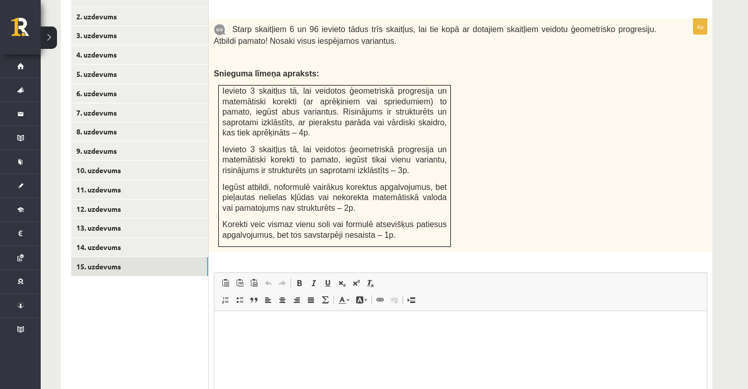
click at [243, 342] on html at bounding box center [460, 326] width 493 height 31
click at [240, 337] on html at bounding box center [460, 326] width 493 height 31
click at [249, 316] on span "Paste" at bounding box center [266, 313] width 35 height 15
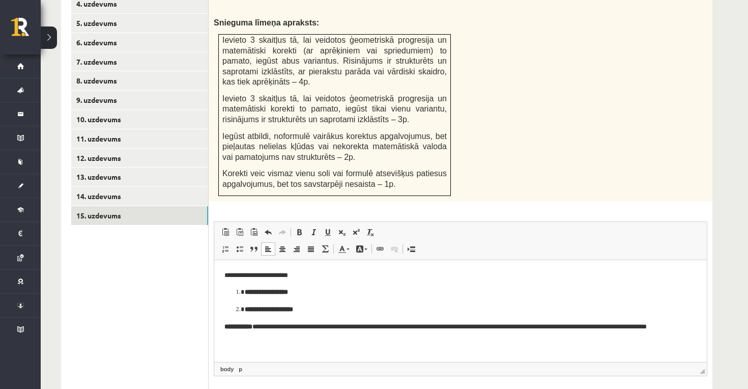
scroll to position [519, 0]
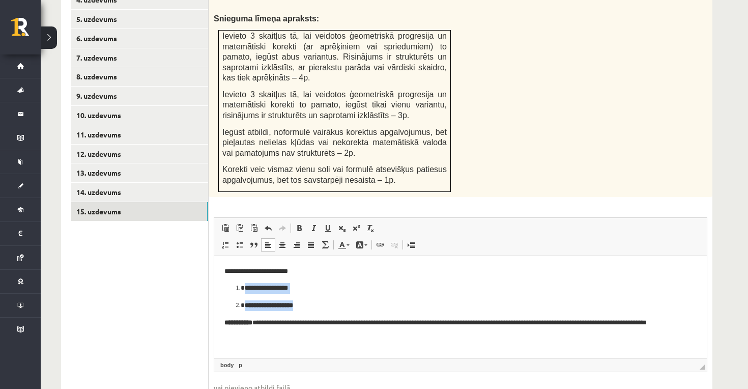
drag, startPoint x: 311, startPoint y: 301, endPoint x: 232, endPoint y: 285, distance: 80.1
click at [232, 285] on ol "**********" at bounding box center [461, 297] width 472 height 28
click at [297, 224] on span at bounding box center [299, 228] width 8 height 8
click at [307, 323] on p "**********" at bounding box center [461, 327] width 472 height 20
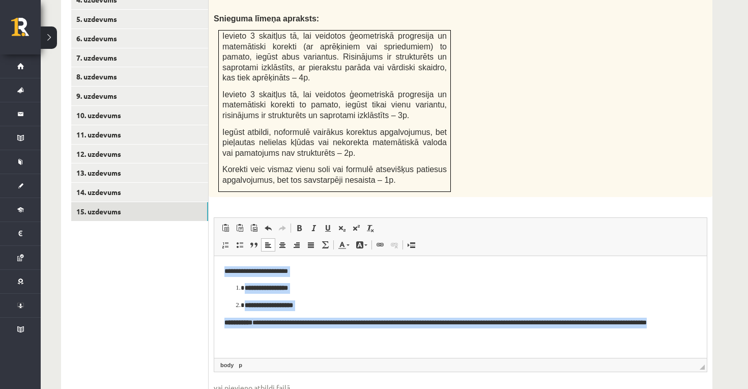
drag, startPoint x: 263, startPoint y: 333, endPoint x: 224, endPoint y: 263, distance: 80.5
click at [224, 263] on html "**********" at bounding box center [460, 302] width 493 height 92
click at [295, 221] on link "Bold Keyboard shortcut Command+B" at bounding box center [299, 227] width 14 height 13
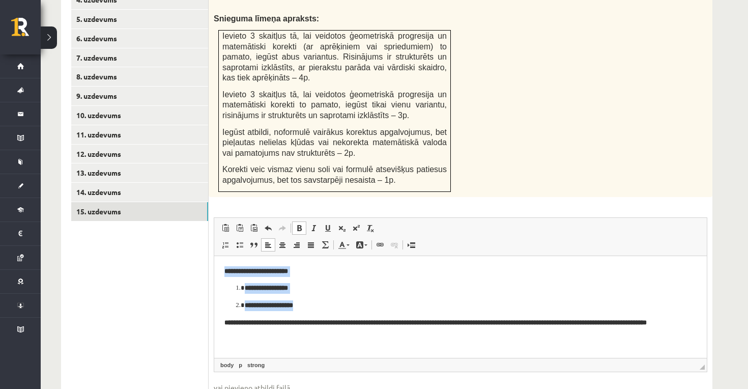
click at [295, 224] on span at bounding box center [299, 228] width 8 height 8
click at [302, 302] on p "**********" at bounding box center [461, 305] width 432 height 11
click at [396, 325] on p "**********" at bounding box center [461, 327] width 472 height 20
click at [395, 324] on p "**********" at bounding box center [461, 327] width 472 height 20
click at [394, 322] on p "**********" at bounding box center [461, 327] width 472 height 20
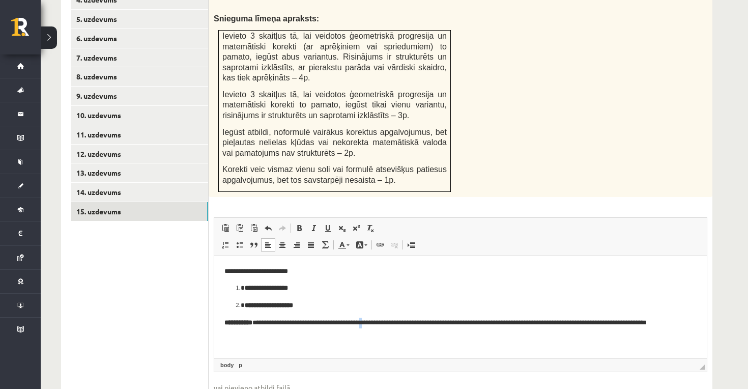
click at [393, 322] on p "**********" at bounding box center [461, 327] width 472 height 20
click at [399, 324] on p "**********" at bounding box center [461, 327] width 472 height 20
click at [395, 324] on p "**********" at bounding box center [461, 327] width 472 height 20
click at [400, 326] on p "**********" at bounding box center [461, 327] width 472 height 20
click at [394, 321] on p "**********" at bounding box center [461, 327] width 472 height 20
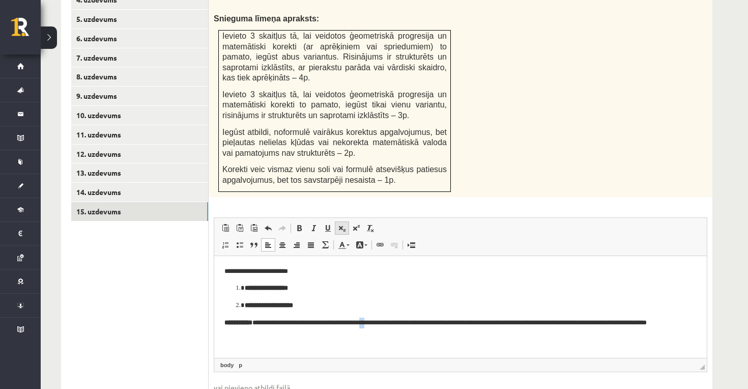
click at [344, 224] on span at bounding box center [342, 228] width 8 height 8
click at [387, 321] on p "**********" at bounding box center [461, 328] width 472 height 22
click at [342, 224] on span at bounding box center [342, 228] width 8 height 8
click at [405, 321] on p "**********" at bounding box center [461, 328] width 472 height 22
click at [343, 224] on span at bounding box center [342, 228] width 8 height 8
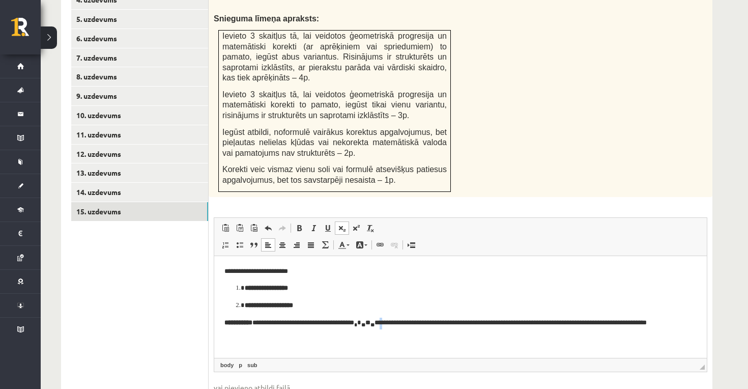
click at [414, 319] on p "**********" at bounding box center [461, 328] width 472 height 22
click at [344, 224] on span at bounding box center [342, 228] width 8 height 8
click at [410, 311] on body "**********" at bounding box center [461, 302] width 472 height 73
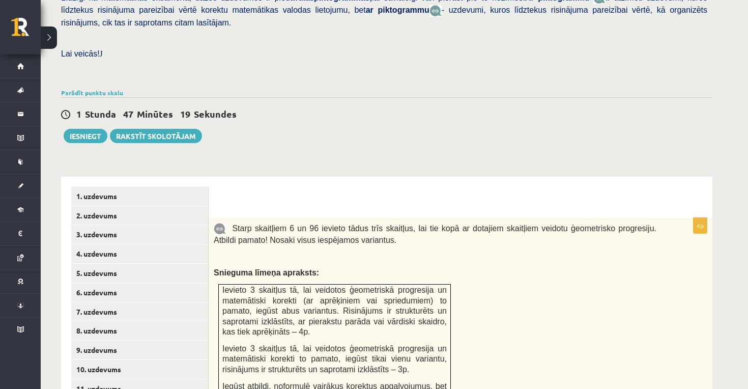
scroll to position [180, 0]
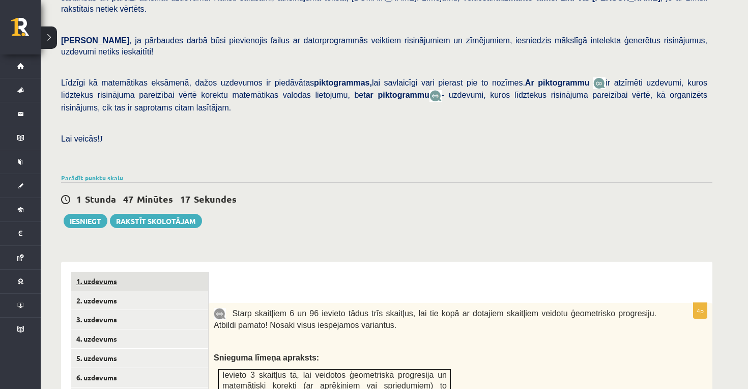
drag, startPoint x: 95, startPoint y: 206, endPoint x: 176, endPoint y: 260, distance: 97.2
click at [176, 260] on div "Matemātika JK 12.a2 klase 1. ieskaite , Alise Vaskopa (12.a2 JK klase) Pārbaude…" at bounding box center [387, 329] width 692 height 940
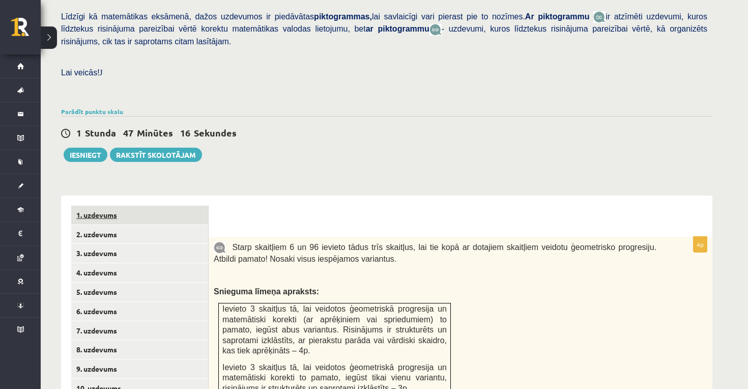
scroll to position [430, 0]
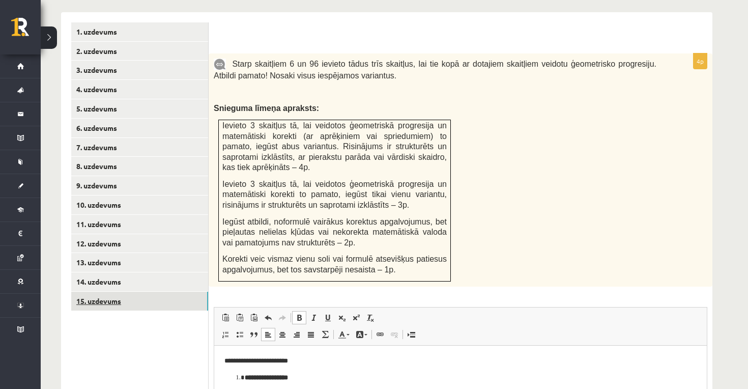
click at [156, 292] on link "15. uzdevums" at bounding box center [139, 301] width 137 height 19
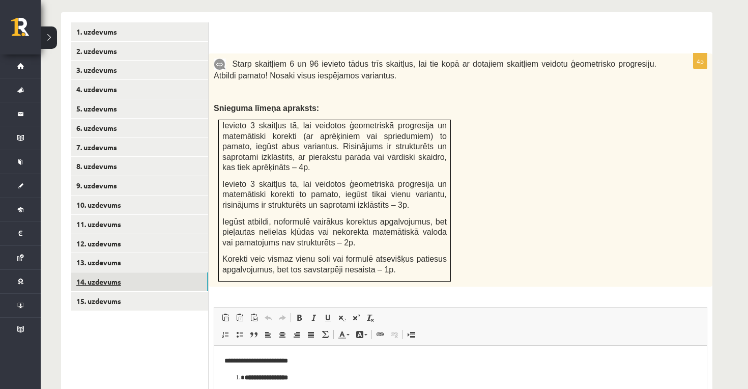
click at [135, 272] on link "14. uzdevums" at bounding box center [139, 281] width 137 height 19
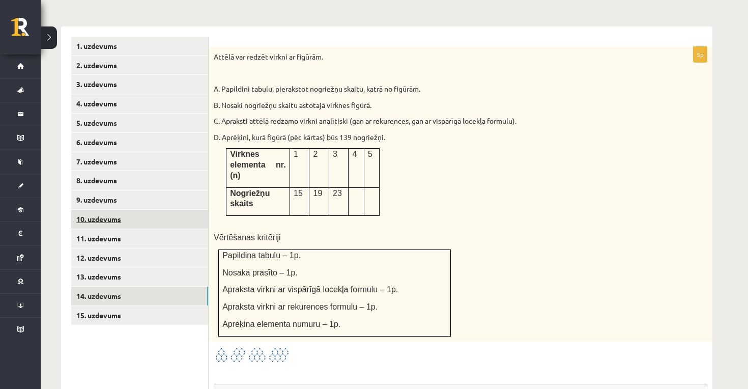
scroll to position [416, 0]
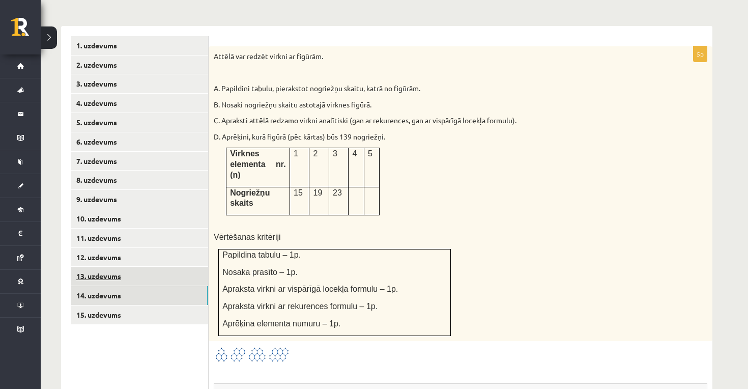
click at [129, 267] on link "13. uzdevums" at bounding box center [139, 276] width 137 height 19
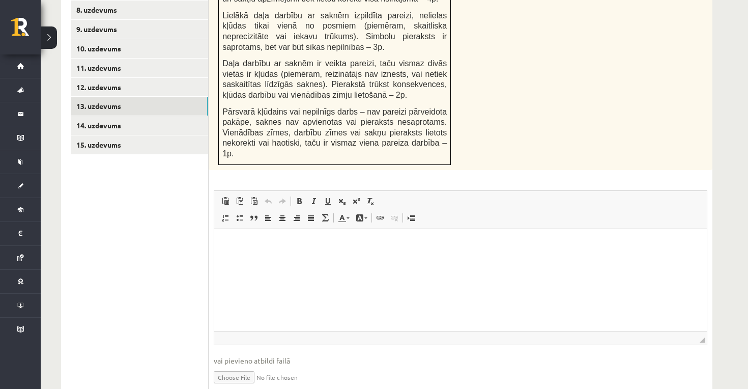
scroll to position [617, 0]
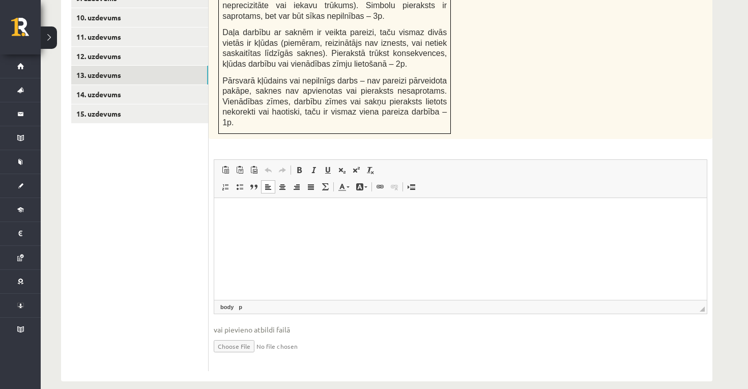
click at [281, 229] on html at bounding box center [460, 213] width 493 height 31
click at [232, 335] on input "file" at bounding box center [461, 345] width 494 height 21
type input "**********"
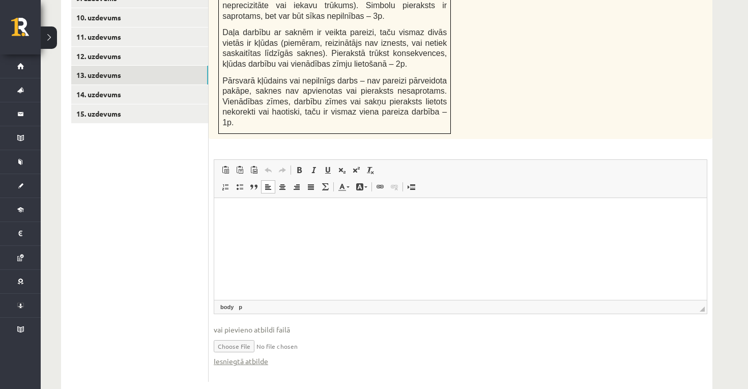
click at [261, 335] on input "file" at bounding box center [461, 345] width 494 height 21
click at [253, 356] on link "Iesniegtā atbilde" at bounding box center [241, 361] width 54 height 11
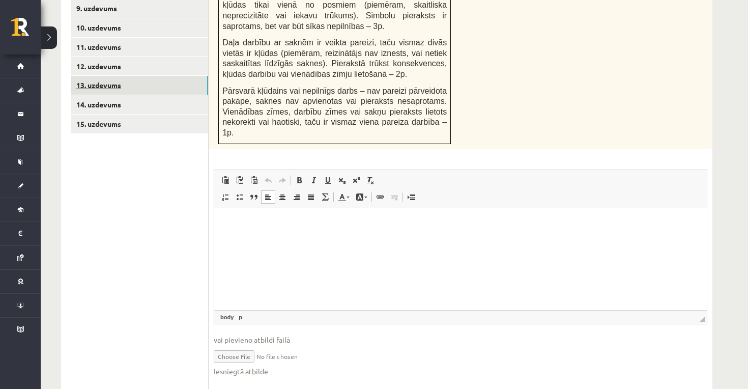
click at [165, 76] on link "13. uzdevums" at bounding box center [139, 85] width 137 height 19
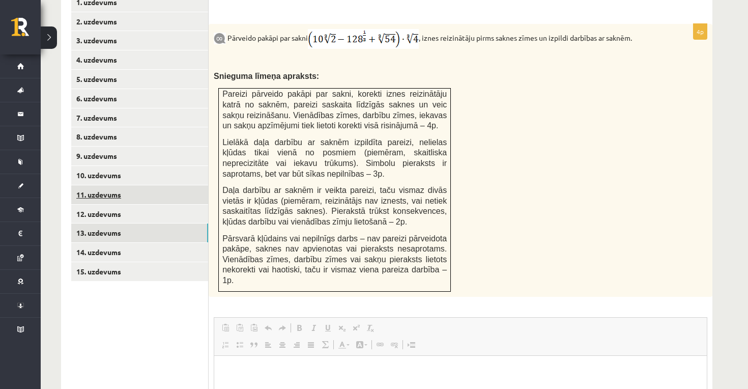
scroll to position [0, 0]
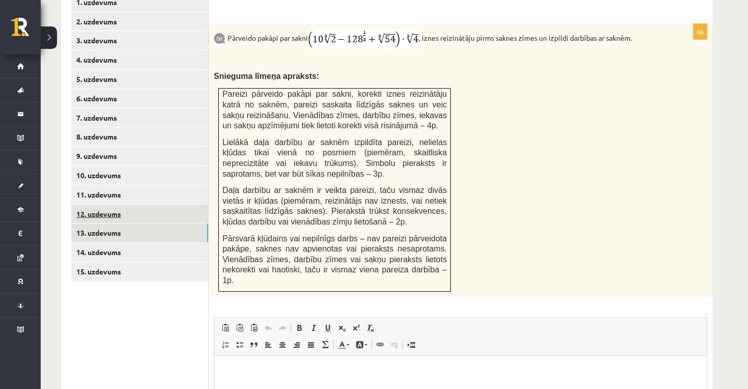
click at [107, 205] on link "12. uzdevums" at bounding box center [139, 214] width 137 height 19
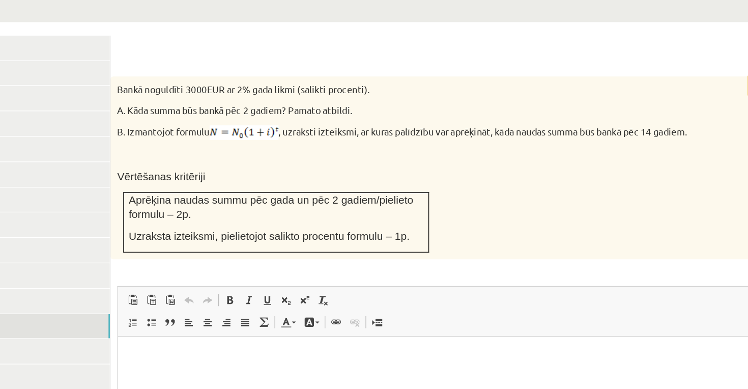
scroll to position [411, 0]
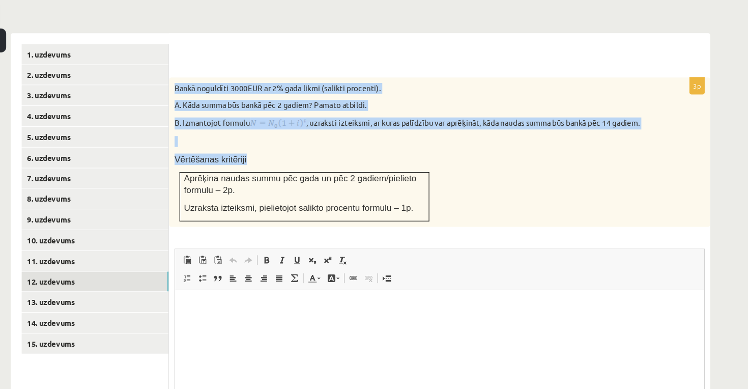
drag, startPoint x: 158, startPoint y: 61, endPoint x: 336, endPoint y: 128, distance: 189.3
click at [336, 128] on div "Bankā noguldīti 3000EUR ar 2% gada likmi (salikti procenti). A. Kāda summa būs …" at bounding box center [461, 141] width 504 height 139
copy div "Bankā noguldīti 3000EUR ar 2% gada likmi (salikti procenti). A. Kāda summa būs …"
click at [284, 109] on img at bounding box center [310, 114] width 52 height 11
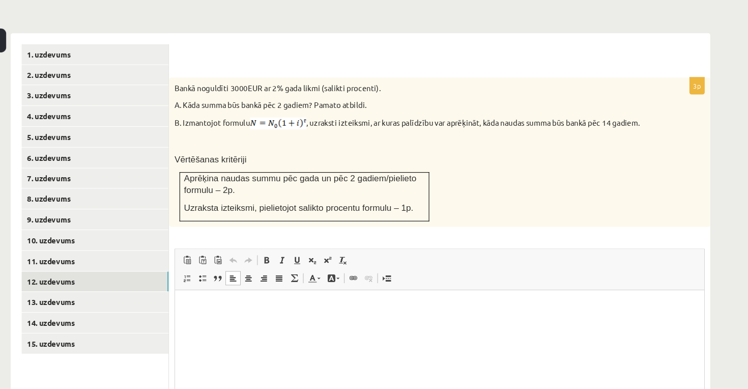
click at [193, 321] on html at bounding box center [421, 305] width 493 height 31
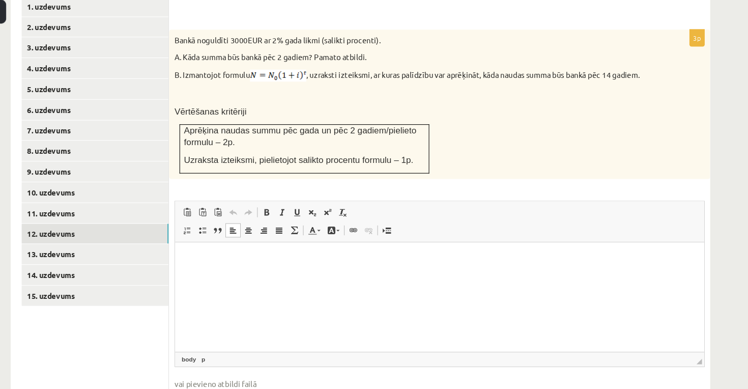
scroll to position [447, 0]
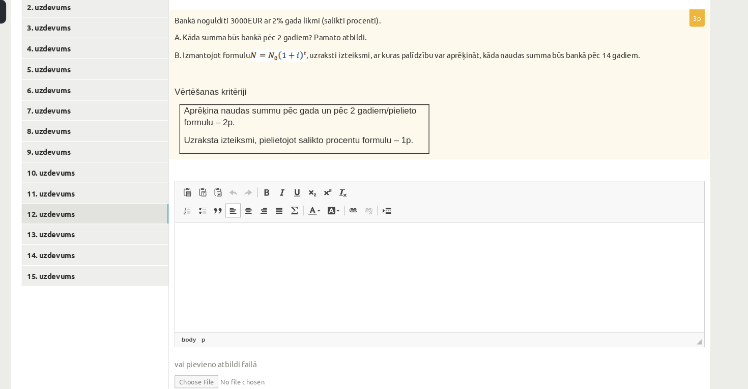
click at [214, 371] on input "file" at bounding box center [461, 381] width 494 height 21
type input "**********"
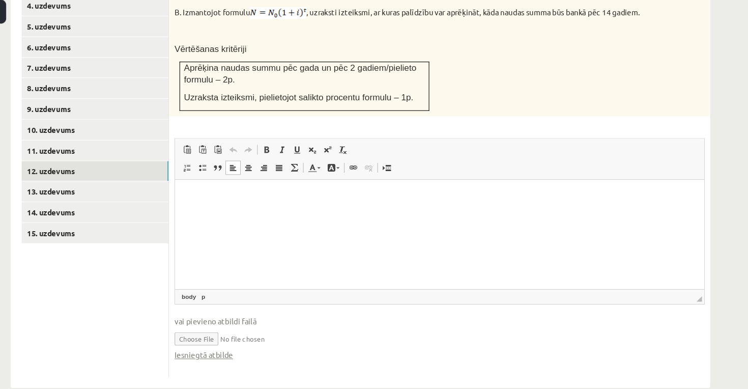
scroll to position [487, 0]
click at [214, 352] on link "Iesniegtā atbilde" at bounding box center [241, 357] width 54 height 11
click at [80, 177] on link "12. uzdevums" at bounding box center [139, 186] width 137 height 19
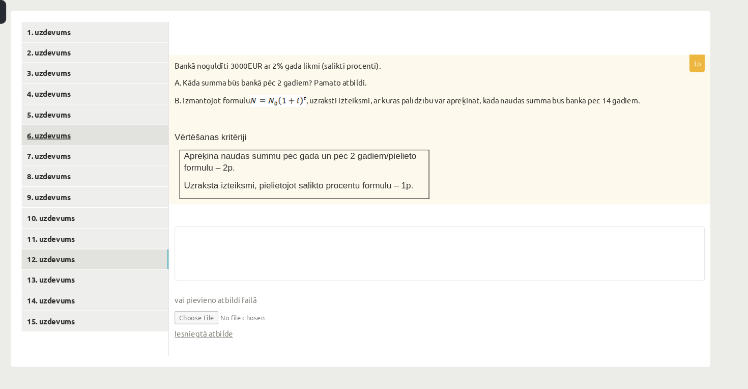
scroll to position [386, 0]
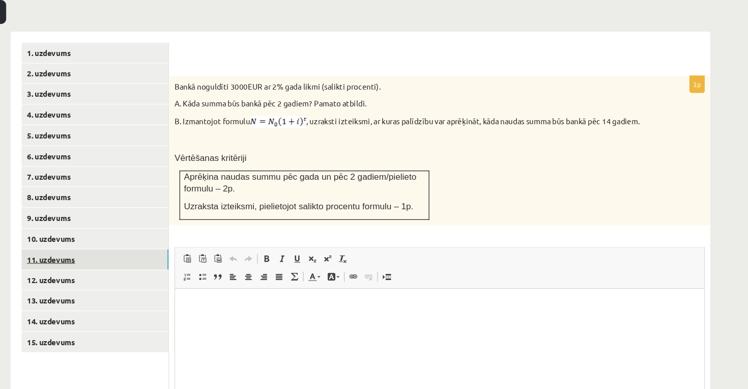
click at [71, 259] on link "11. uzdevums" at bounding box center [139, 268] width 137 height 19
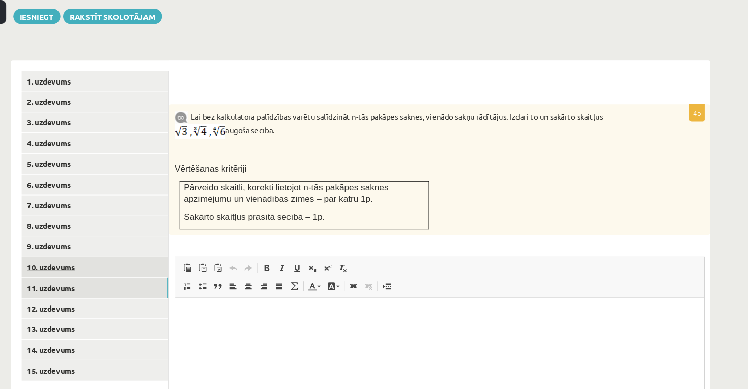
scroll to position [0, 0]
click at [71, 266] on link "10. uzdevums" at bounding box center [139, 275] width 137 height 19
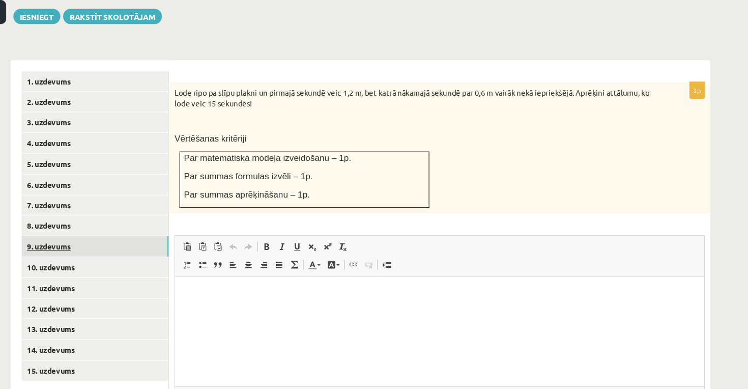
click at [71, 246] on link "9. uzdevums" at bounding box center [139, 255] width 137 height 19
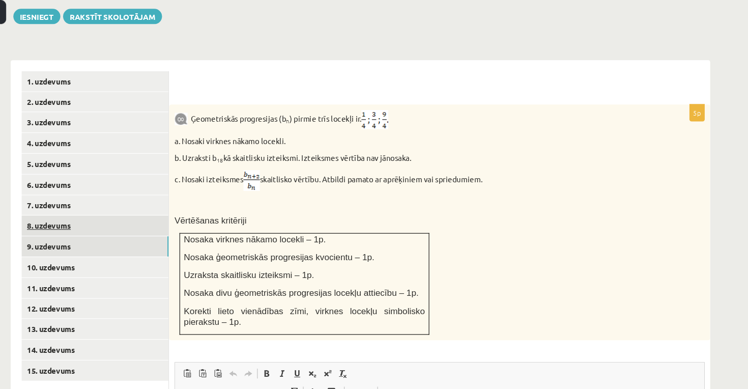
click at [71, 227] on link "8. uzdevums" at bounding box center [139, 236] width 137 height 19
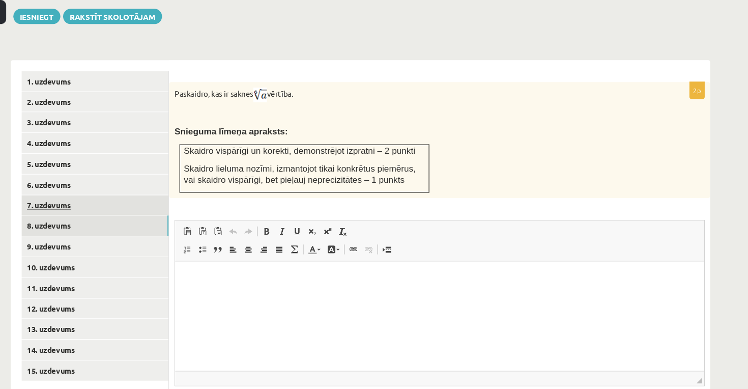
click at [71, 208] on link "7. uzdevums" at bounding box center [139, 217] width 137 height 19
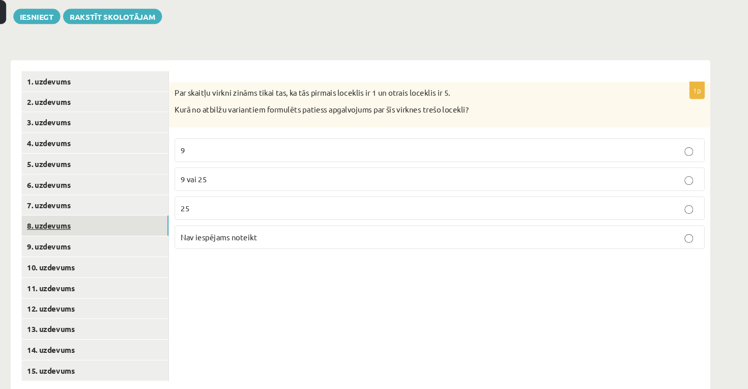
click at [71, 227] on link "8. uzdevums" at bounding box center [139, 236] width 137 height 19
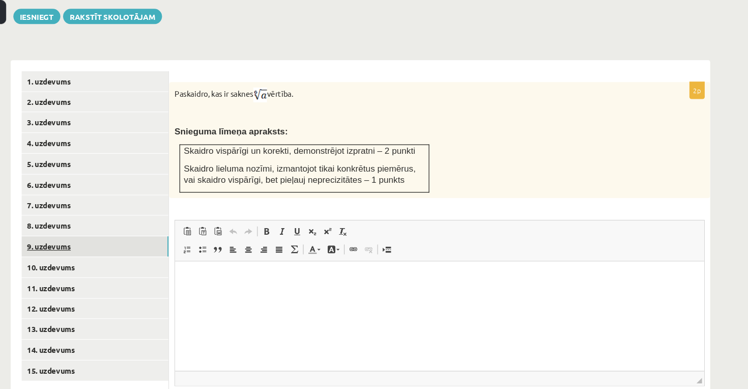
click at [97, 246] on link "9. uzdevums" at bounding box center [139, 255] width 137 height 19
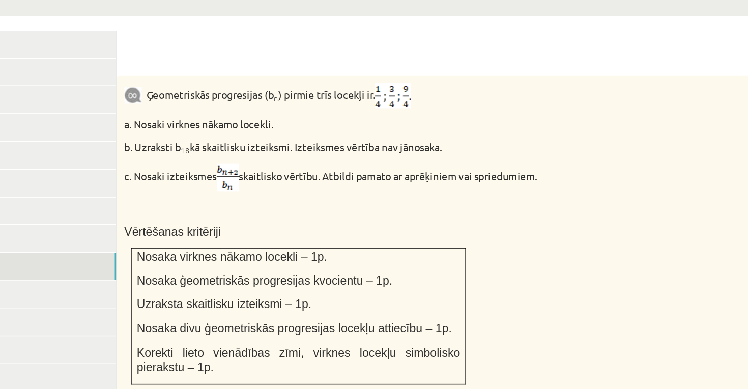
scroll to position [391, 0]
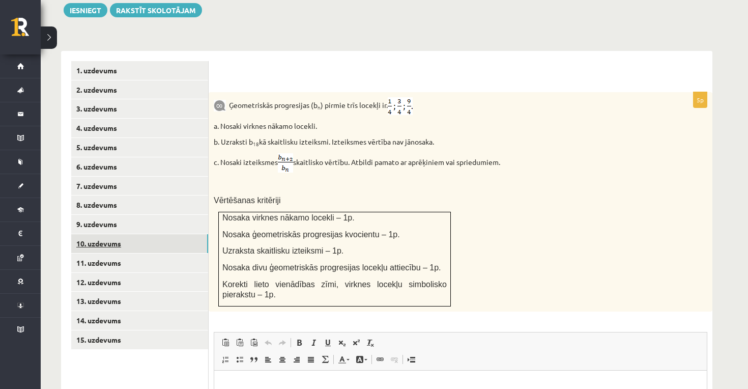
click at [172, 234] on link "10. uzdevums" at bounding box center [139, 243] width 137 height 19
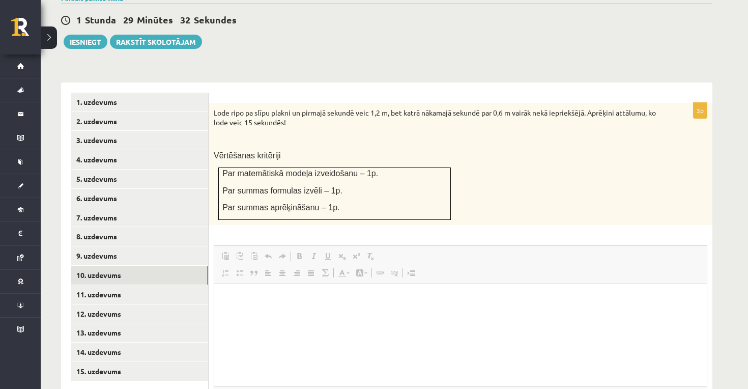
scroll to position [0, 0]
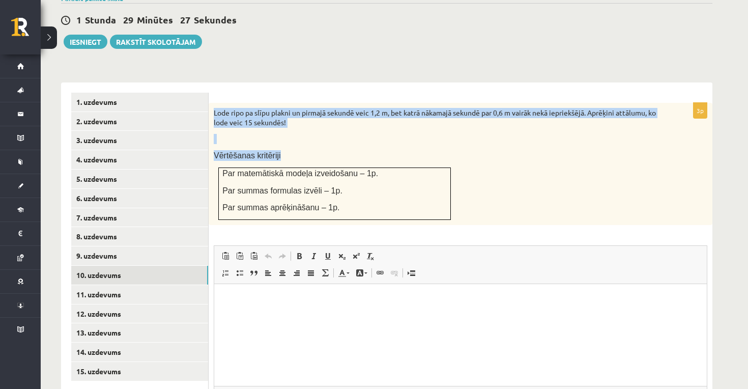
drag, startPoint x: 215, startPoint y: 90, endPoint x: 295, endPoint y: 143, distance: 95.9
click at [295, 143] on div "Lode ripo pa slīpu plakni un pirmajā sekundē veic 1,2 m, bet katrā nākamajā sek…" at bounding box center [461, 164] width 504 height 122
copy div "Lode ripo pa slīpu plakni un pirmajā sekundē veic 1,2 m, bet katrā nākamajā sek…"
click at [269, 151] on span "Vērtēšanas kritēriji" at bounding box center [247, 155] width 67 height 9
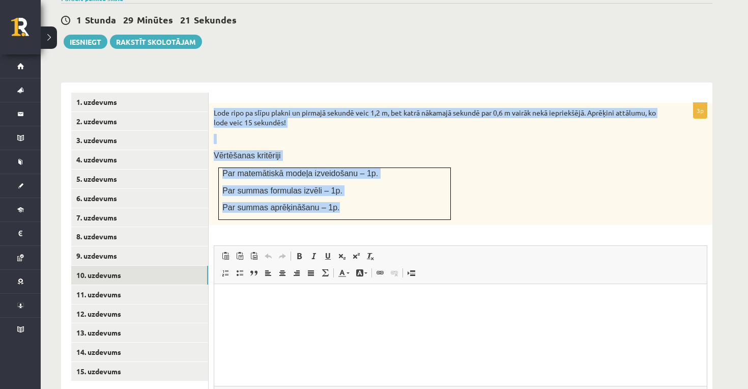
drag, startPoint x: 213, startPoint y: 91, endPoint x: 342, endPoint y: 193, distance: 164.2
click at [342, 193] on div "Lode ripo pa slīpu plakni un pirmajā sekundē veic 1,2 m, bet katrā nākamajā sek…" at bounding box center [461, 164] width 504 height 122
copy div "Lode ripo pa slīpu plakni un pirmajā sekundē veic 1,2 m, bet katrā nākamajā sek…"
click at [255, 266] on link "Block Quote" at bounding box center [254, 272] width 14 height 13
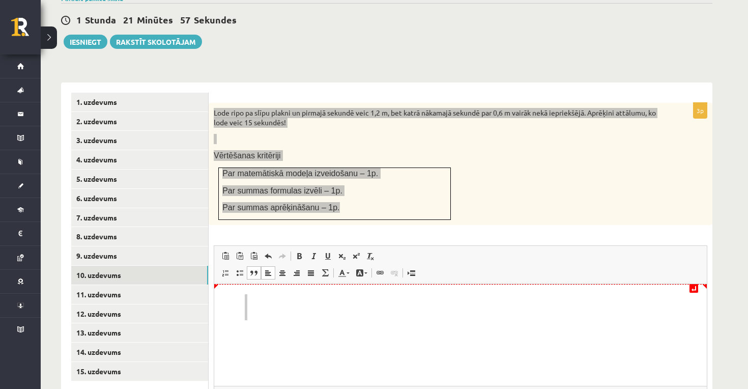
click at [255, 294] on blockquote "Rich Text Editor, wiswyg-editor-user-answer-47024959176660" at bounding box center [461, 307] width 432 height 26
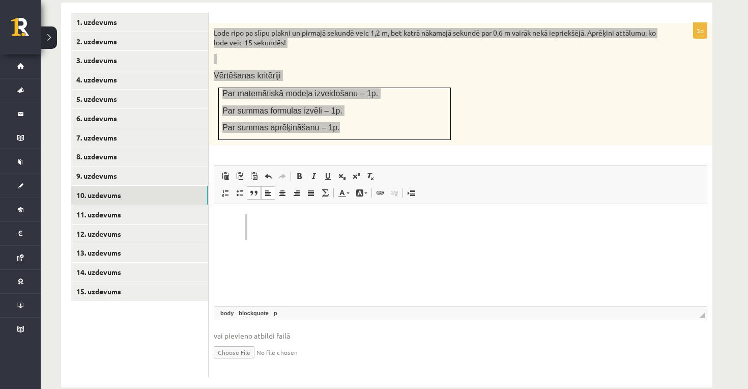
scroll to position [439, 0]
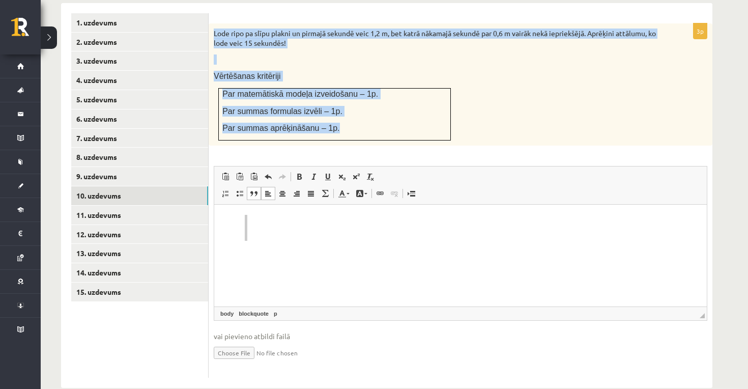
click at [247, 342] on input "file" at bounding box center [461, 352] width 494 height 21
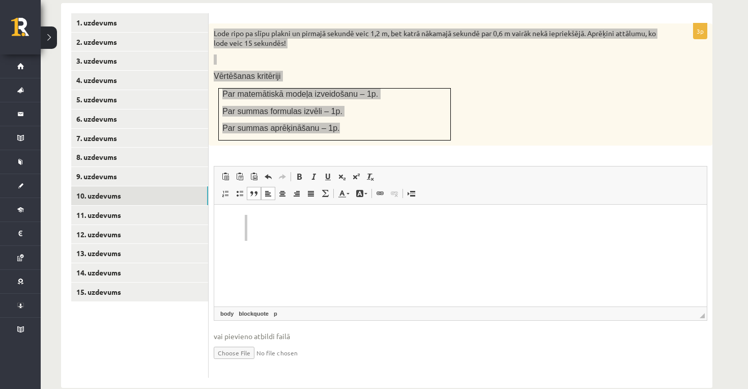
type input "**********"
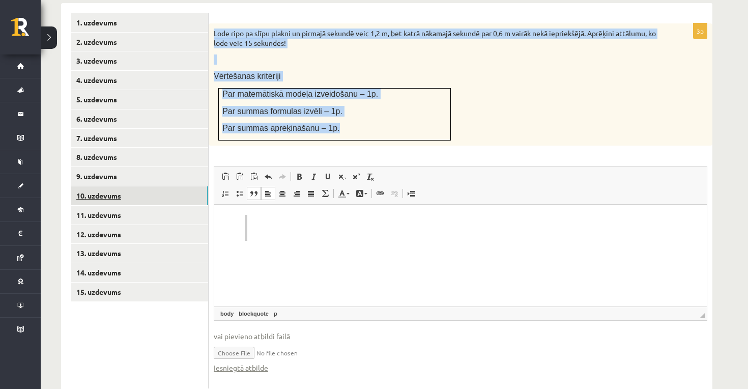
click at [153, 186] on link "10. uzdevums" at bounding box center [139, 195] width 137 height 19
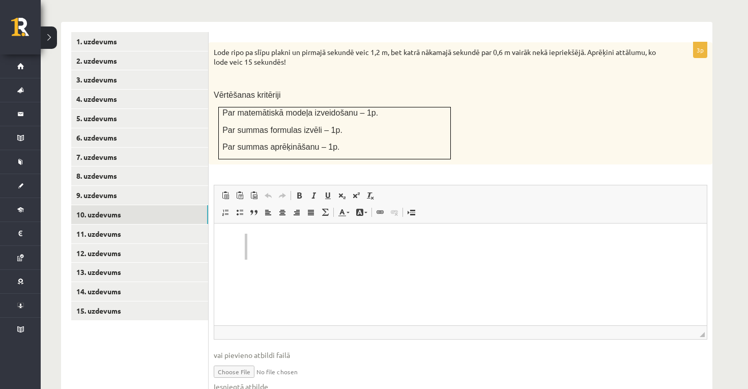
scroll to position [423, 0]
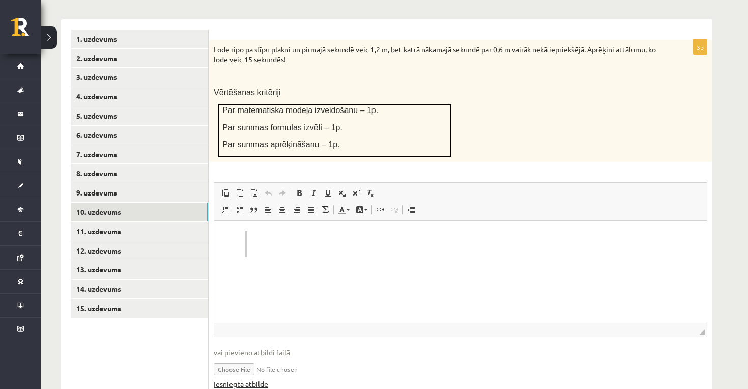
click at [228, 379] on link "Iesniegtā atbilde" at bounding box center [241, 384] width 54 height 11
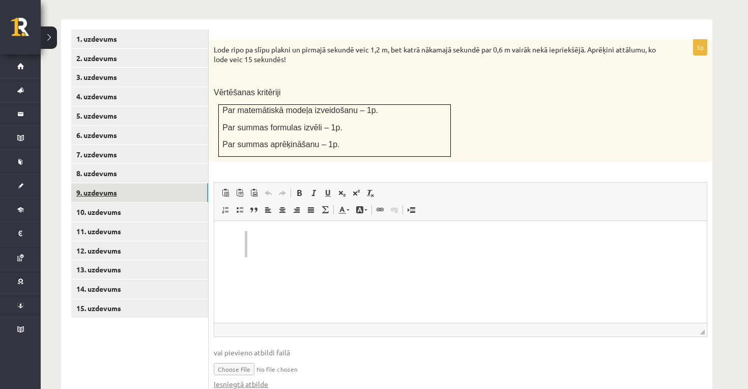
click at [120, 183] on link "9. uzdevums" at bounding box center [139, 192] width 137 height 19
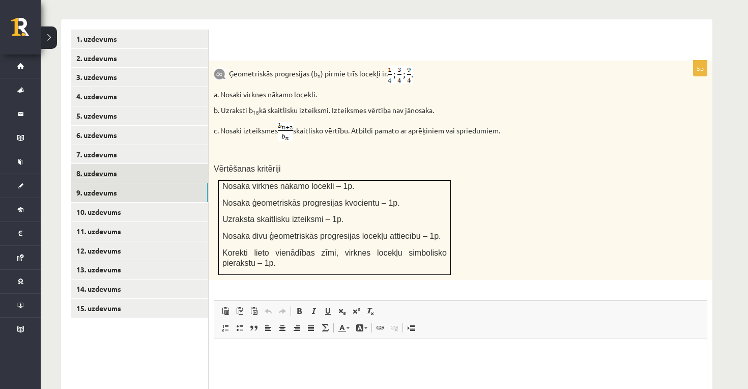
scroll to position [0, 0]
click at [151, 164] on link "8. uzdevums" at bounding box center [139, 173] width 137 height 19
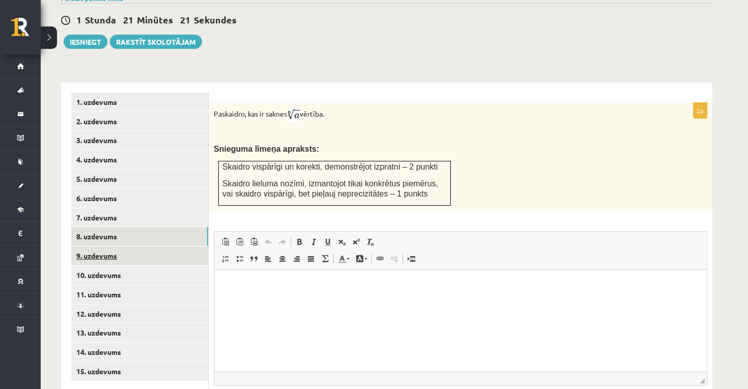
click at [119, 246] on link "9. uzdevums" at bounding box center [139, 255] width 137 height 19
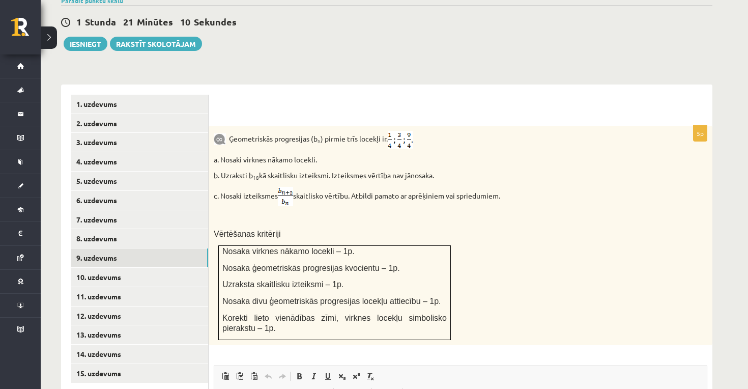
scroll to position [334, 0]
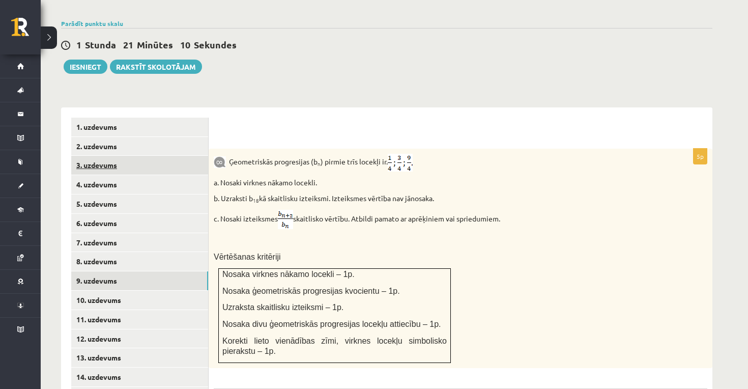
click at [117, 156] on link "3. uzdevums" at bounding box center [139, 165] width 137 height 19
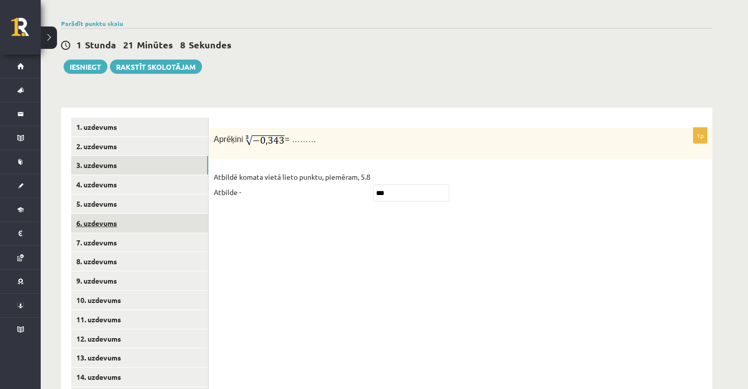
click at [123, 214] on link "6. uzdevums" at bounding box center [139, 223] width 137 height 19
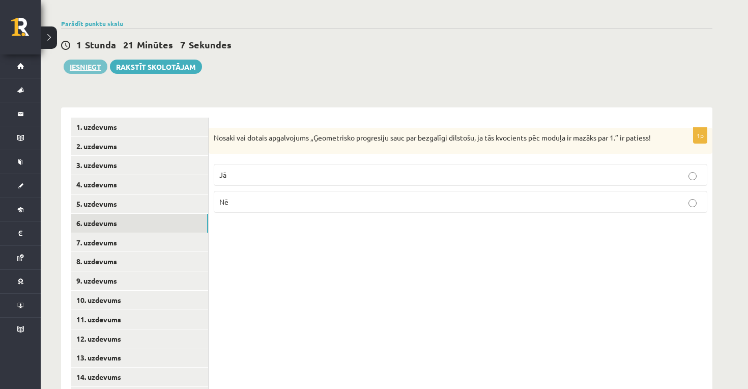
click at [96, 60] on button "Iesniegt" at bounding box center [86, 67] width 44 height 14
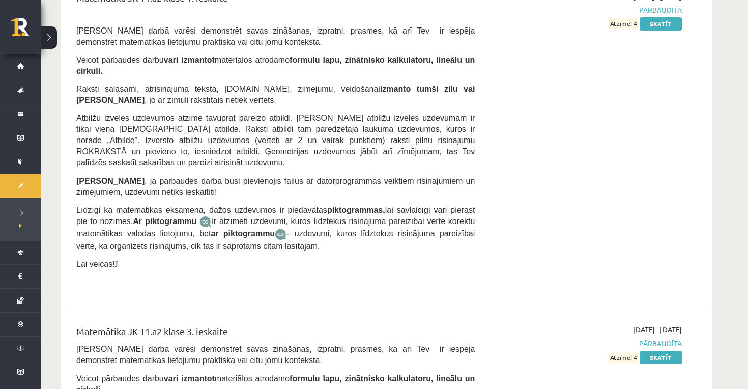
scroll to position [2174, 0]
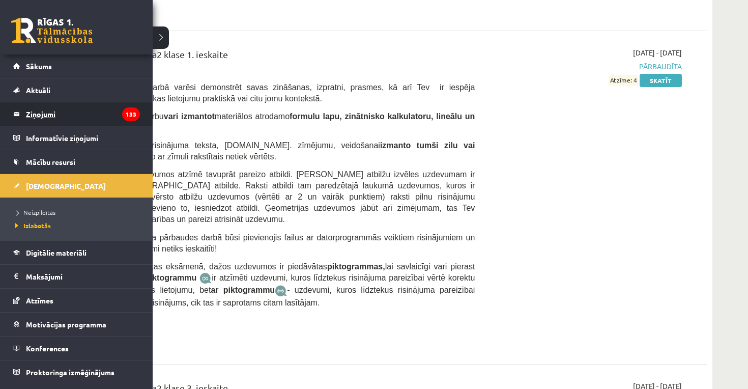
click at [56, 117] on legend "Ziņojumi 133" at bounding box center [83, 113] width 114 height 23
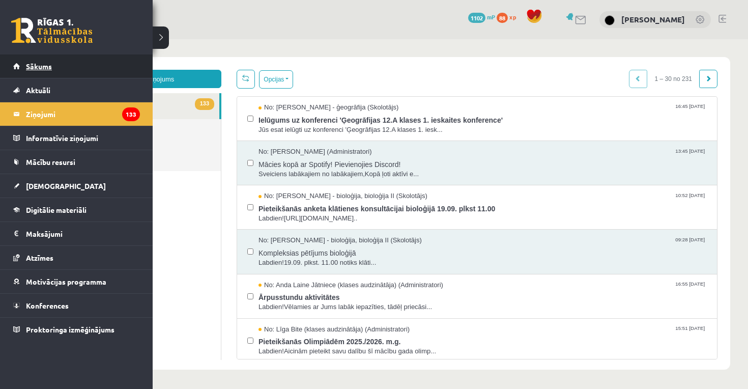
click at [22, 70] on link "Sākums" at bounding box center [76, 65] width 127 height 23
